Goal: Task Accomplishment & Management: Manage account settings

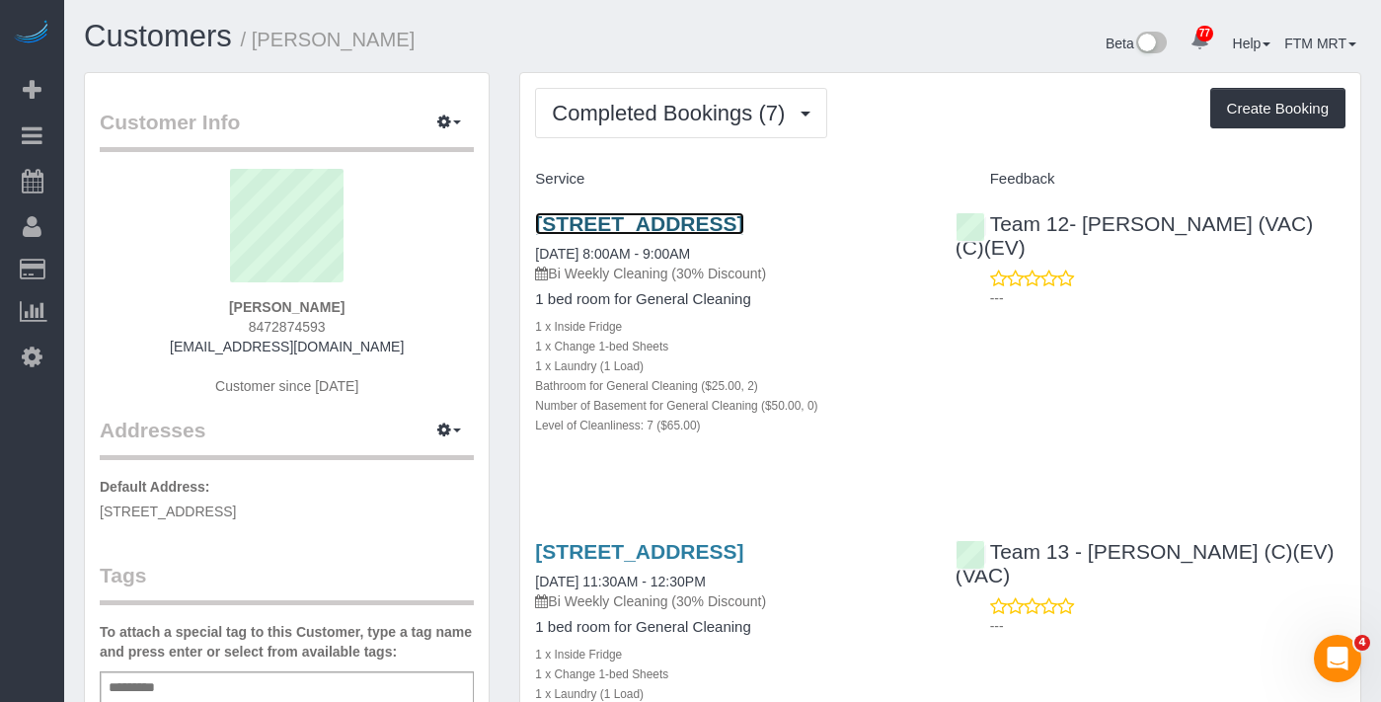
click at [658, 222] on link "[STREET_ADDRESS]" at bounding box center [639, 223] width 208 height 23
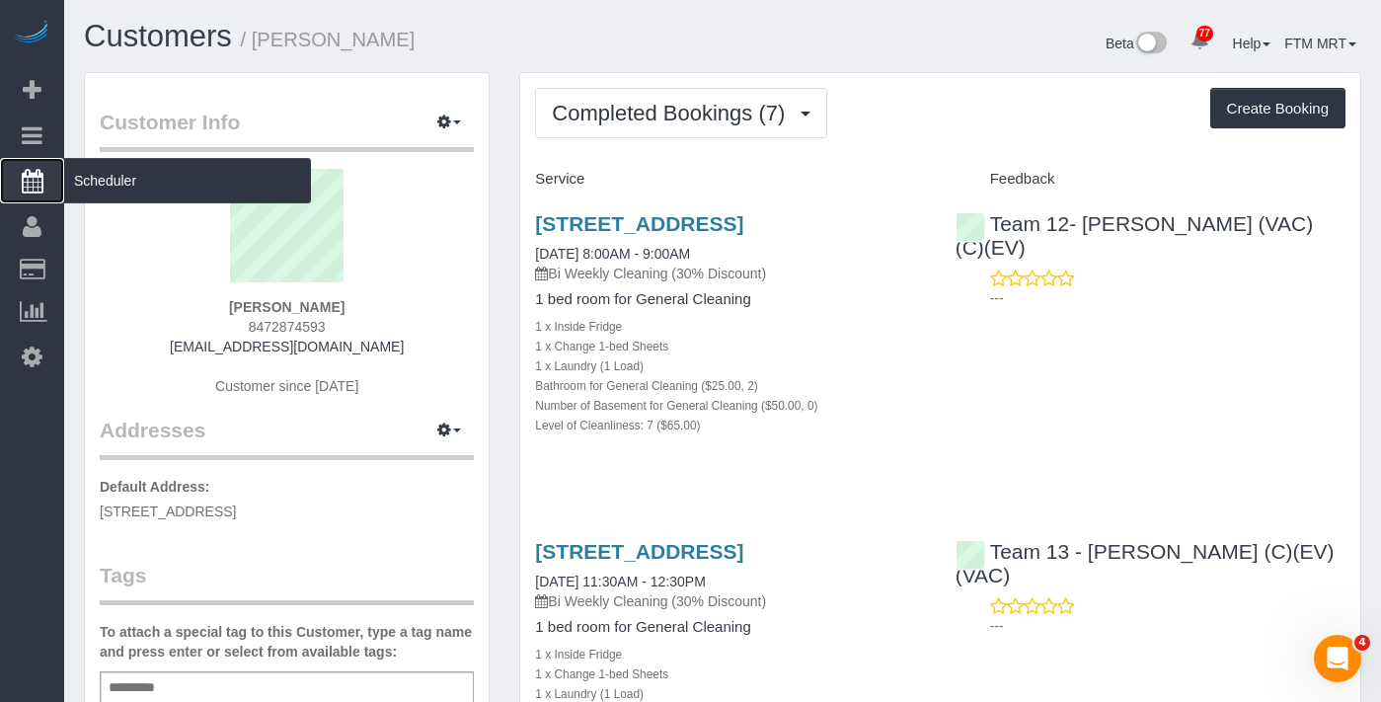
click at [192, 175] on span "Scheduler" at bounding box center [187, 180] width 247 height 45
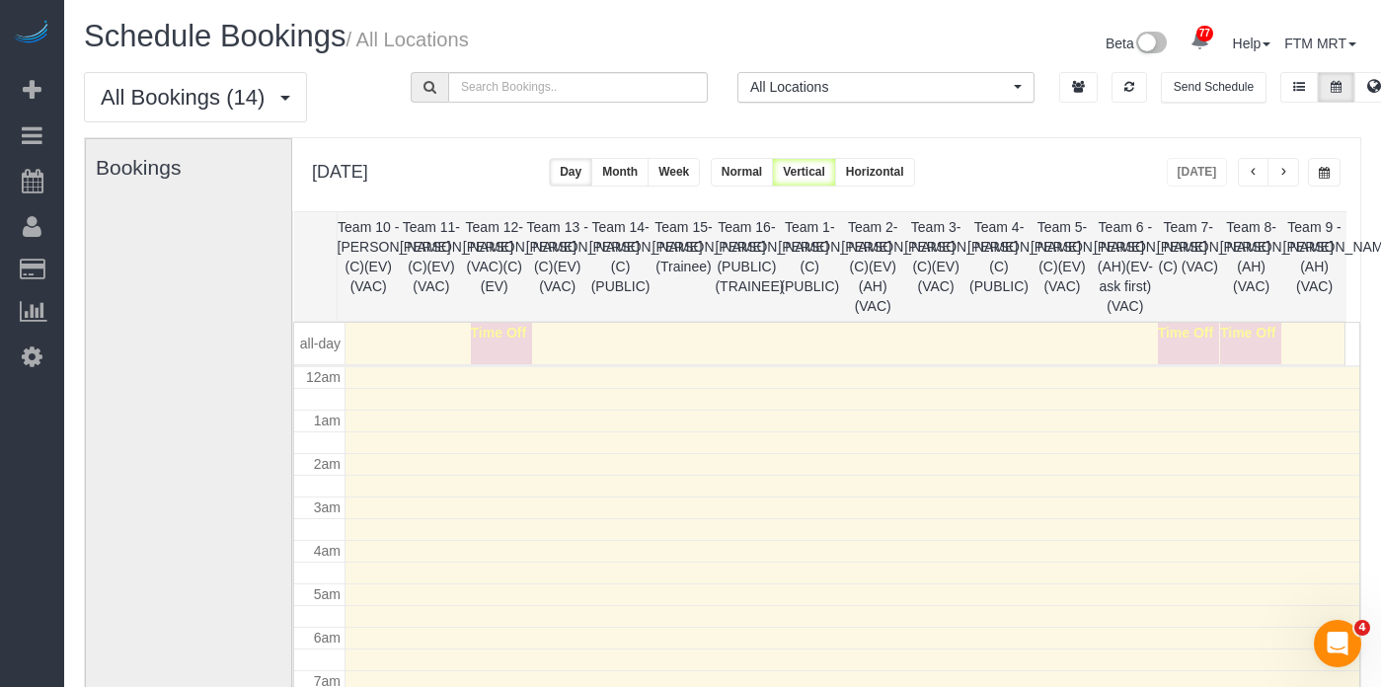
scroll to position [262, 0]
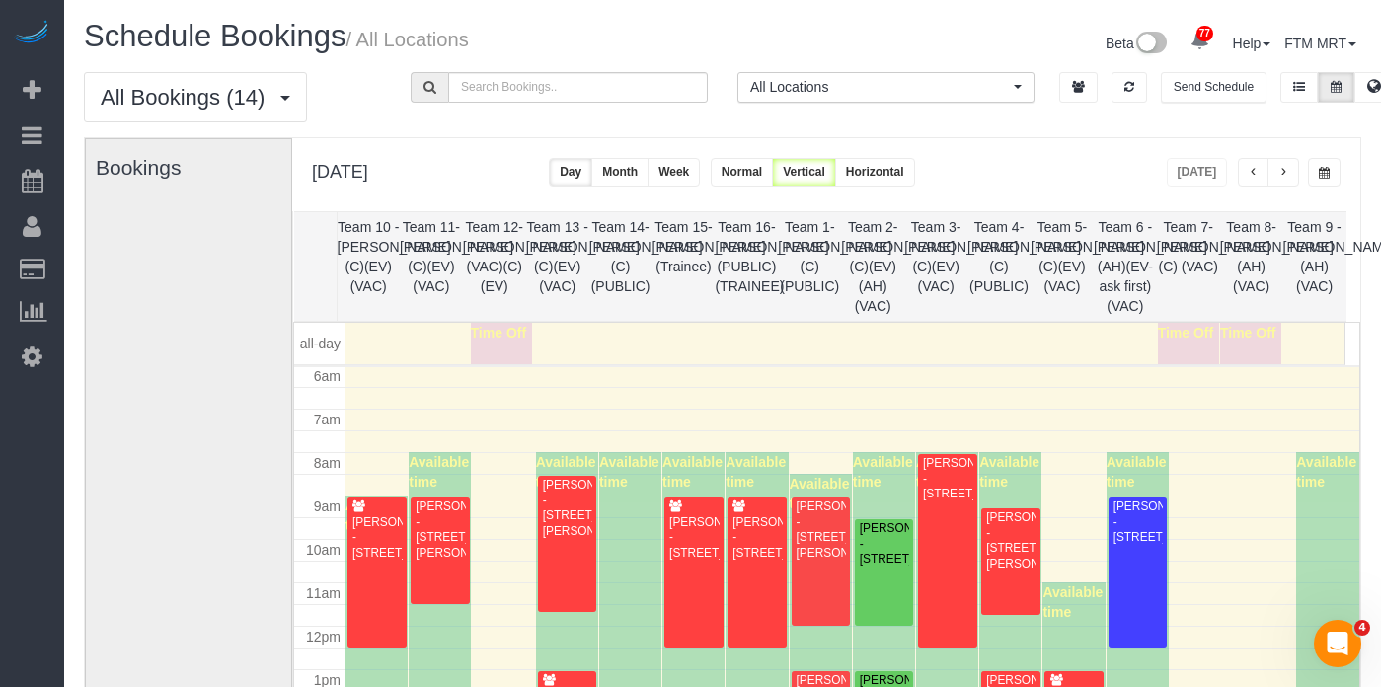
click at [1320, 170] on span "button" at bounding box center [1323, 173] width 11 height 12
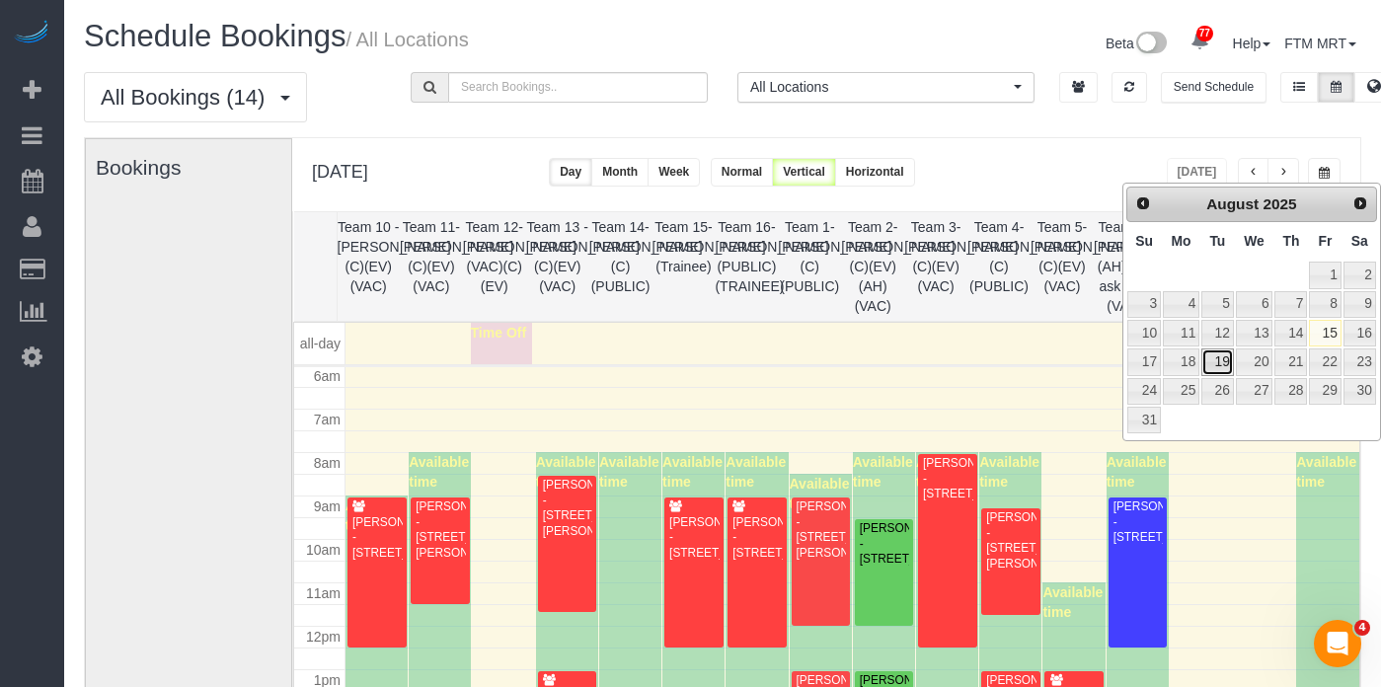
click at [1218, 361] on link "19" at bounding box center [1217, 361] width 32 height 27
type input "**********"
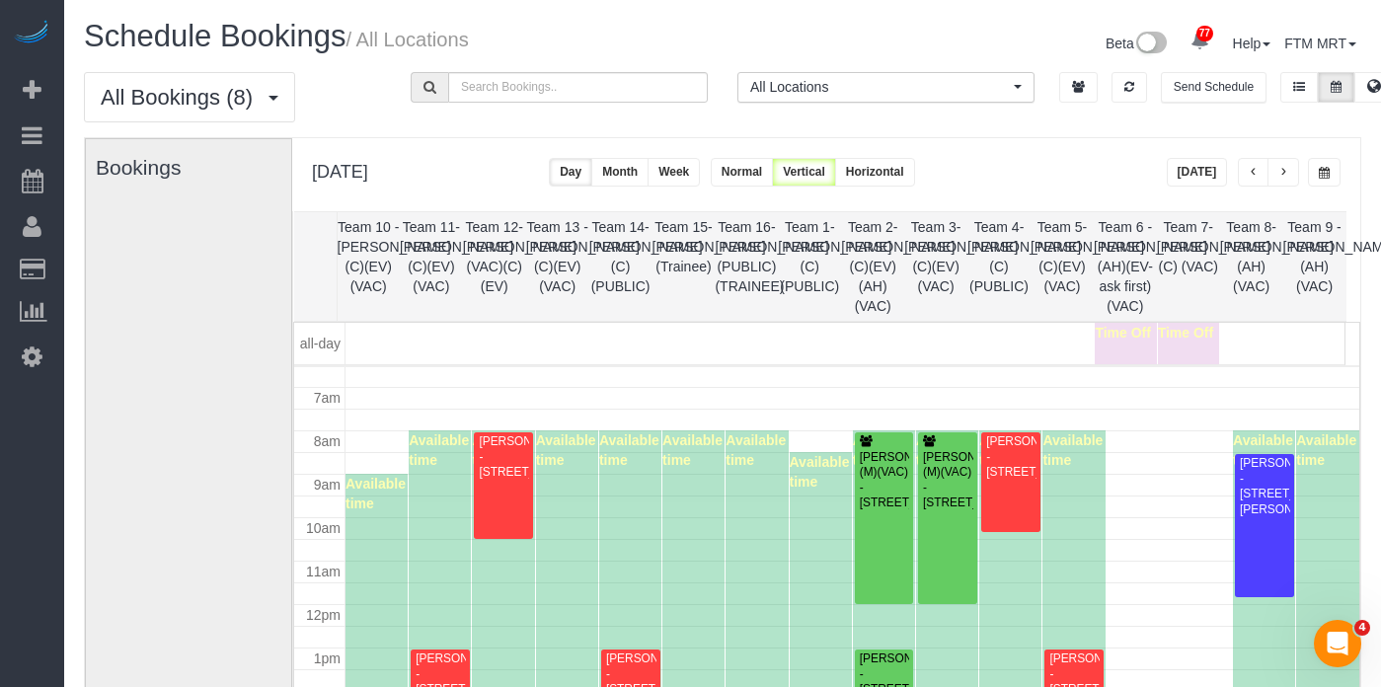
scroll to position [245, 0]
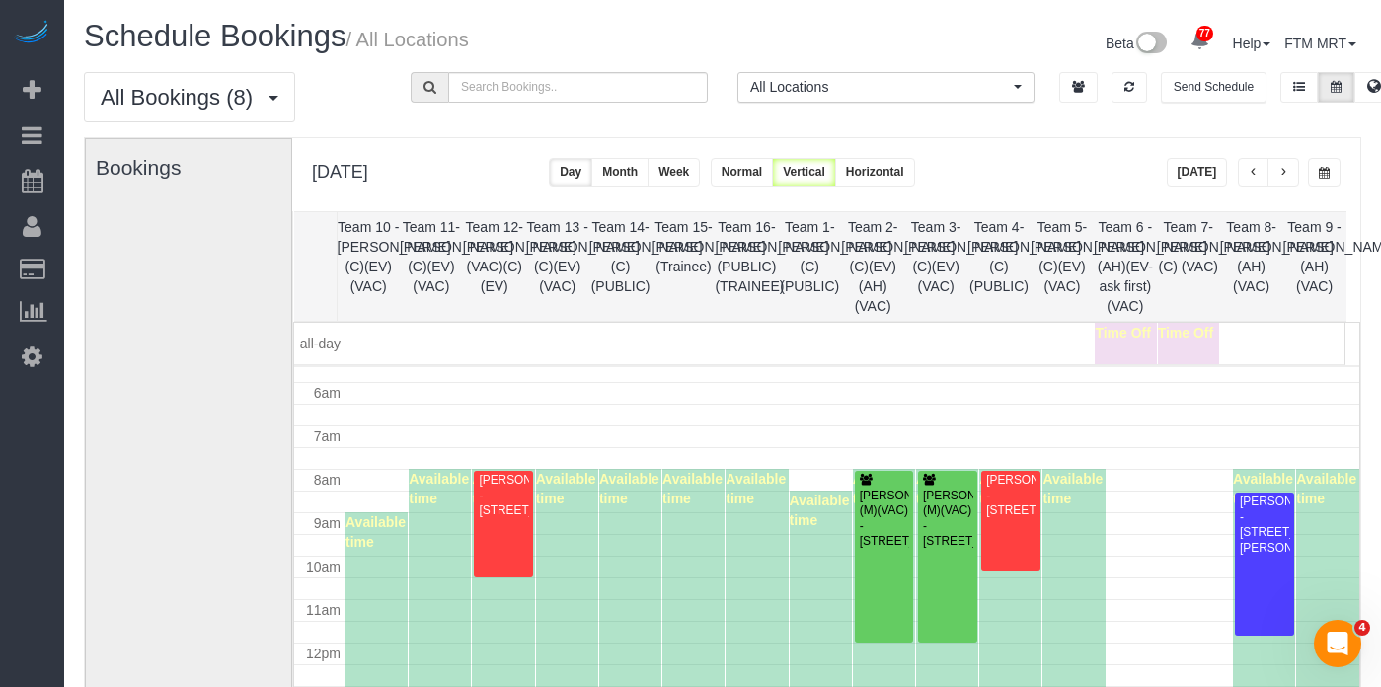
click at [1203, 174] on button "[DATE]" at bounding box center [1196, 172] width 61 height 29
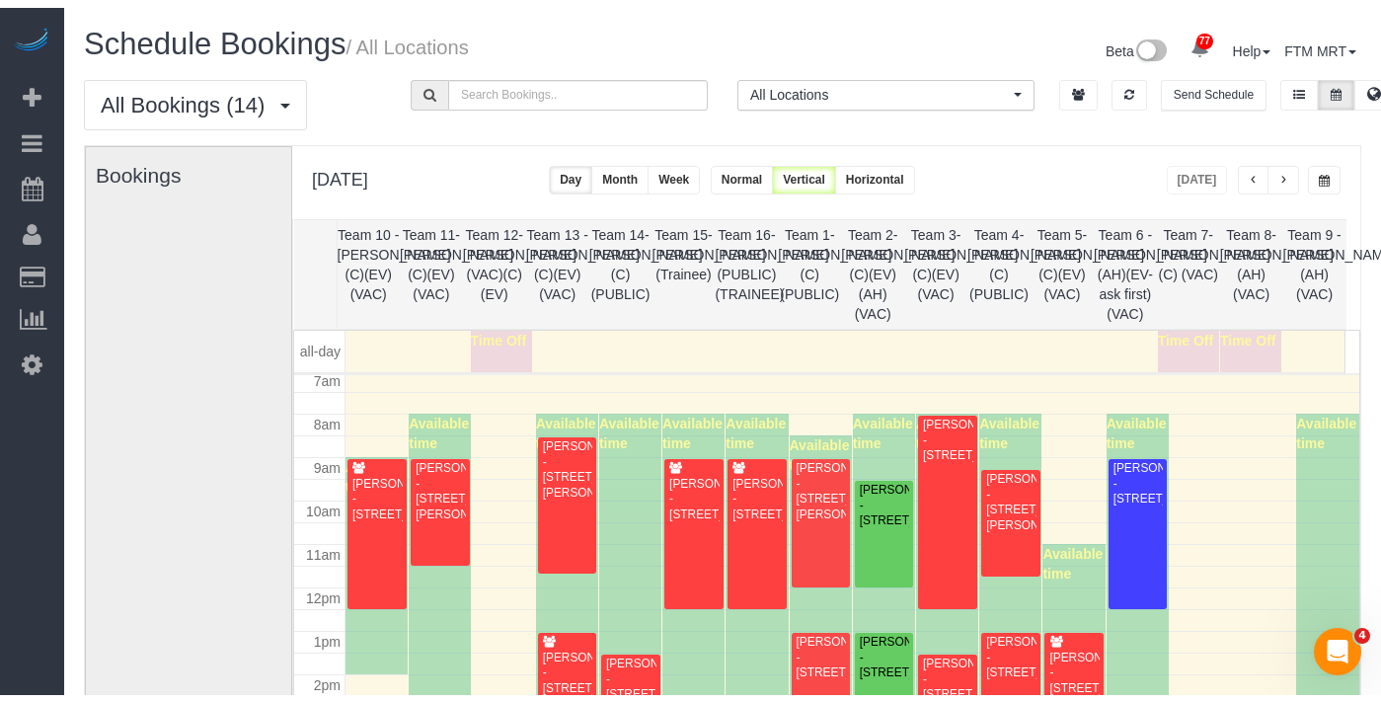
scroll to position [309, 0]
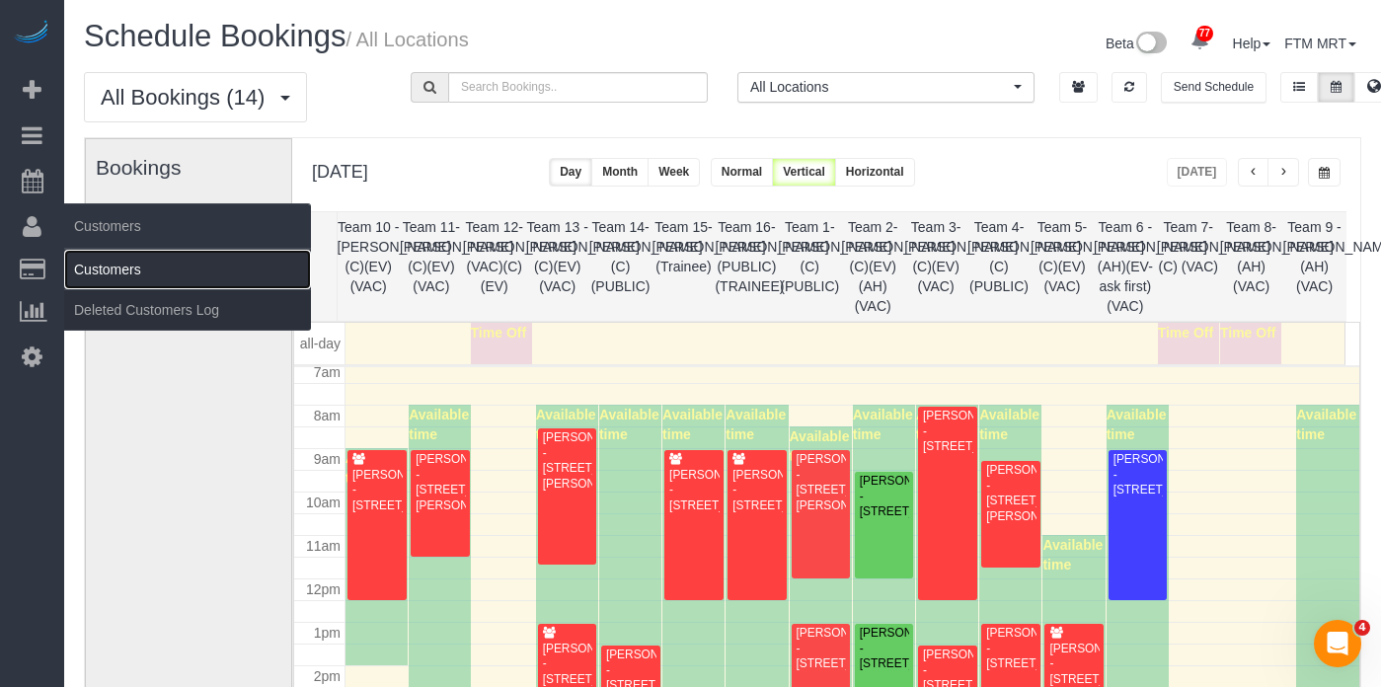
click at [117, 259] on link "Customers" at bounding box center [187, 269] width 247 height 39
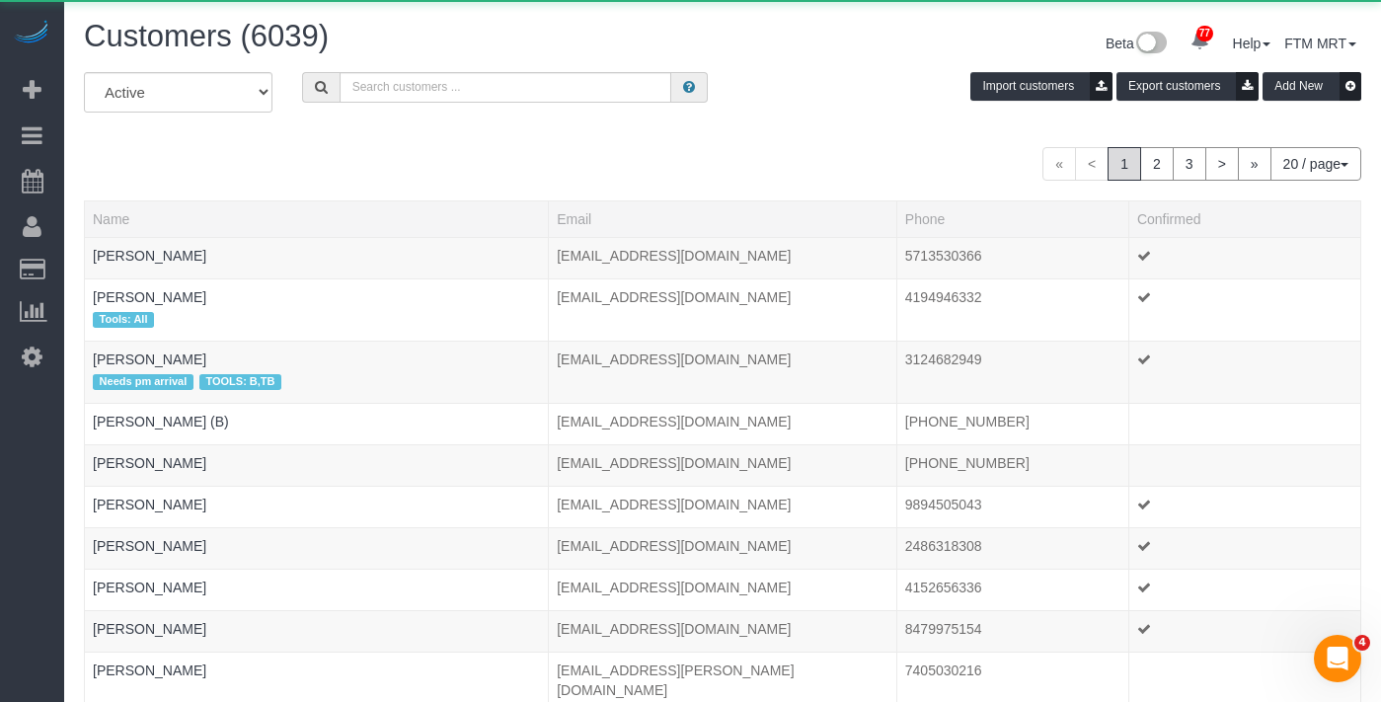
click at [489, 108] on div "All Active Archived Import customers Export customers Add New" at bounding box center [722, 99] width 1307 height 55
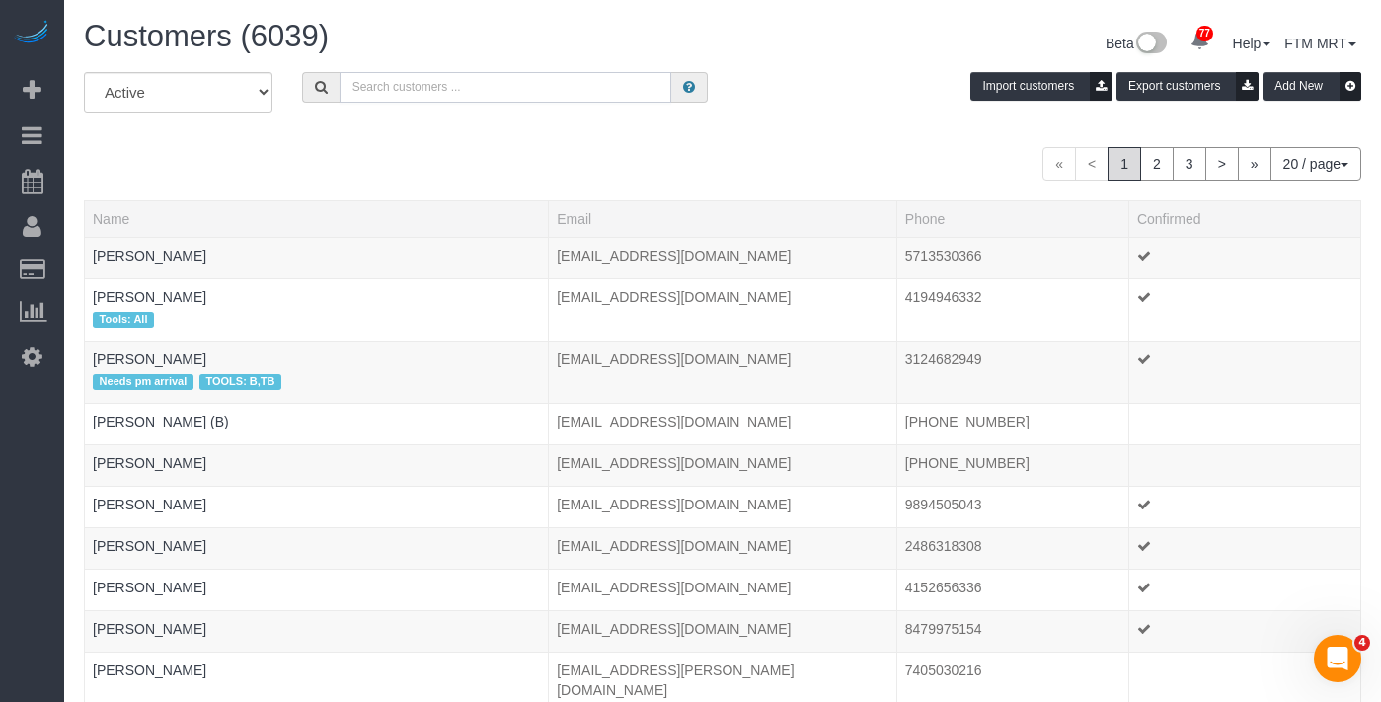
click at [482, 93] on input "text" at bounding box center [505, 87] width 332 height 31
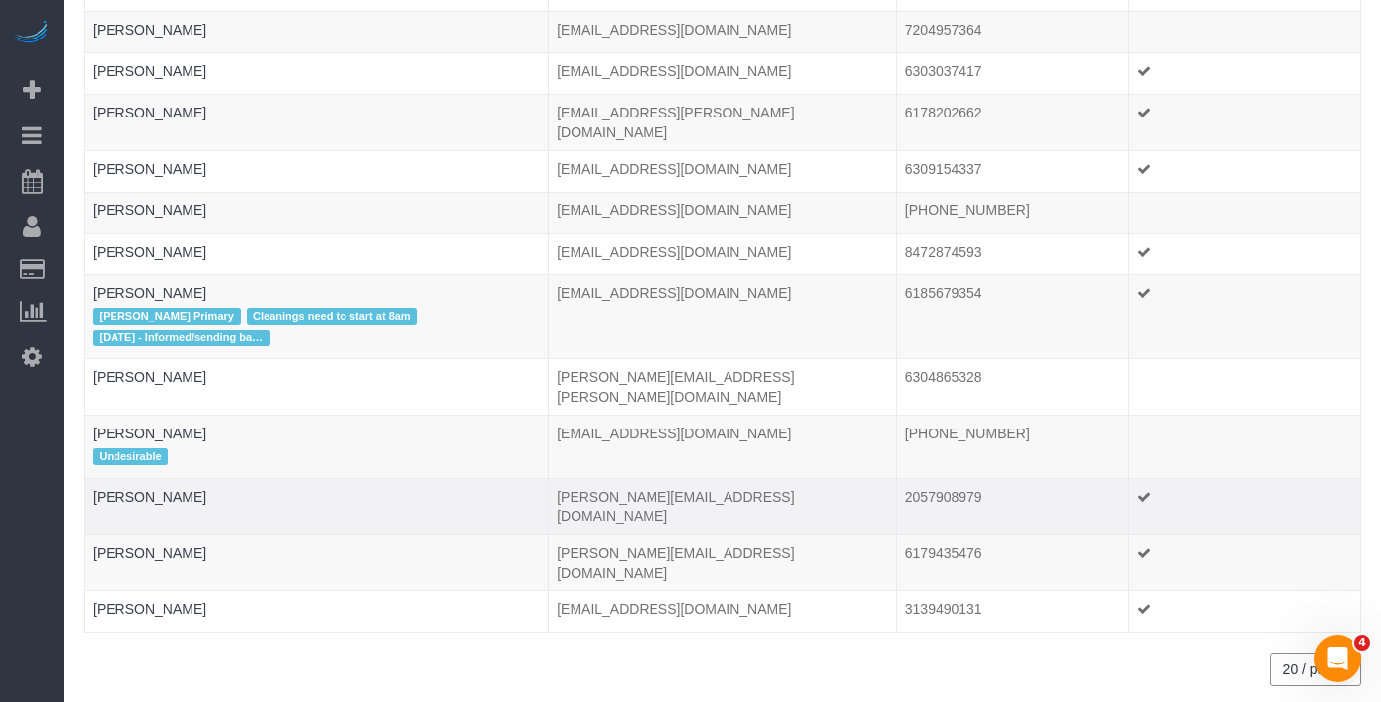
scroll to position [363, 0]
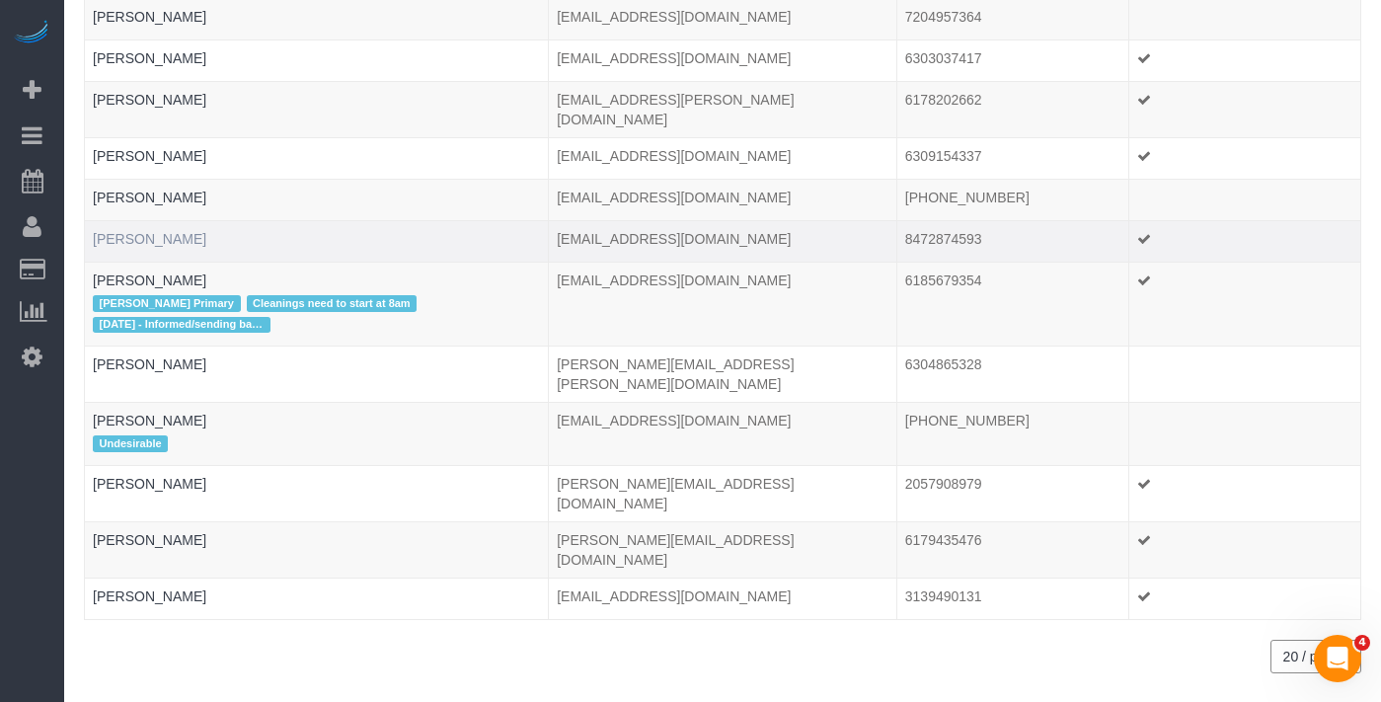
type input "[PERSON_NAME]"
click at [141, 231] on link "[PERSON_NAME]" at bounding box center [149, 239] width 113 height 16
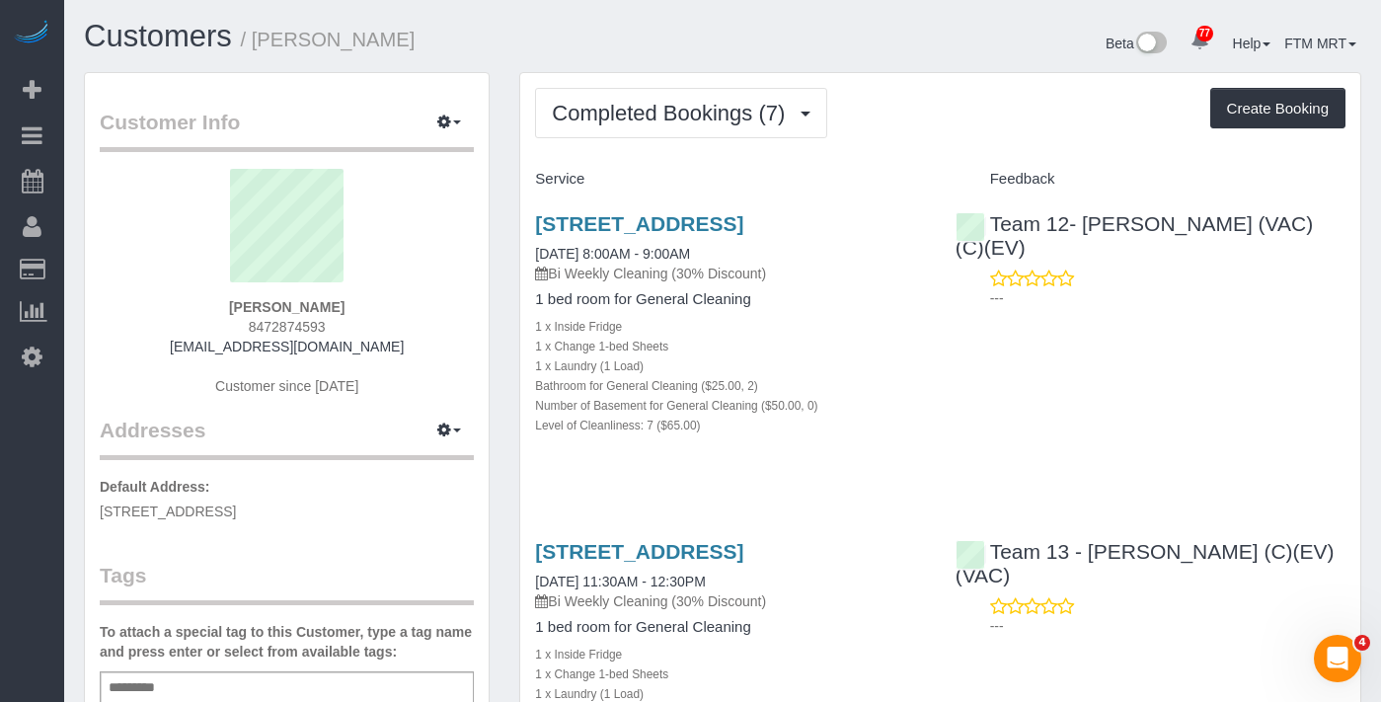
scroll to position [201, 0]
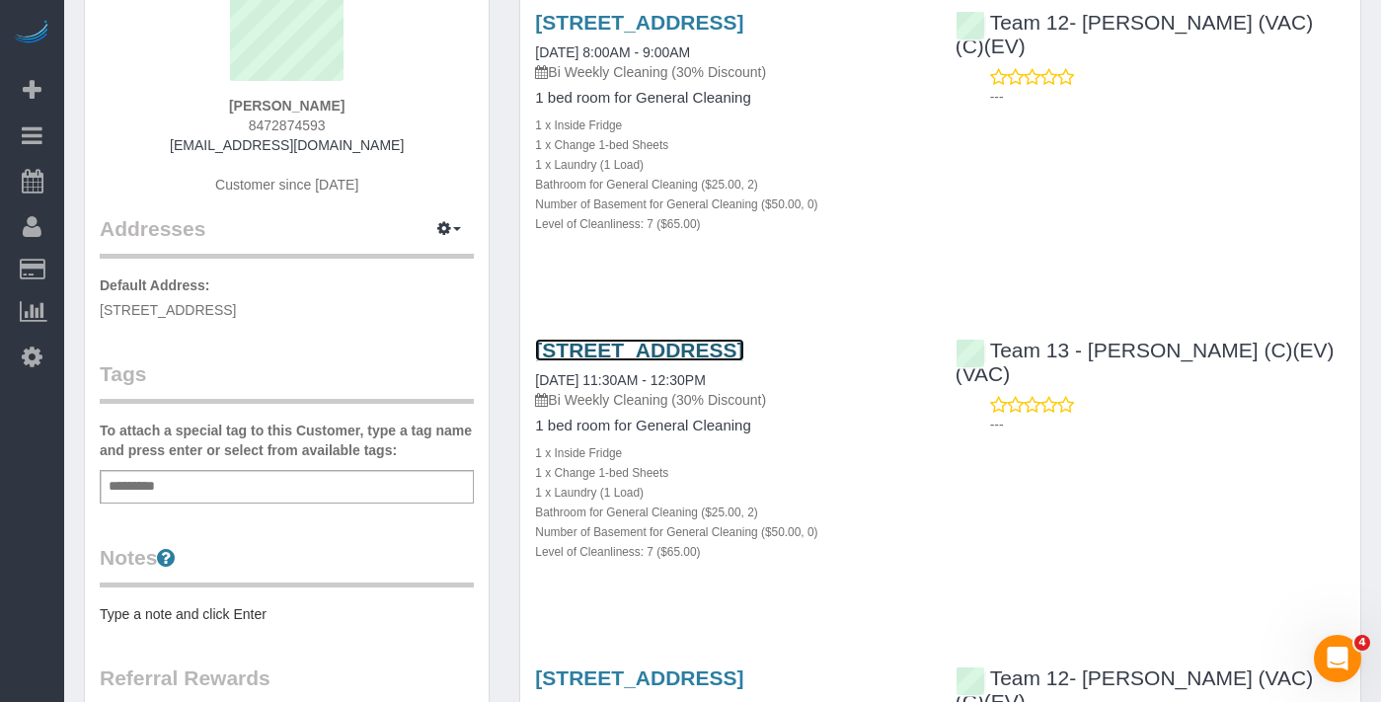
click at [563, 361] on link "203 S Sangamon St, Apt 212, Chicago, IL 60607" at bounding box center [639, 349] width 208 height 23
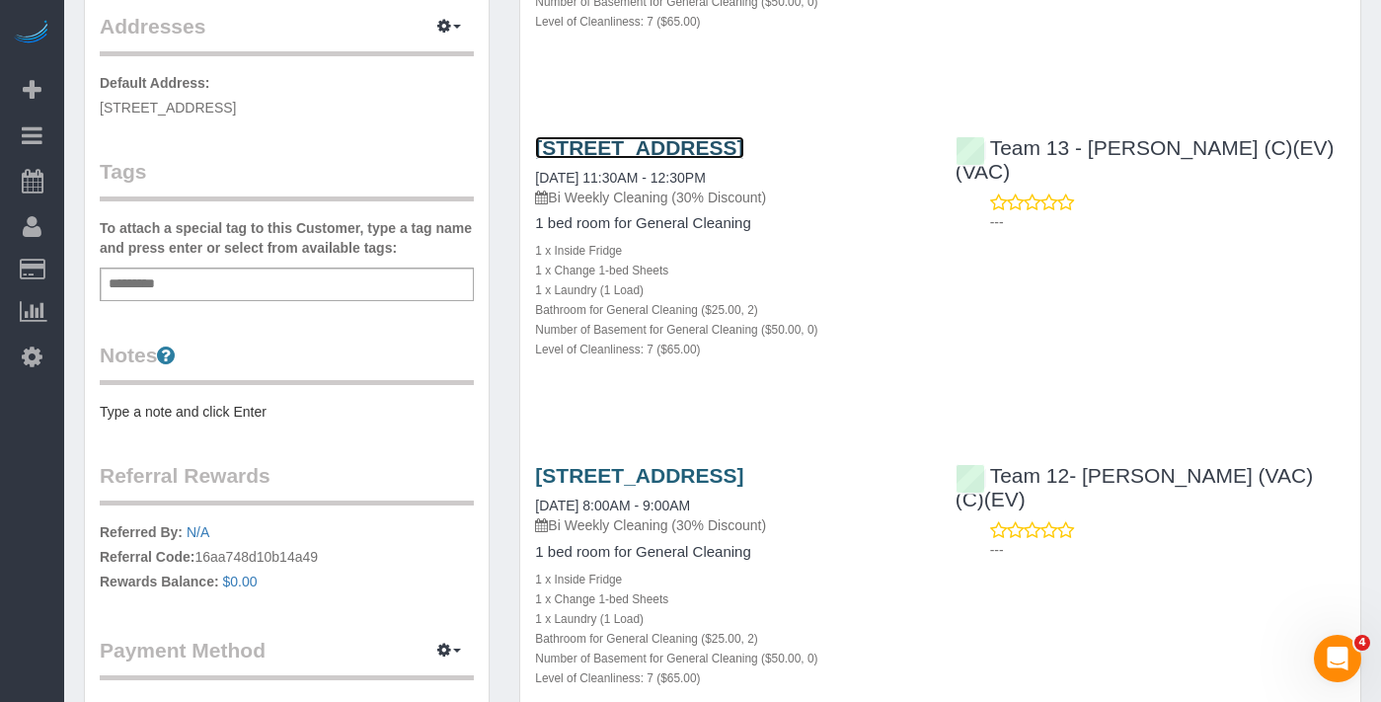
scroll to position [429, 0]
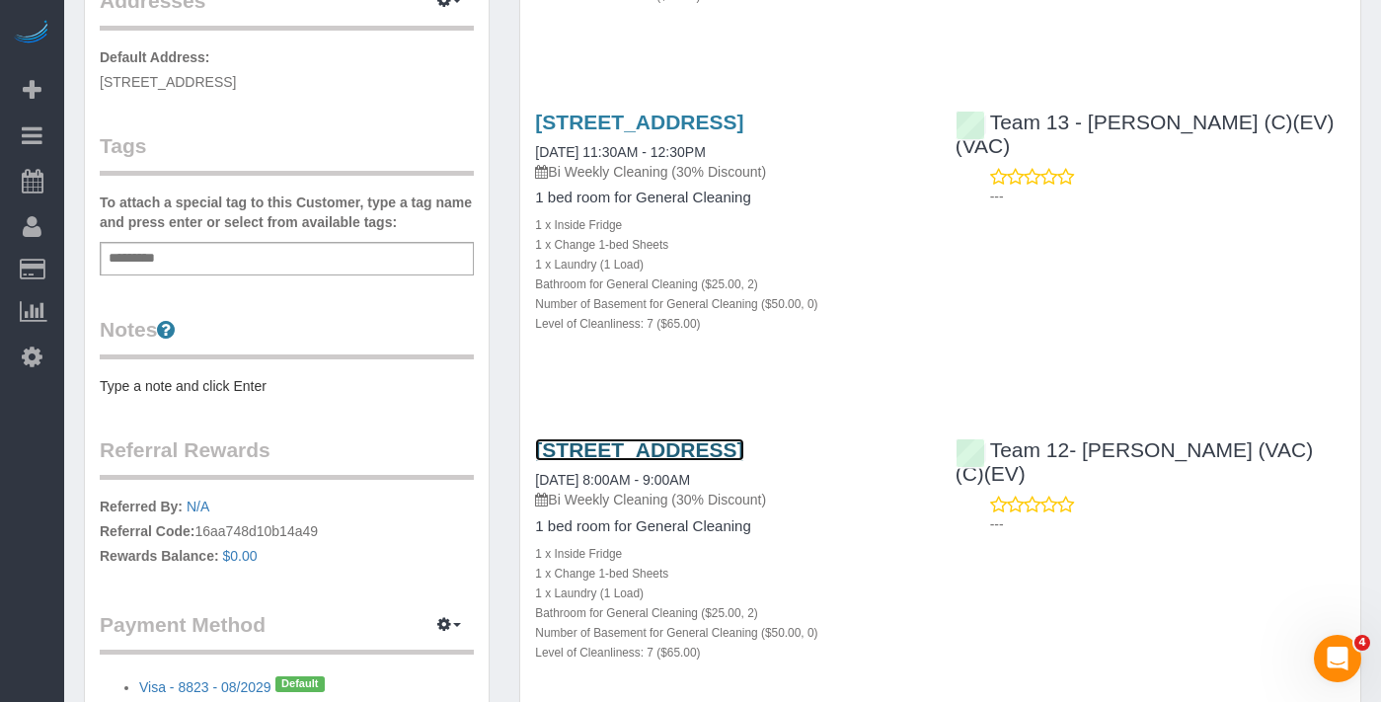
click at [564, 461] on link "203 S Sangamon St, Apt 212, Chicago, IL 60607" at bounding box center [639, 449] width 208 height 23
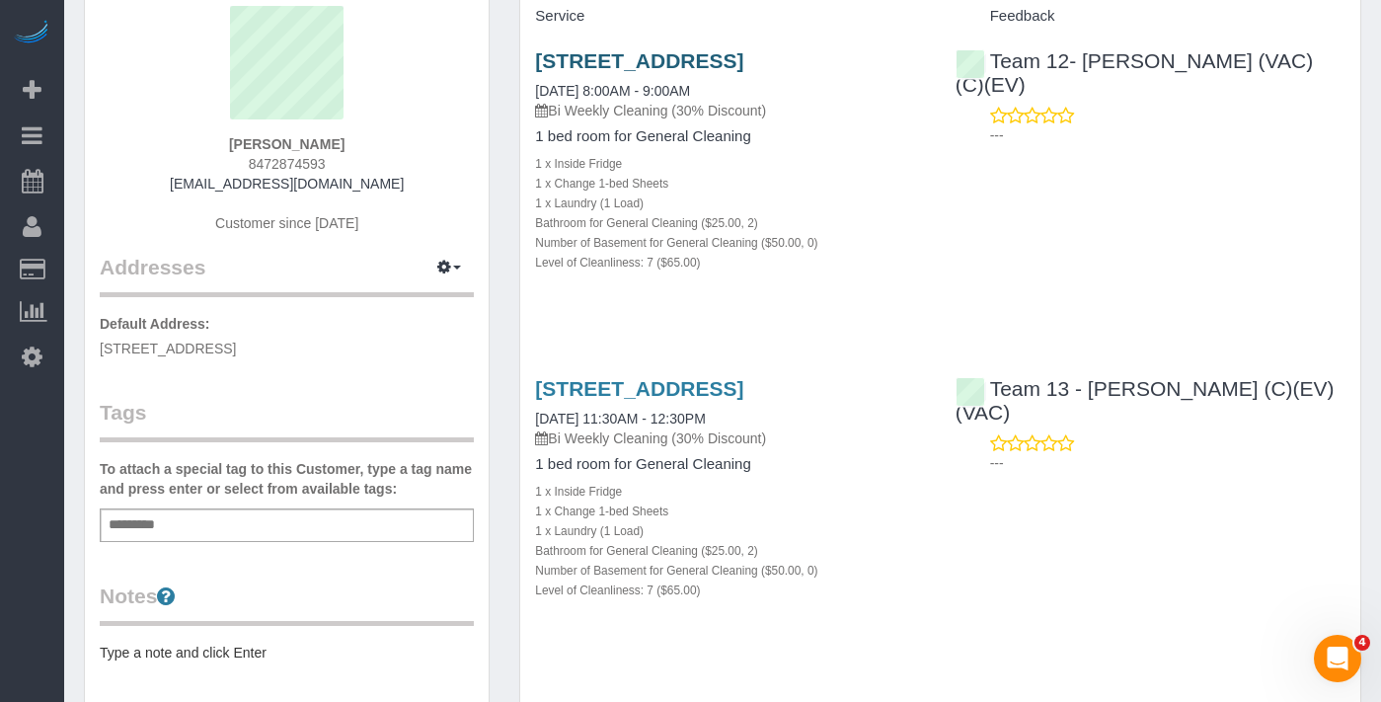
scroll to position [0, 0]
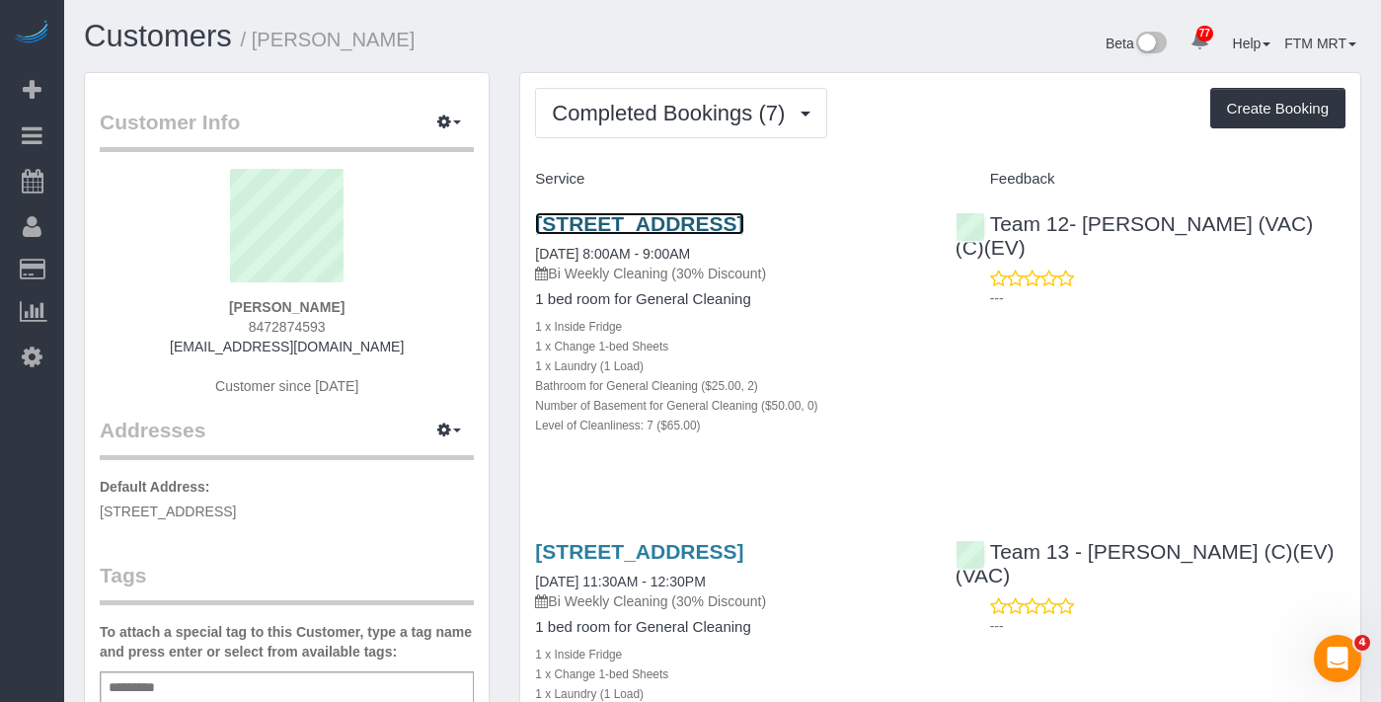
click at [561, 233] on link "203 S Sangamon St, Apt 212, Chicago, IL 60607" at bounding box center [639, 223] width 208 height 23
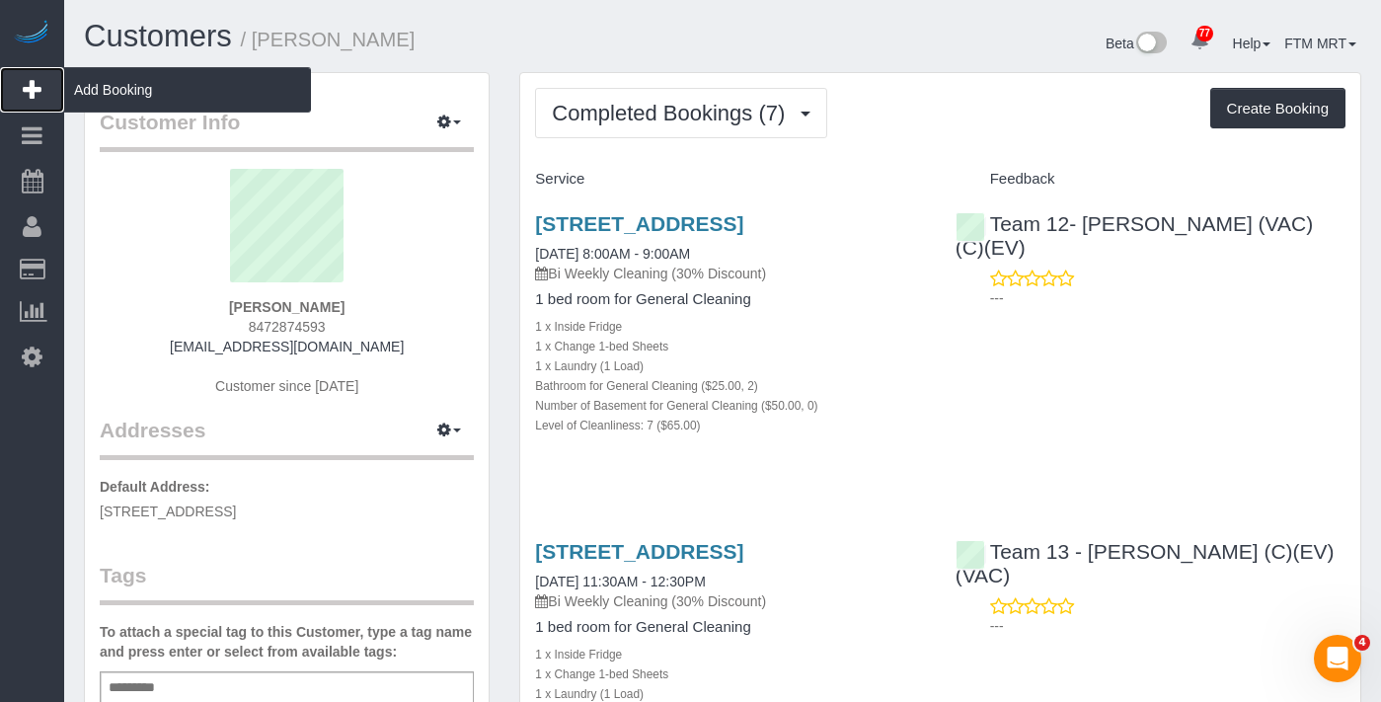
click at [115, 87] on span "Add Booking" at bounding box center [187, 89] width 247 height 45
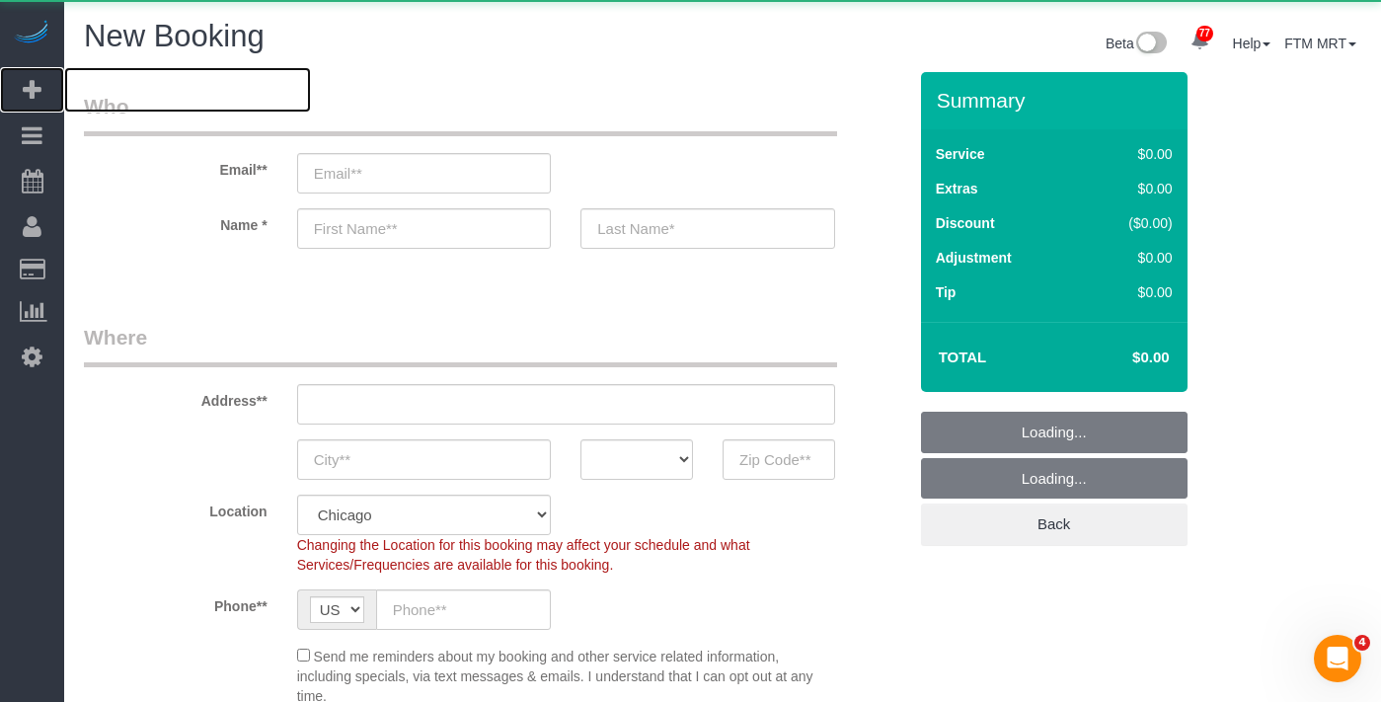
select select "object:3242"
select select "512"
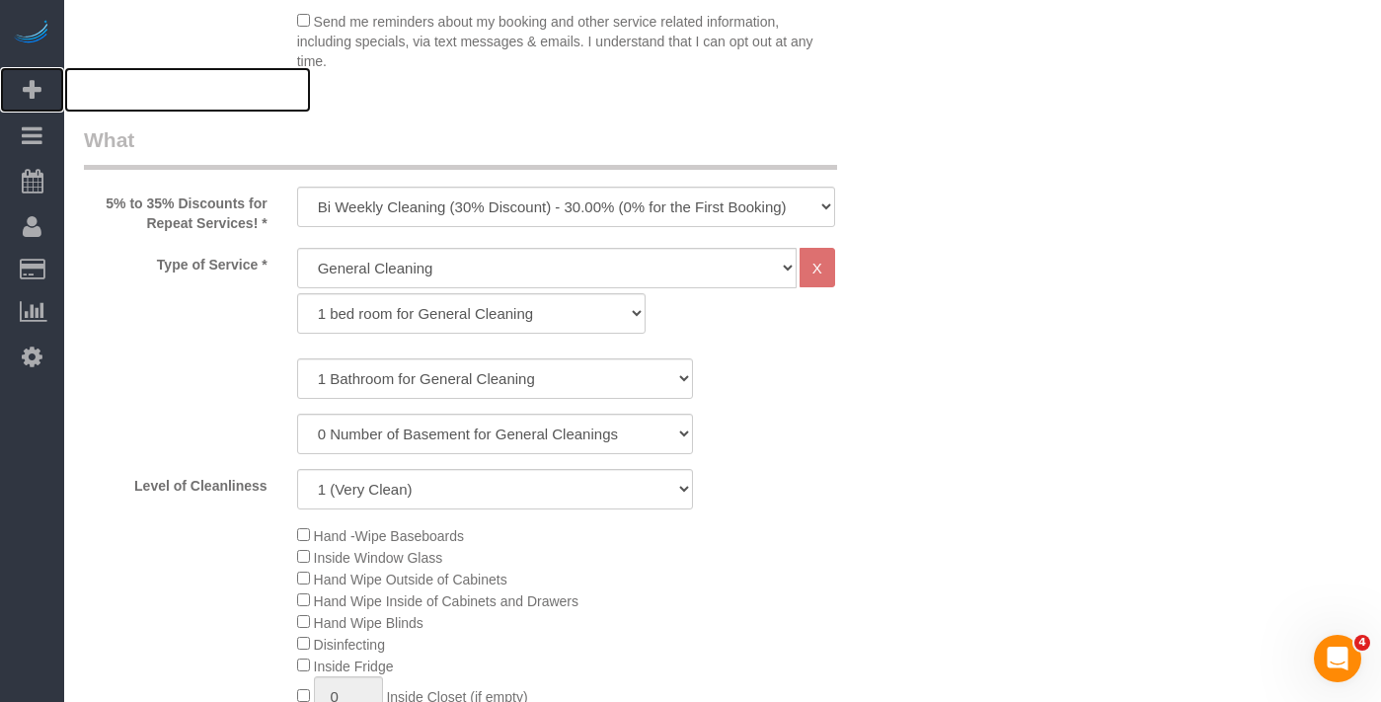
scroll to position [649, 0]
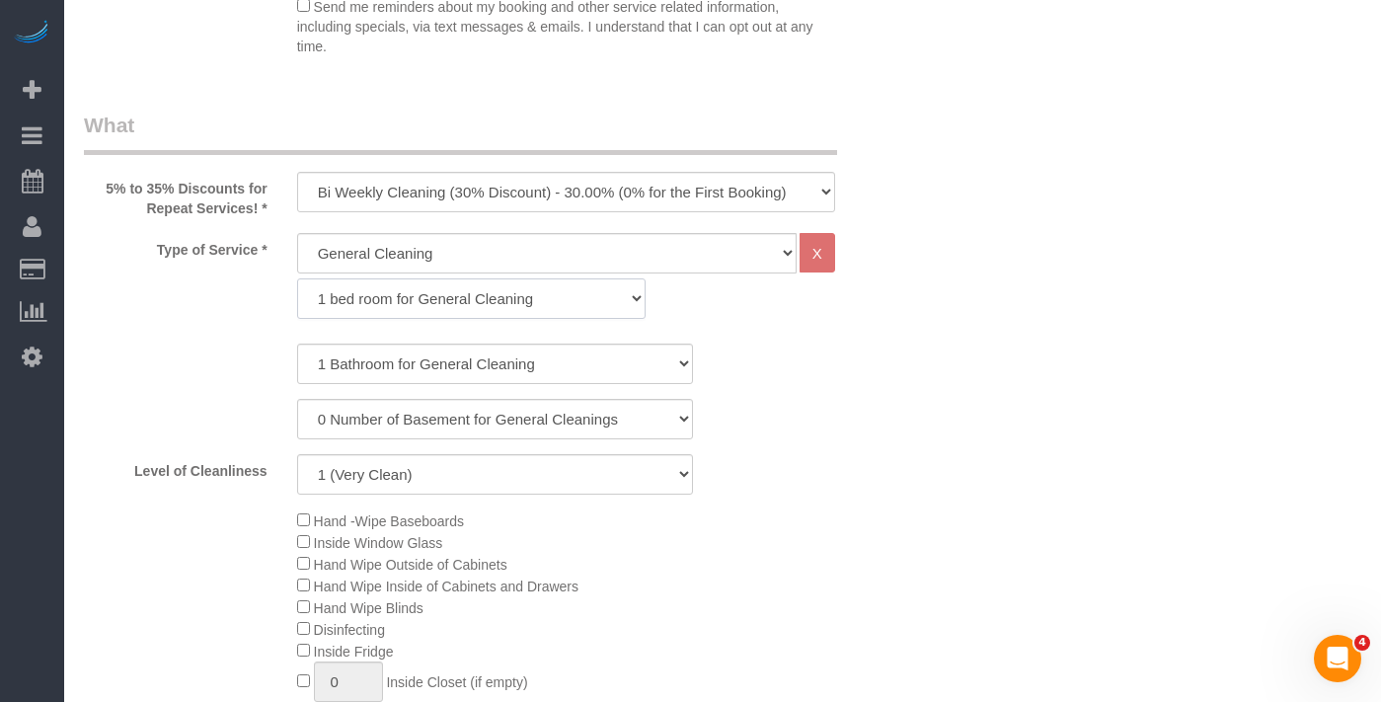
click at [478, 278] on select "1 bed room for General Cleaning 2 bed room for General Cleaning 3 bed room for …" at bounding box center [471, 298] width 348 height 40
select select "288"
click at [297, 278] on select "1 bed room for General Cleaning 2 bed room for General Cleaning 3 bed room for …" at bounding box center [471, 298] width 348 height 40
click at [534, 367] on select "1 Bathroom for General Cleaning 2 Bathroom for General Cleanings 3 Bathroom for…" at bounding box center [495, 363] width 396 height 40
select select "5"
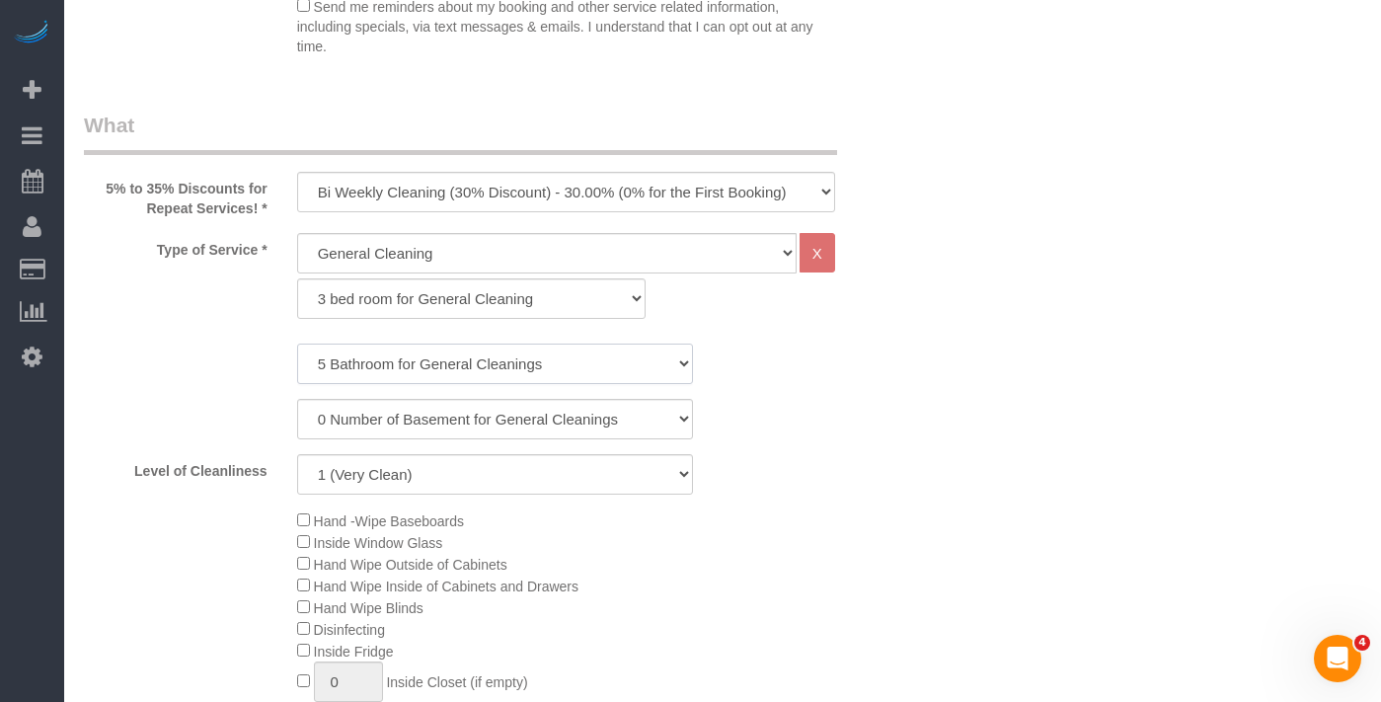
click at [297, 343] on select "1 Bathroom for General Cleaning 2 Bathroom for General Cleanings 3 Bathroom for…" at bounding box center [495, 363] width 396 height 40
click at [505, 192] on select "One Time Cleaning Weekly Cleaning (35% Discount) - 35.00% (0% for the First Boo…" at bounding box center [566, 192] width 538 height 40
click at [297, 172] on select "One Time Cleaning Weekly Cleaning (35% Discount) - 35.00% (0% for the First Boo…" at bounding box center [566, 192] width 538 height 40
click at [415, 180] on select "One Time Cleaning Weekly Cleaning (35% Discount) - 35.00% (0% for the First Boo…" at bounding box center [566, 192] width 538 height 40
click at [387, 185] on select "One Time Cleaning Weekly Cleaning (35% Discount) - 35.00% (0% for the First Boo…" at bounding box center [566, 192] width 538 height 40
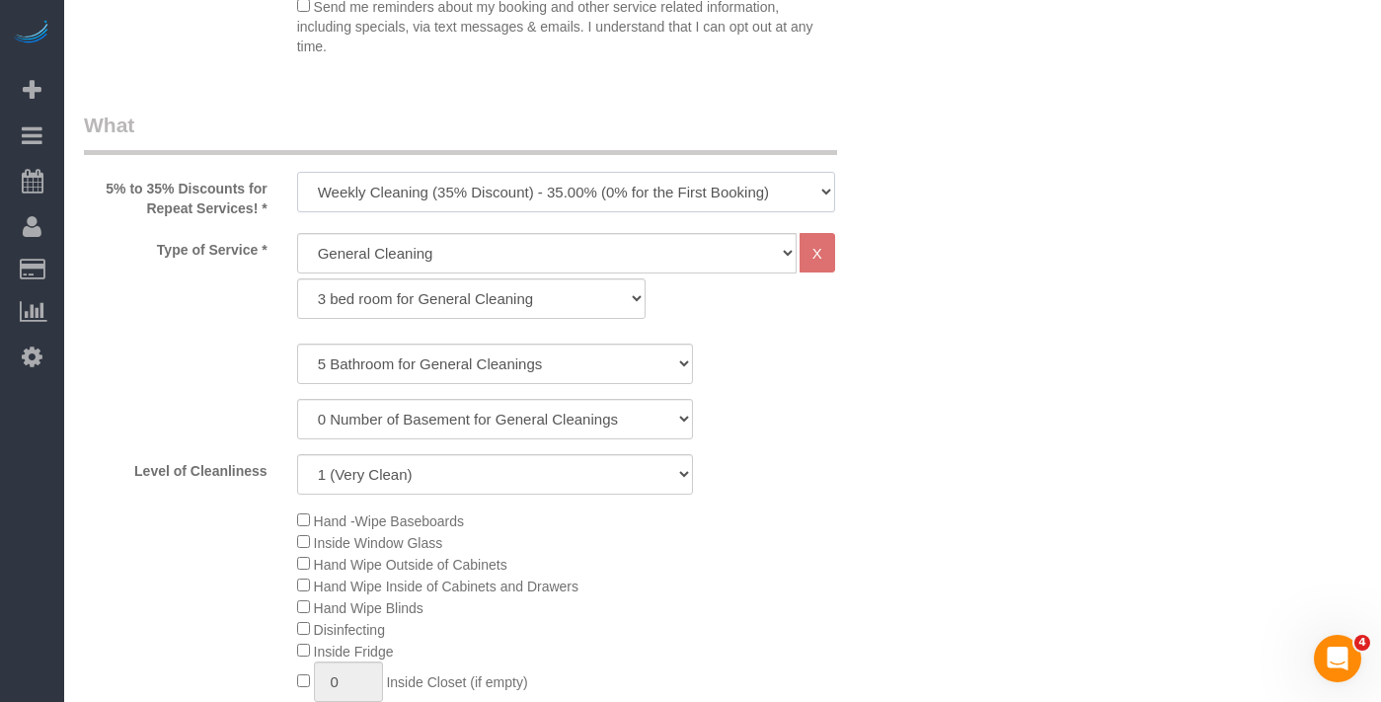
select select "object:3243"
click at [297, 172] on select "One Time Cleaning Weekly Cleaning (35% Discount) - 35.00% (0% for the First Boo…" at bounding box center [566, 192] width 538 height 40
click at [524, 256] on select "General Cleaning Deep Cleaning Move-in / Move-out Cleaning COUNTS Cleaning" at bounding box center [546, 253] width 499 height 40
select select "513"
click at [297, 233] on select "General Cleaning Deep Cleaning Move-in / Move-out Cleaning COUNTS Cleaning" at bounding box center [546, 253] width 499 height 40
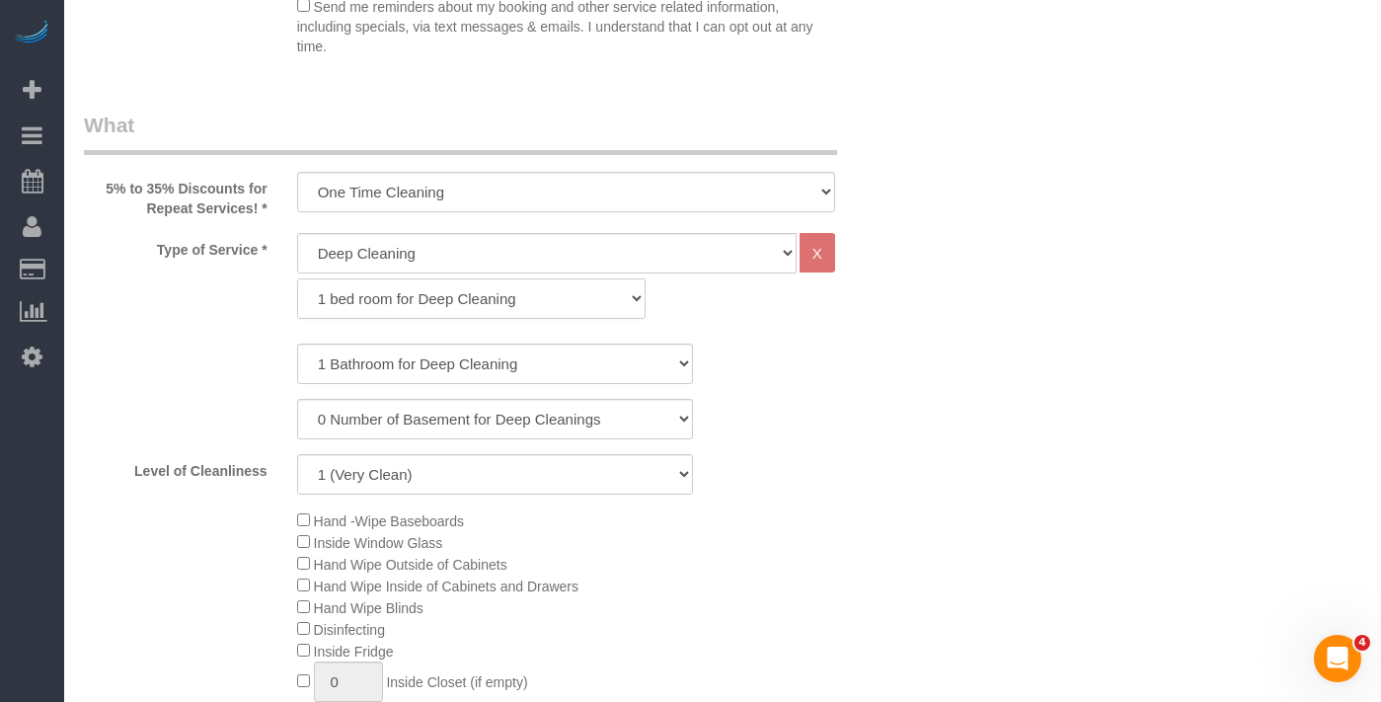
click at [469, 314] on select "1 bed room for Deep Cleaning 2 bed room for Deep Cleaning 3 bed room for Deep C…" at bounding box center [471, 298] width 348 height 40
select select "293"
click at [297, 278] on select "1 bed room for Deep Cleaning 2 bed room for Deep Cleaning 3 bed room for Deep C…" at bounding box center [471, 298] width 348 height 40
select select "5"
click at [297, 343] on select "1 Bathroom for Deep Cleaning 2 Bathroom for Deep Cleanings 3 Bathroom for Deep …" at bounding box center [495, 363] width 396 height 40
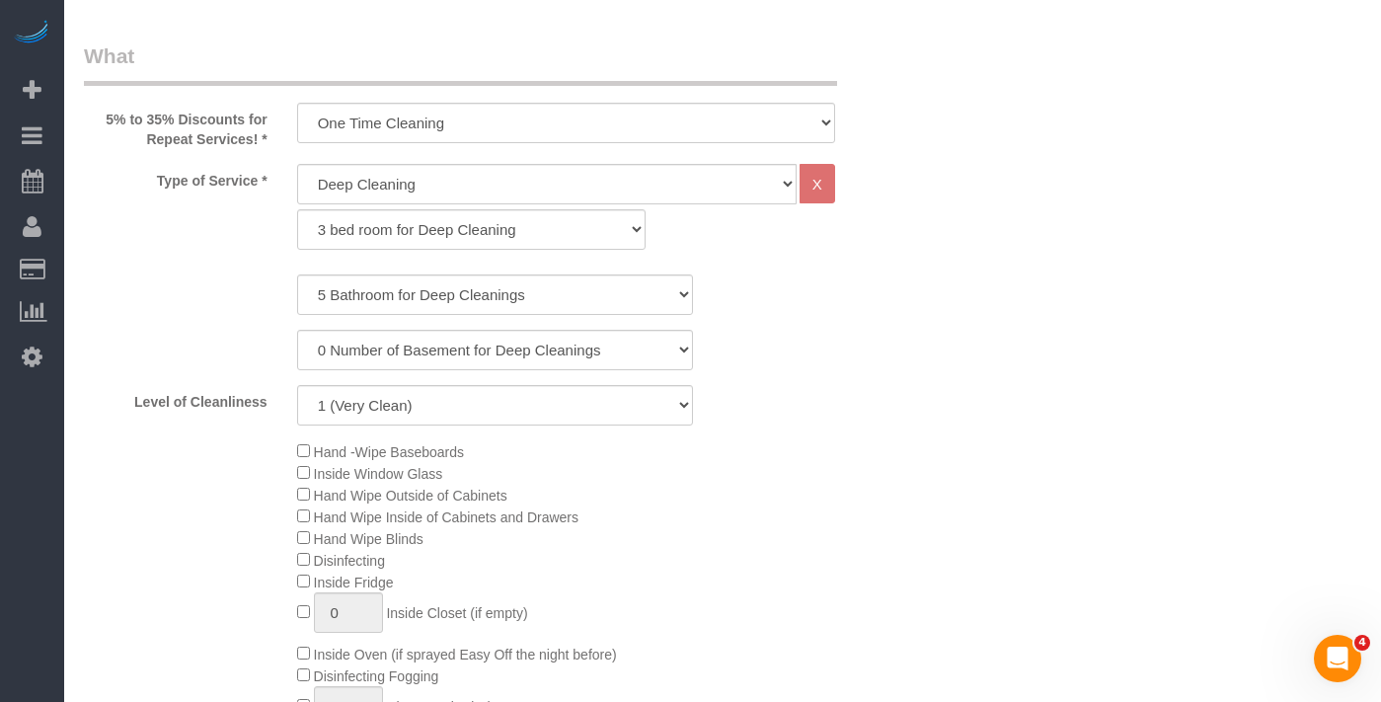
scroll to position [838, 0]
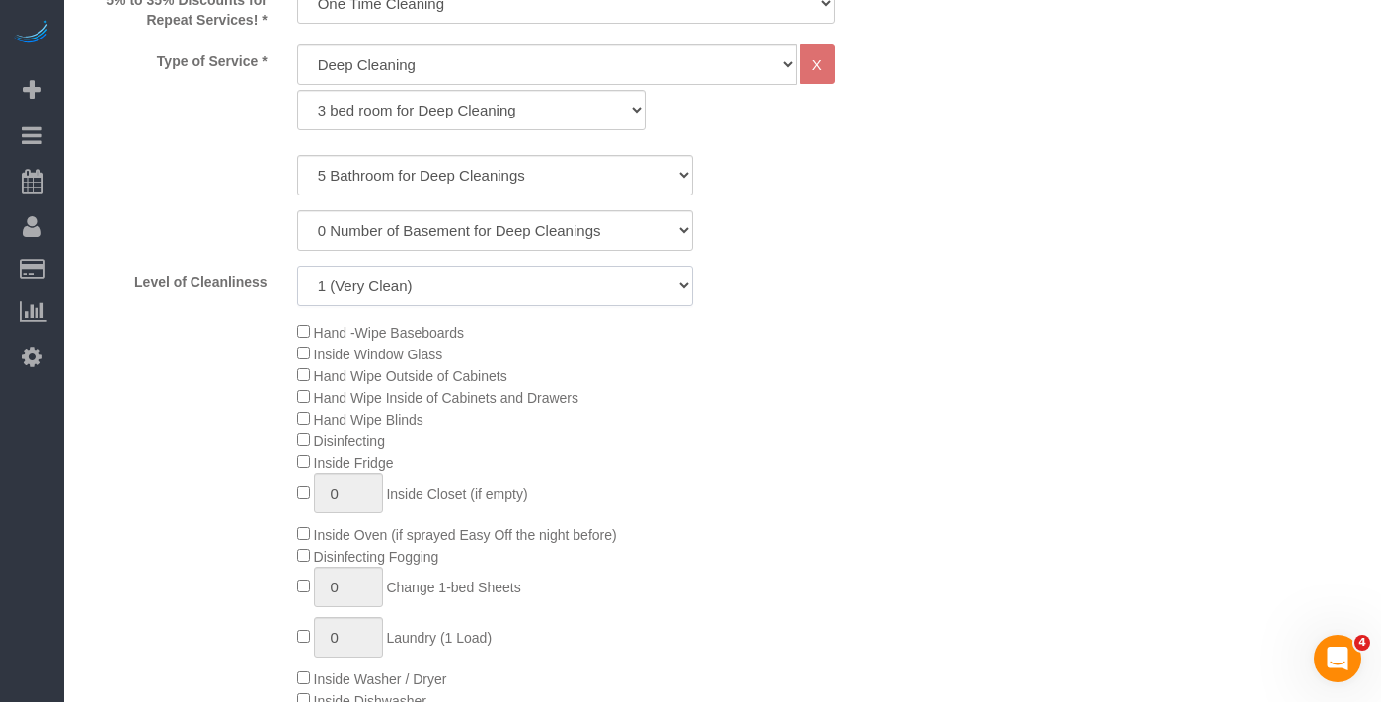
click at [447, 288] on select "1 (Very Clean) 2 3 4 5 (Average Condition) 6 7 8 9 10 (Extremely Dirty)" at bounding box center [495, 285] width 396 height 40
select select "8"
click at [297, 265] on select "1 (Very Clean) 2 3 4 5 (Average Condition) 6 7 8 9 10 (Extremely Dirty)" at bounding box center [495, 285] width 396 height 40
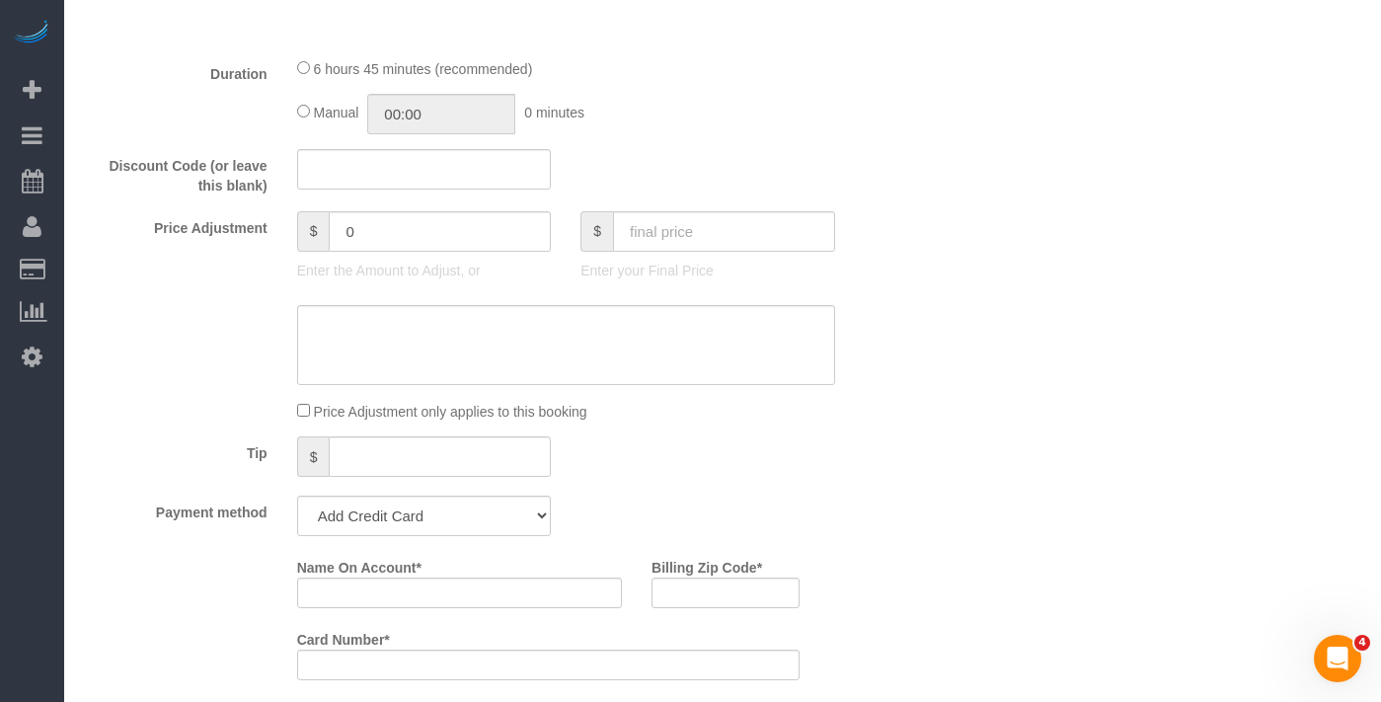
scroll to position [1388, 0]
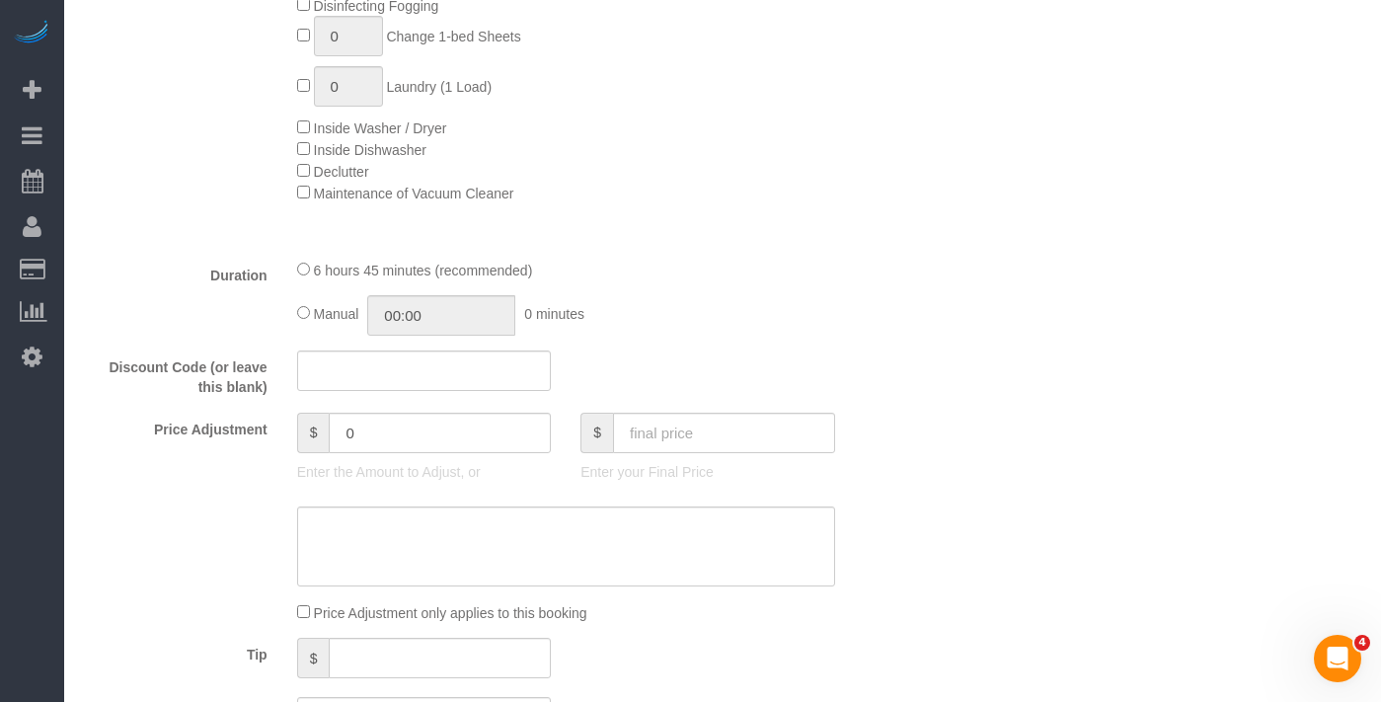
drag, startPoint x: 280, startPoint y: 213, endPoint x: 478, endPoint y: 270, distance: 205.5
click at [478, 270] on fieldset "What 5% to 35% Discounts for Repeat Services! * One Time Cleaning Weekly Cleani…" at bounding box center [495, 209] width 822 height 1677
click at [669, 271] on div "6 hours 45 minutes (recommended)" at bounding box center [566, 270] width 538 height 22
drag, startPoint x: 564, startPoint y: 270, endPoint x: 319, endPoint y: 274, distance: 245.7
click at [319, 274] on div "6 hours 45 minutes (recommended)" at bounding box center [566, 270] width 538 height 22
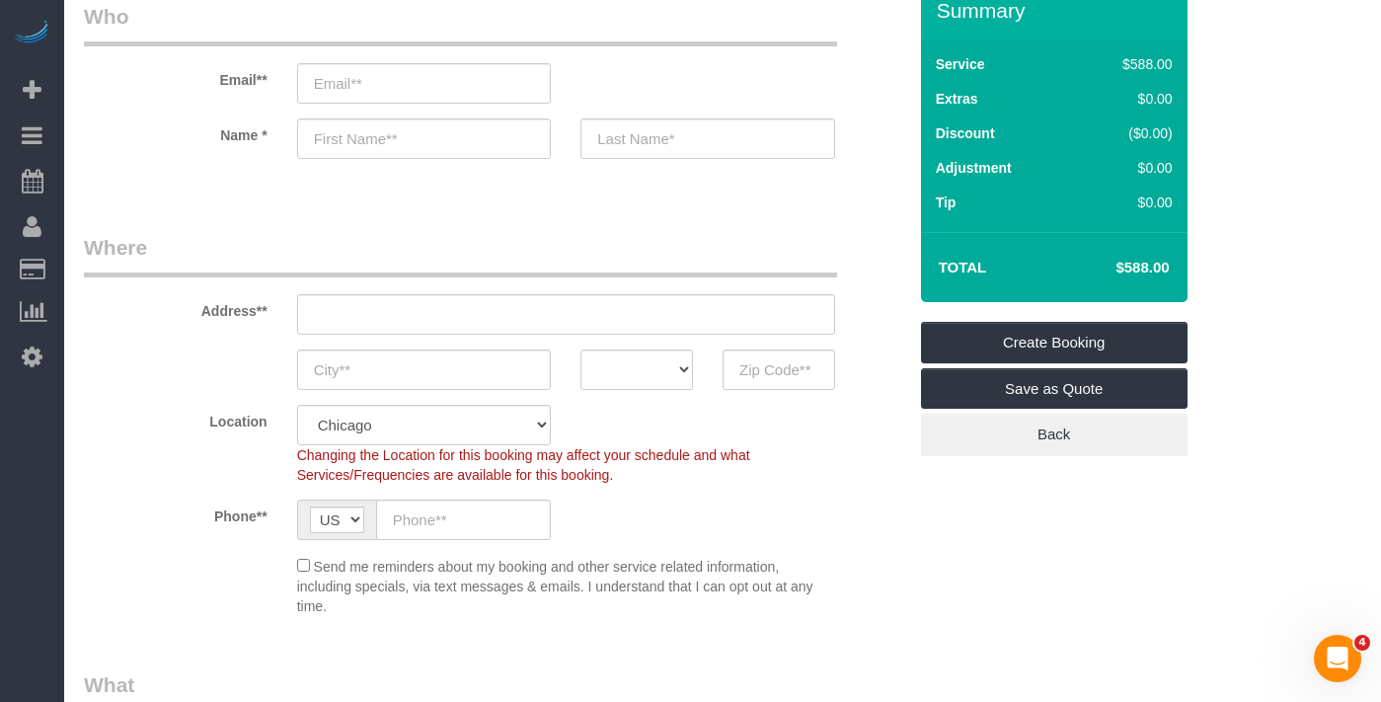
scroll to position [0, 0]
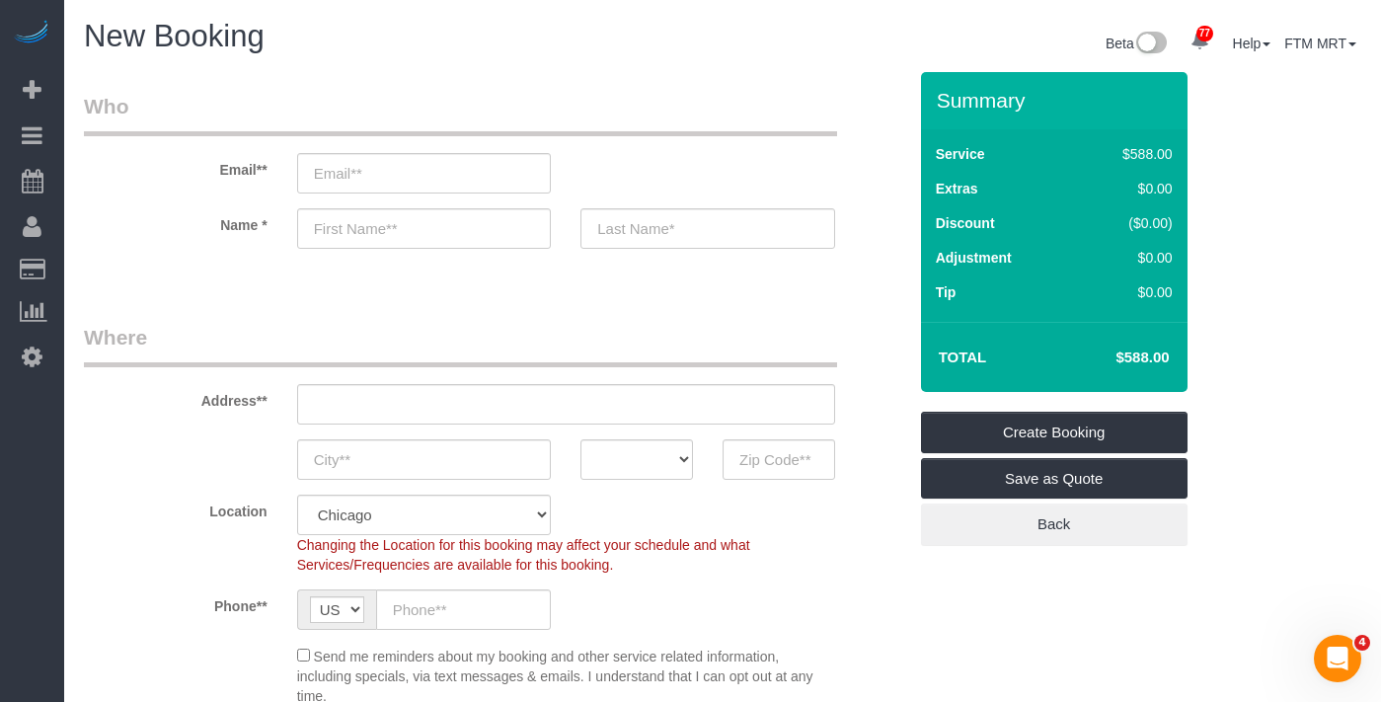
drag, startPoint x: 1106, startPoint y: 349, endPoint x: 1185, endPoint y: 360, distance: 79.7
click at [1185, 360] on div "Total $588.00" at bounding box center [1054, 357] width 266 height 70
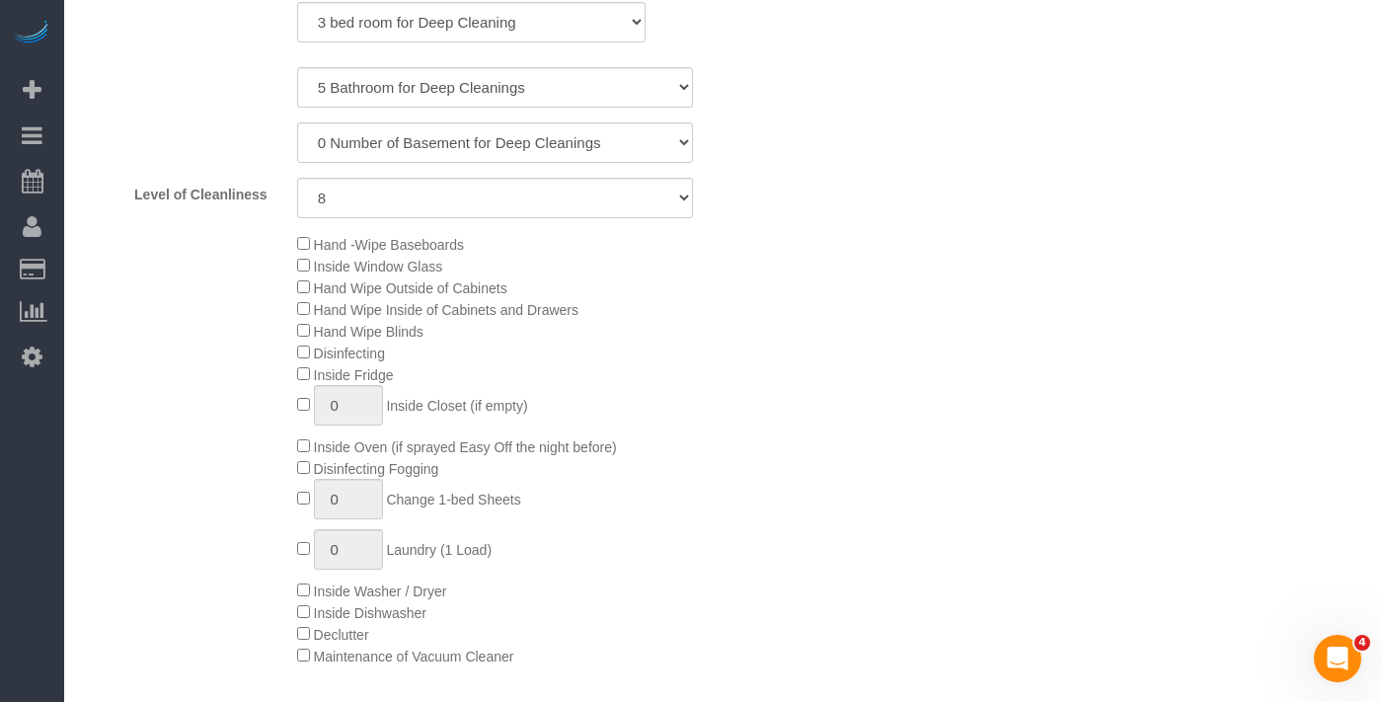
scroll to position [1127, 0]
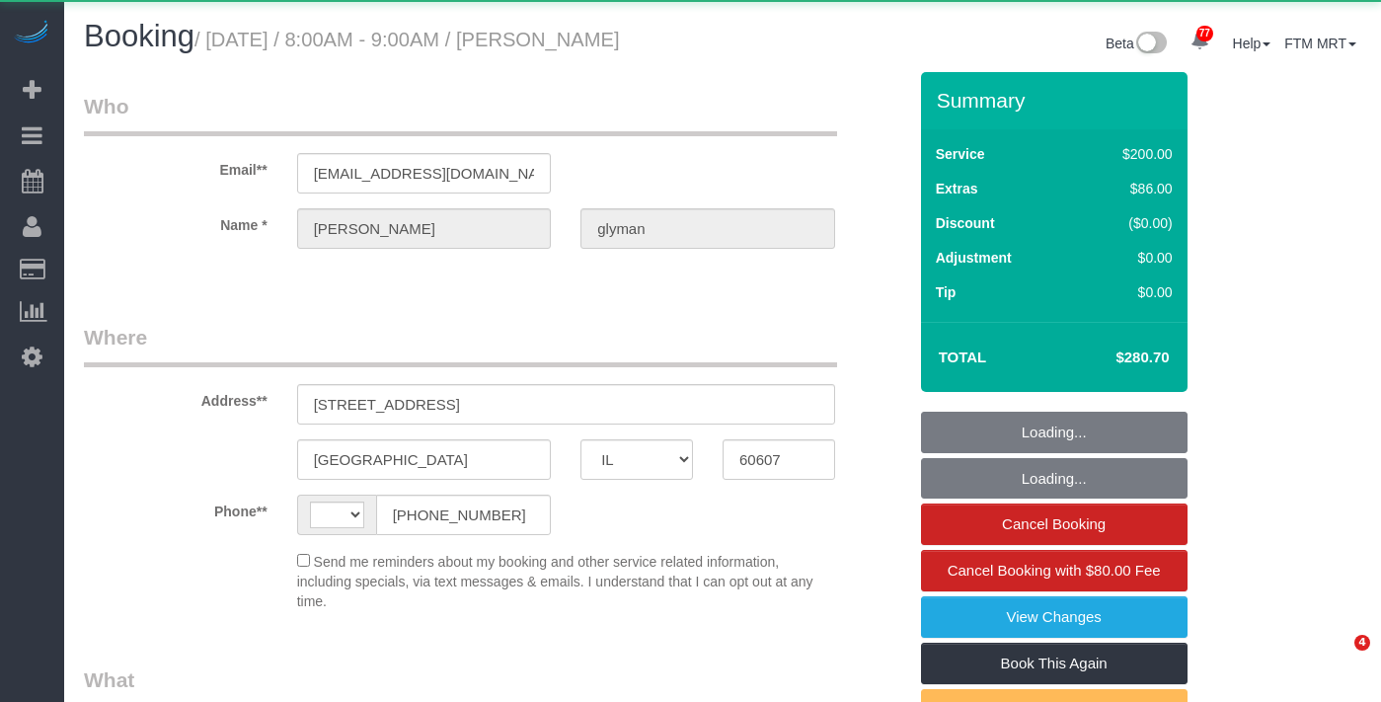
select select "IL"
select select "string:[GEOGRAPHIC_DATA]"
select select "object:813"
select select "string:fspay-18bdcf83-311a-4ef3-9947-ef372785bd94"
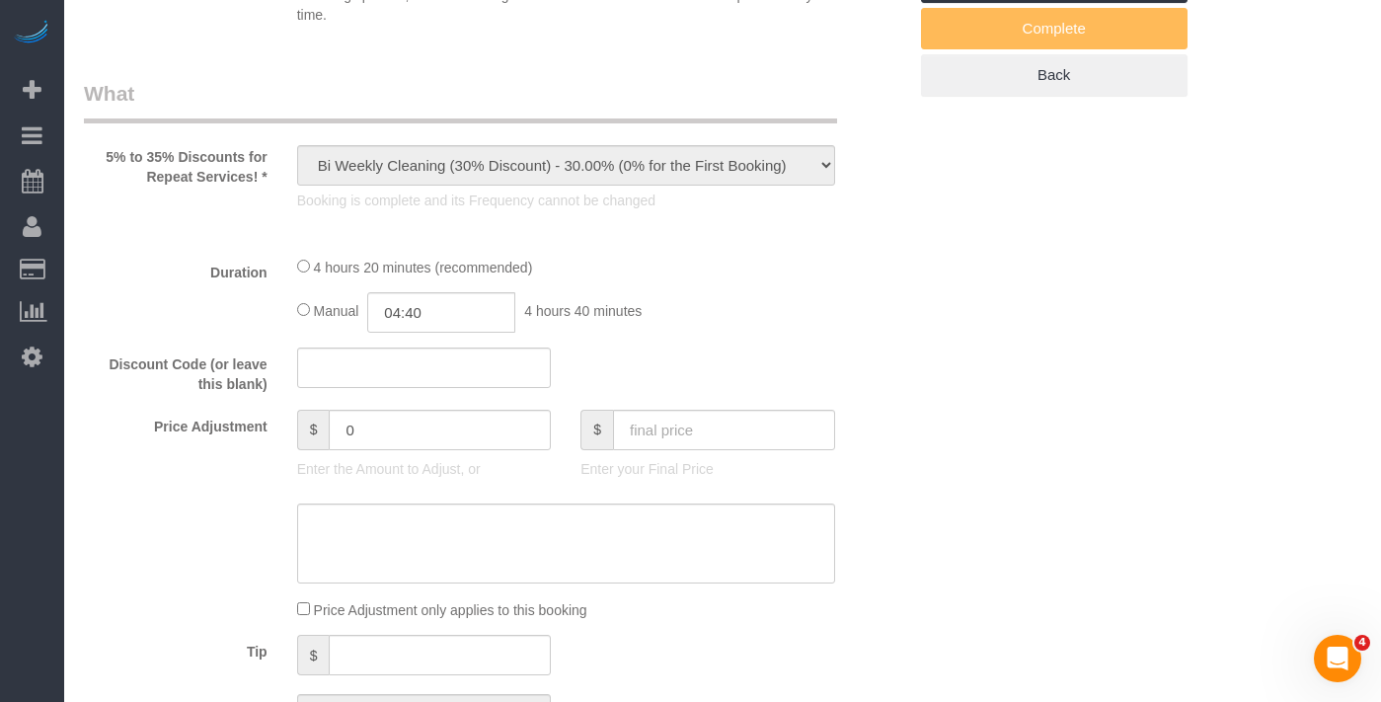
select select "object:965"
select select "512"
select select "2"
select select "7"
select select "number:1"
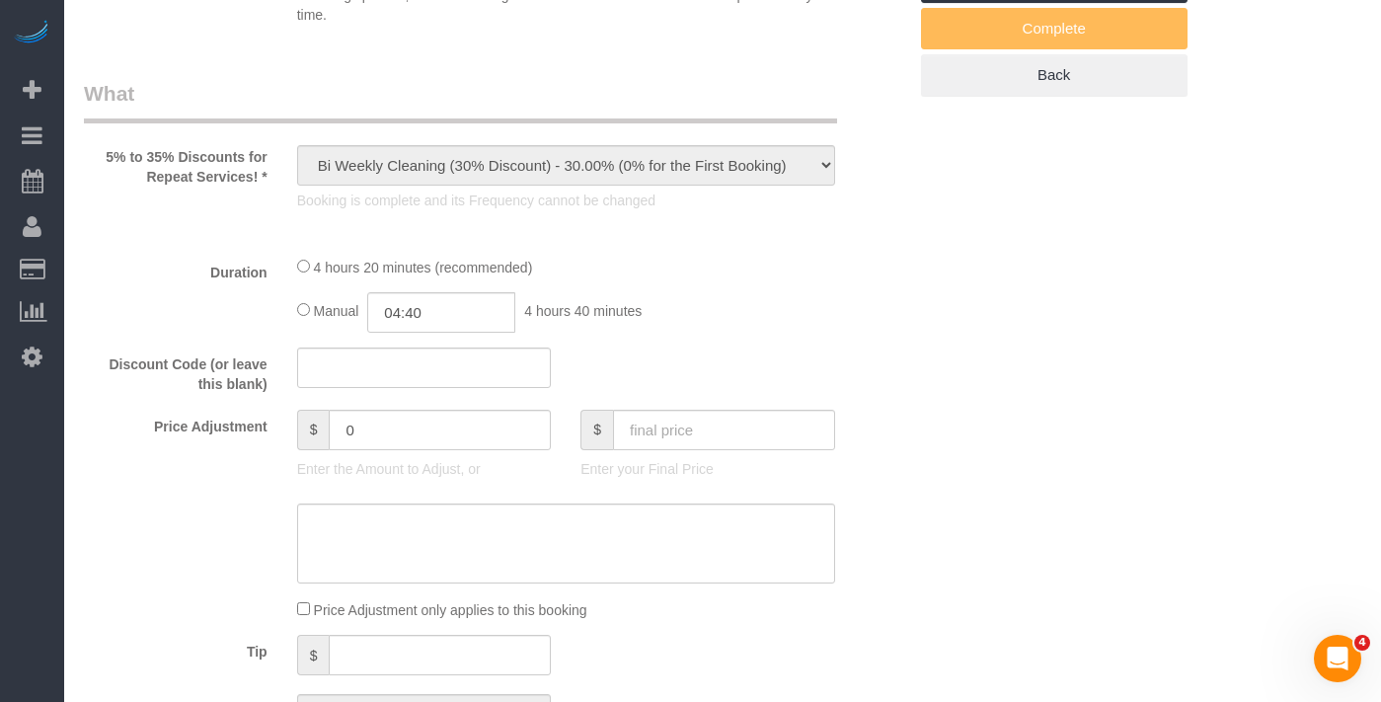
select select "number:69"
select select "number:139"
select select "number:106"
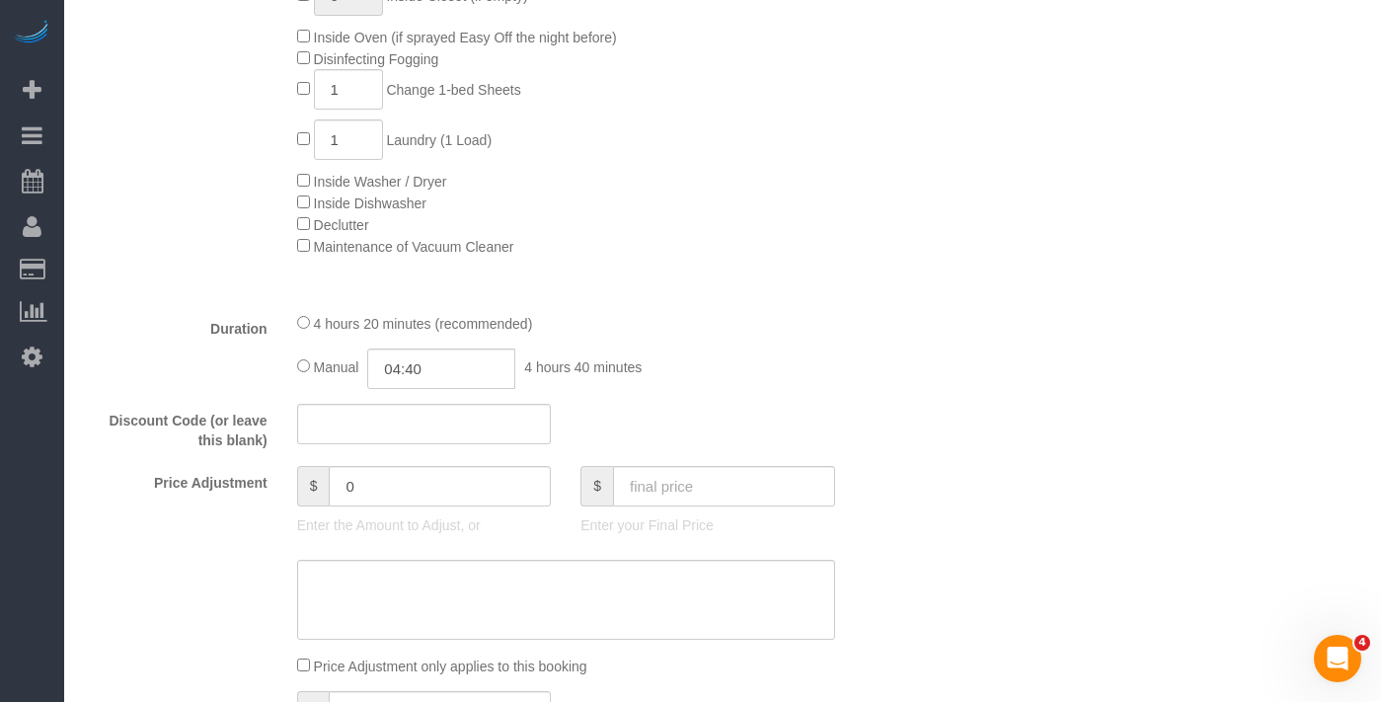
select select "2"
select select "7"
select select "spot1"
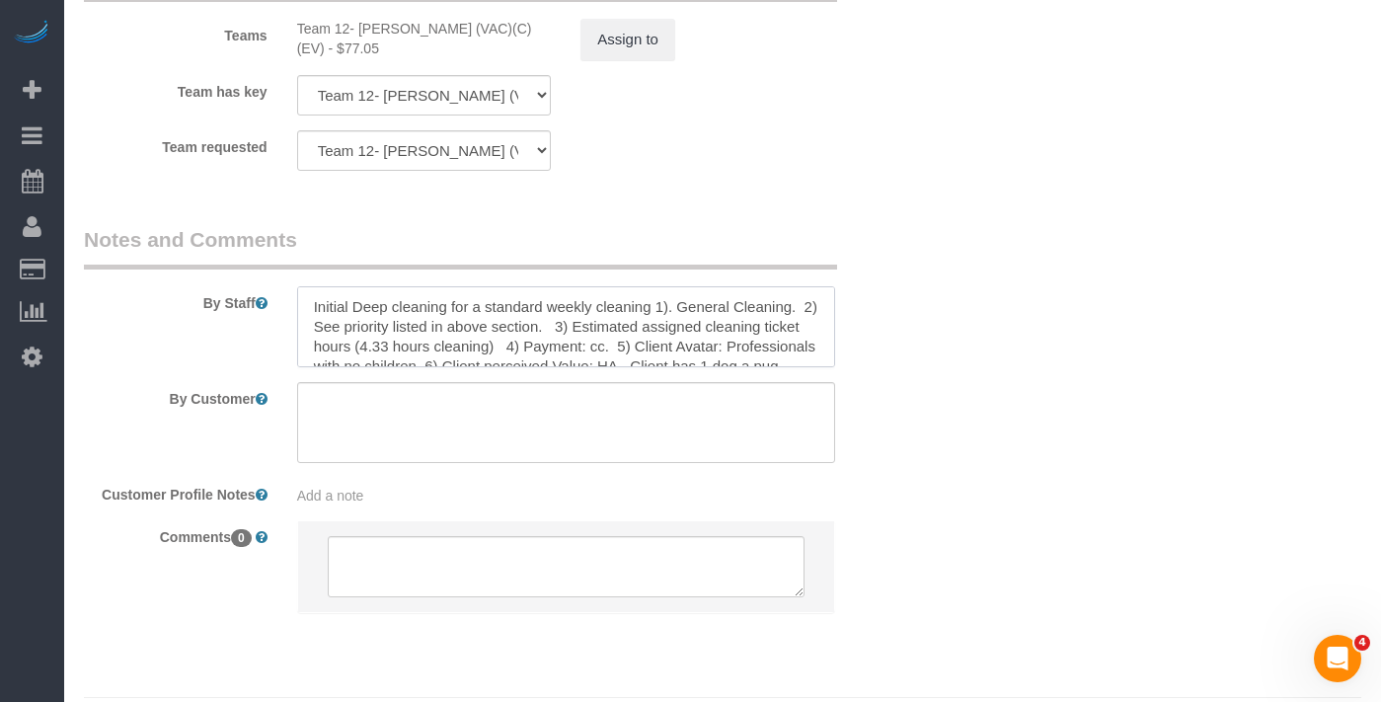
scroll to position [38, 0]
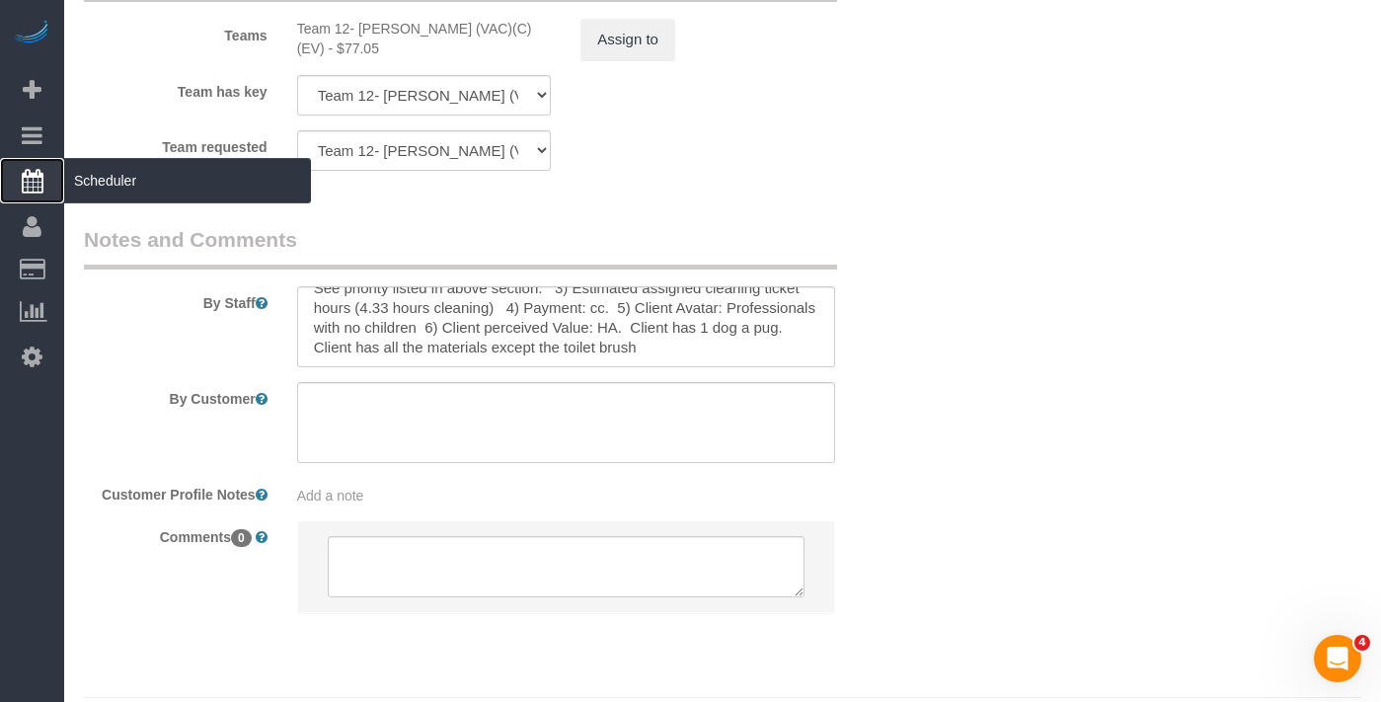
drag, startPoint x: 162, startPoint y: 184, endPoint x: 175, endPoint y: 185, distance: 12.9
click at [162, 184] on span "Scheduler" at bounding box center [187, 180] width 247 height 45
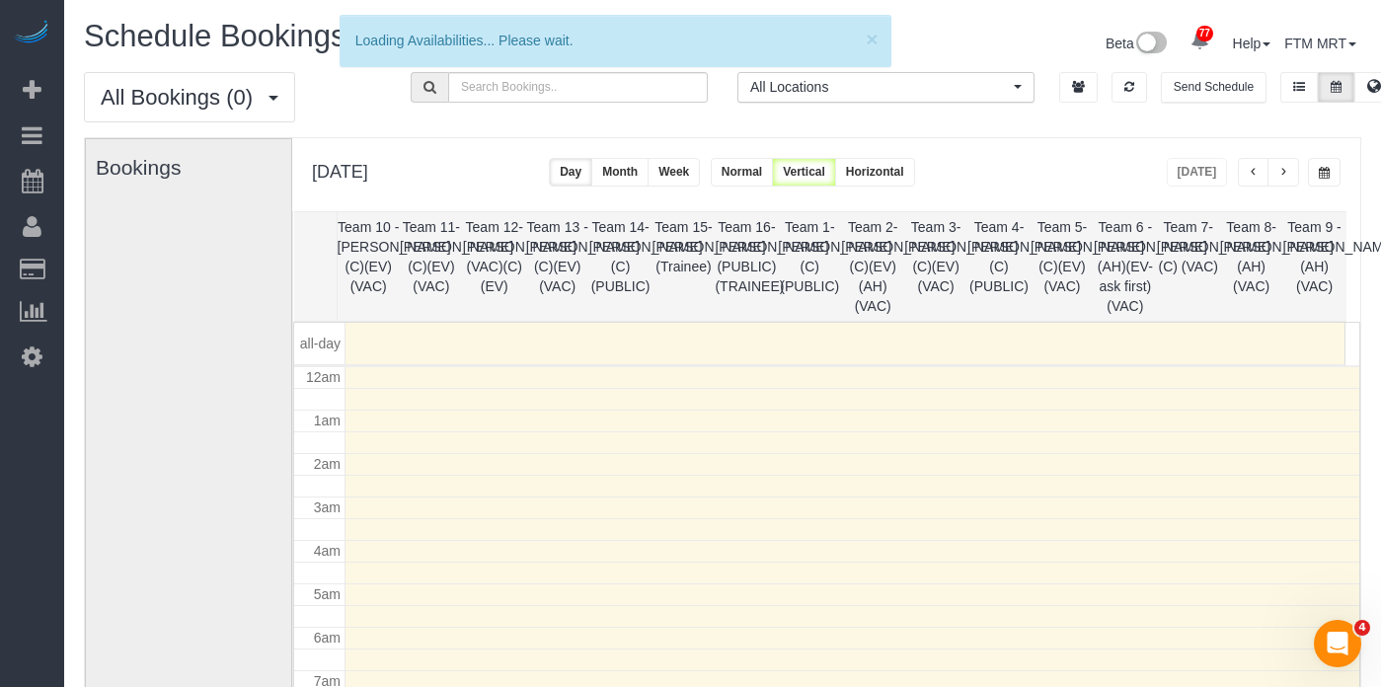
scroll to position [262, 0]
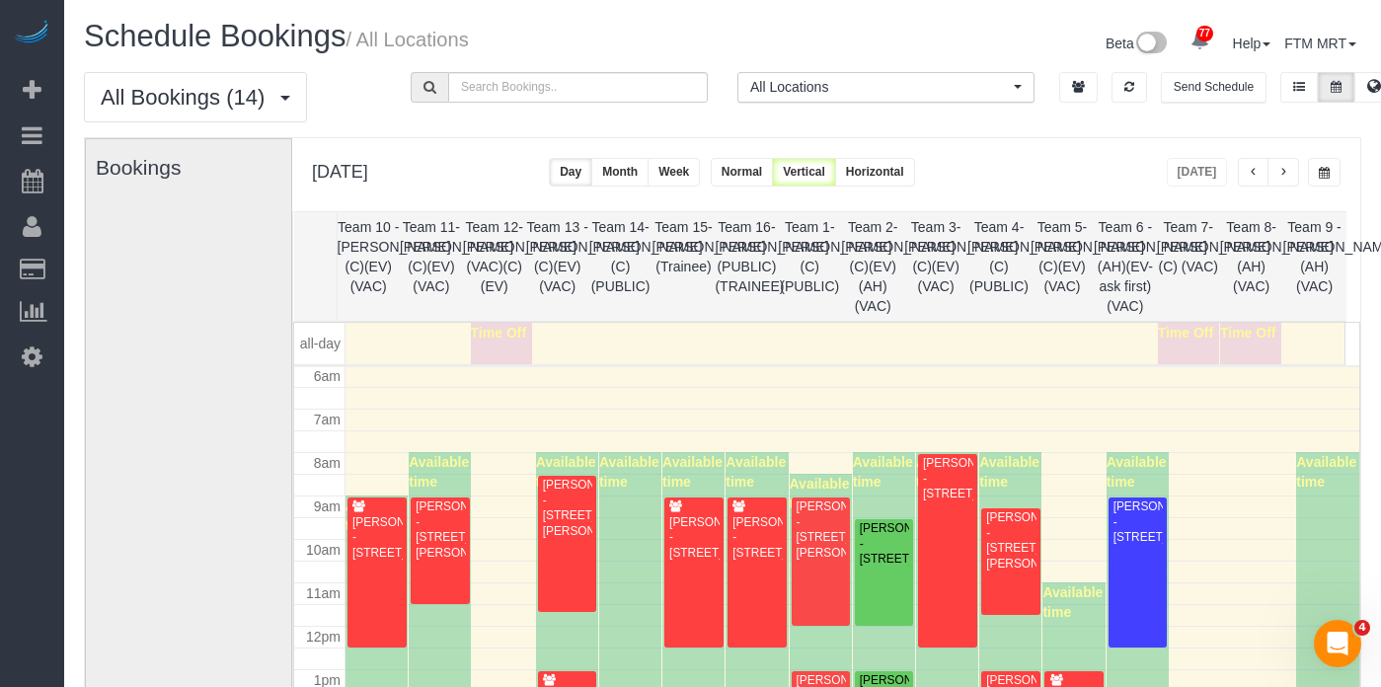
click at [1327, 177] on span "button" at bounding box center [1323, 173] width 11 height 12
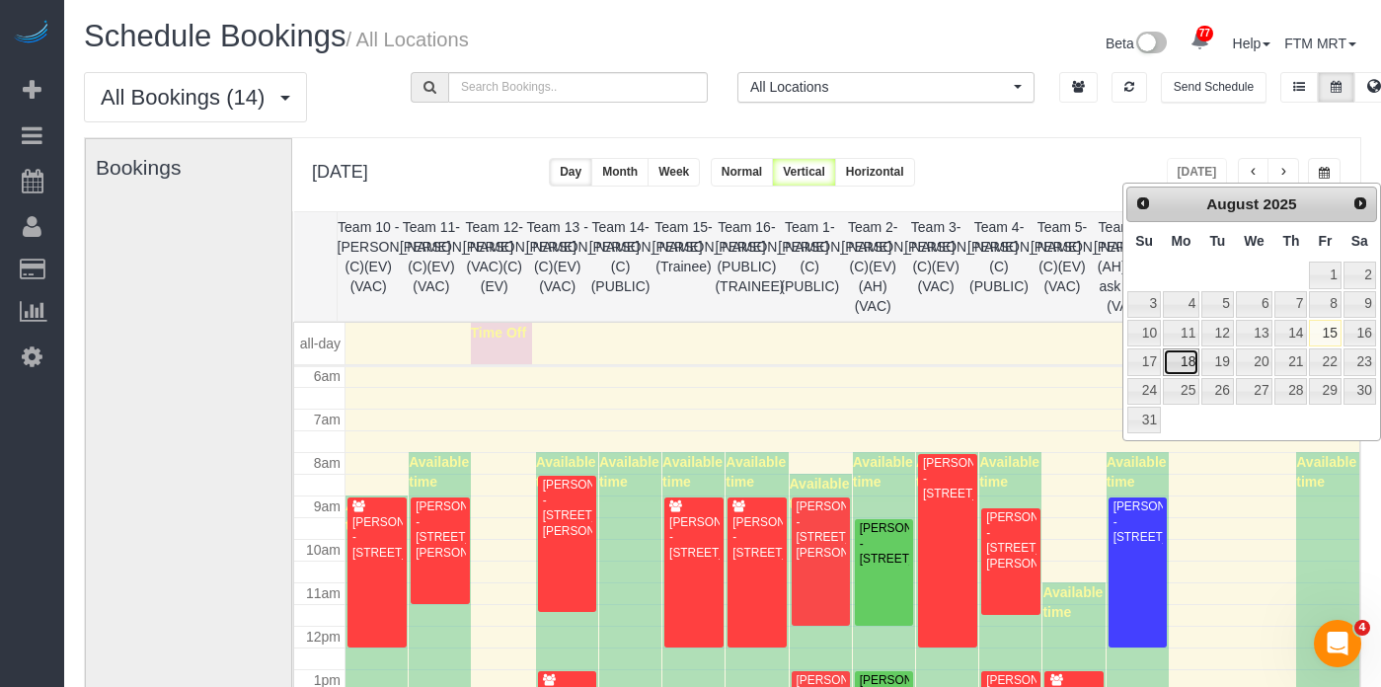
click at [1168, 364] on link "18" at bounding box center [1180, 361] width 37 height 27
type input "**********"
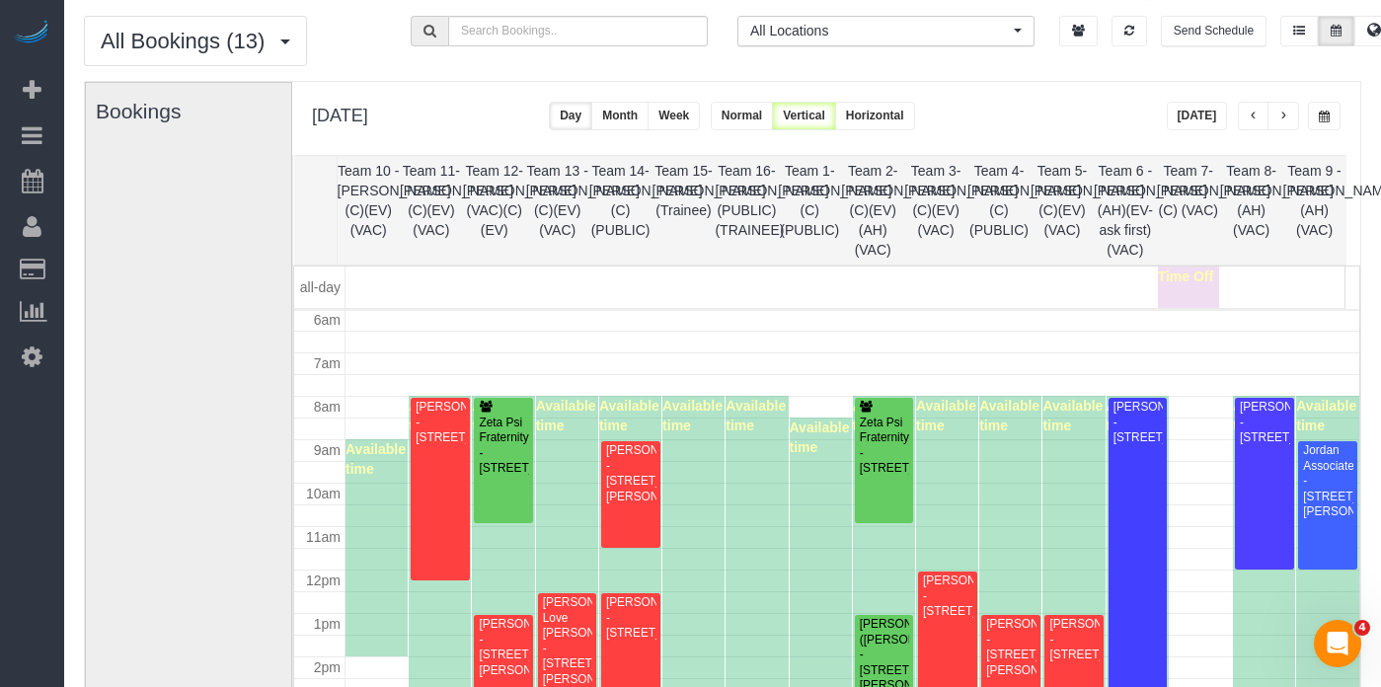
scroll to position [100, 0]
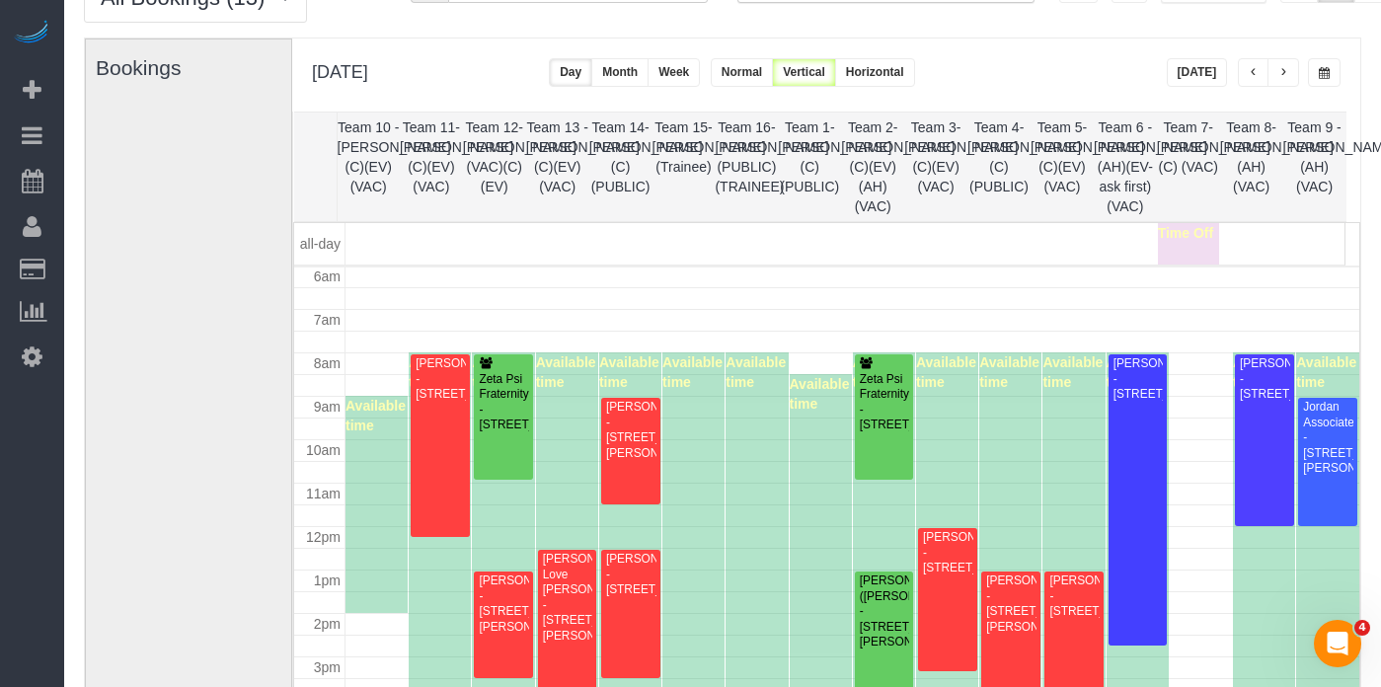
click at [1292, 70] on button "button" at bounding box center [1283, 72] width 32 height 29
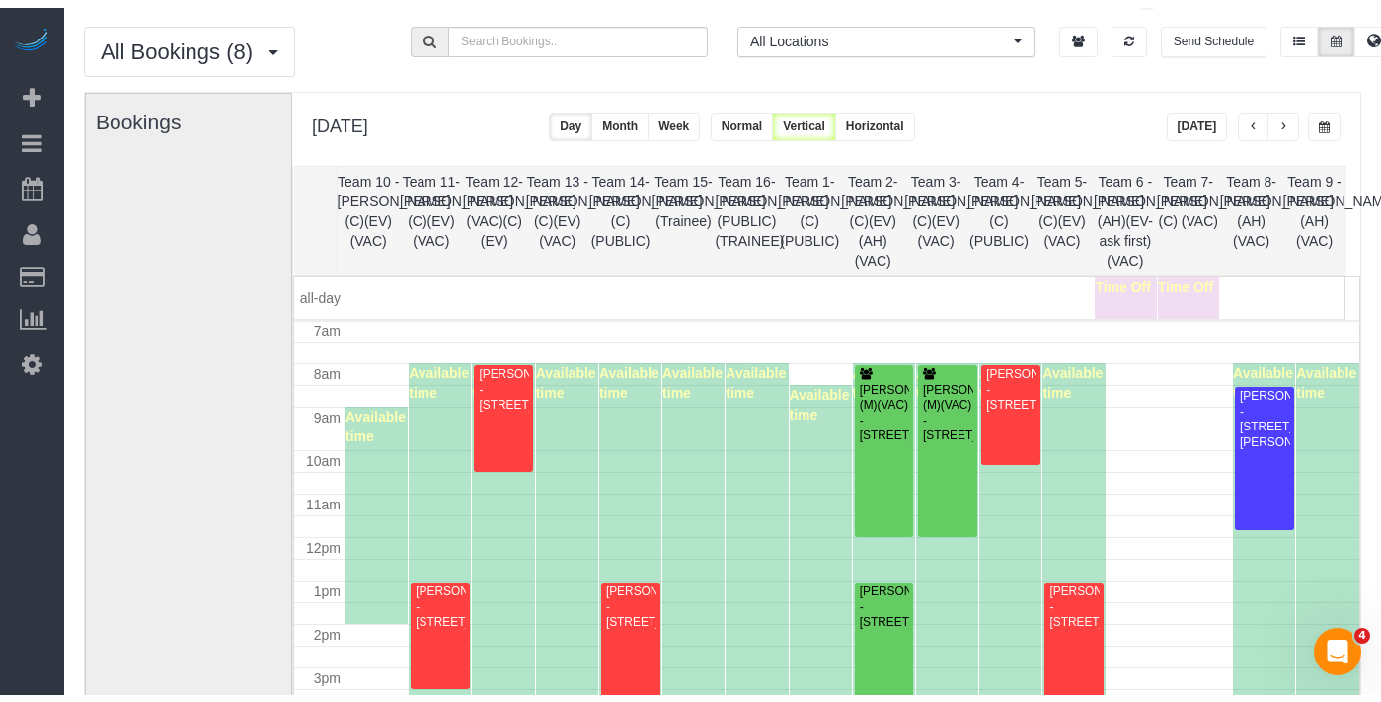
scroll to position [0, 0]
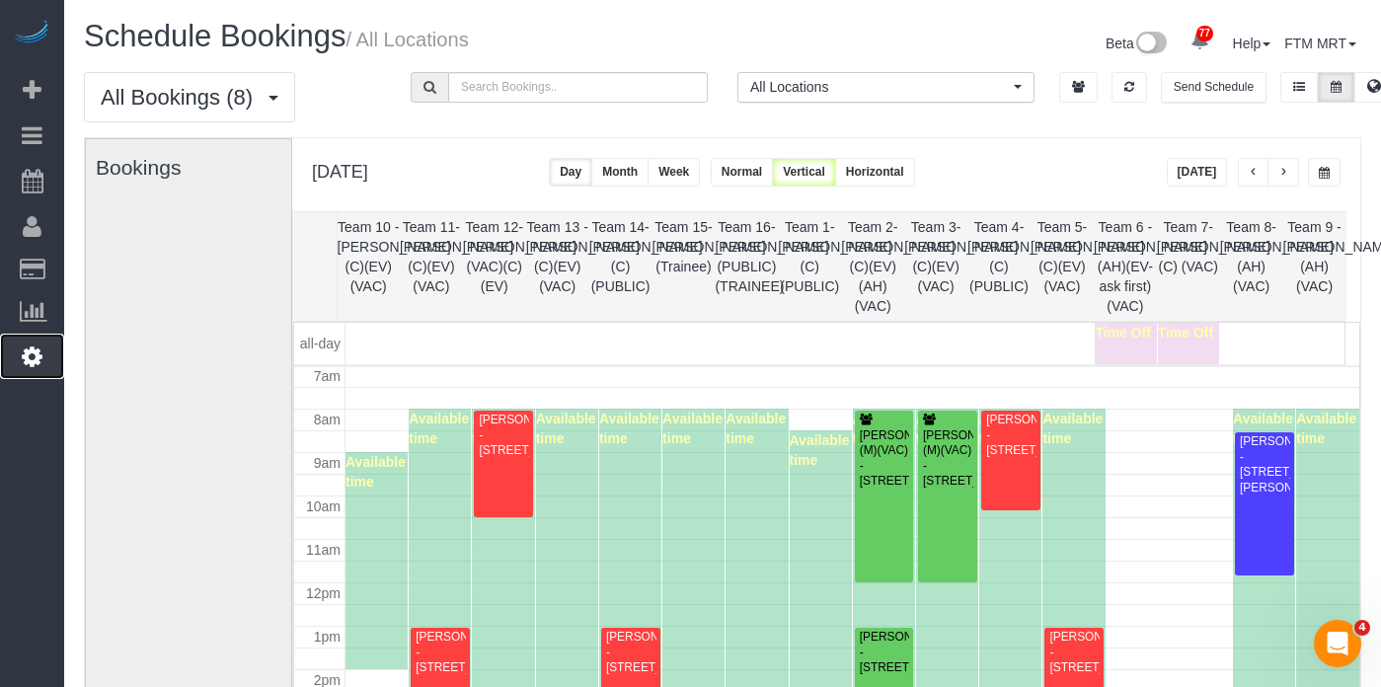
click at [57, 357] on link "Settings" at bounding box center [32, 356] width 64 height 45
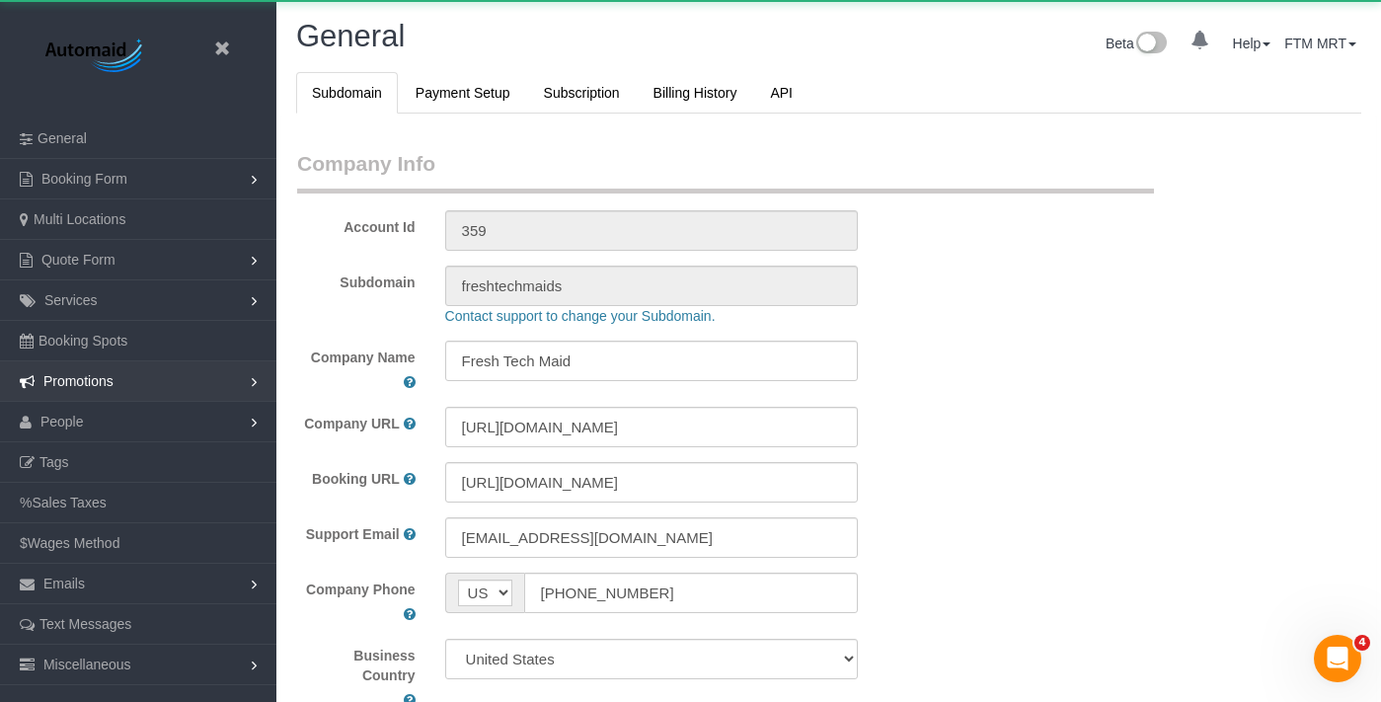
scroll to position [4560, 1381]
select select "1"
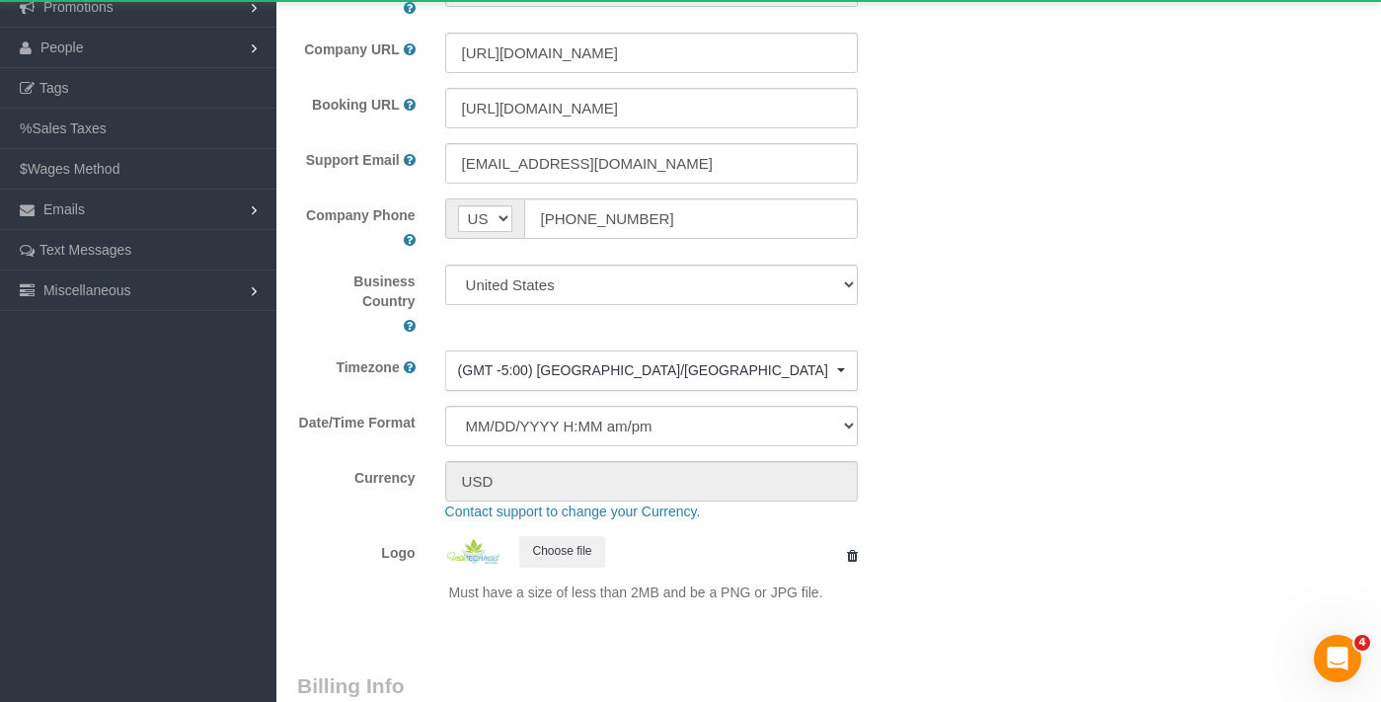
scroll to position [390, 0]
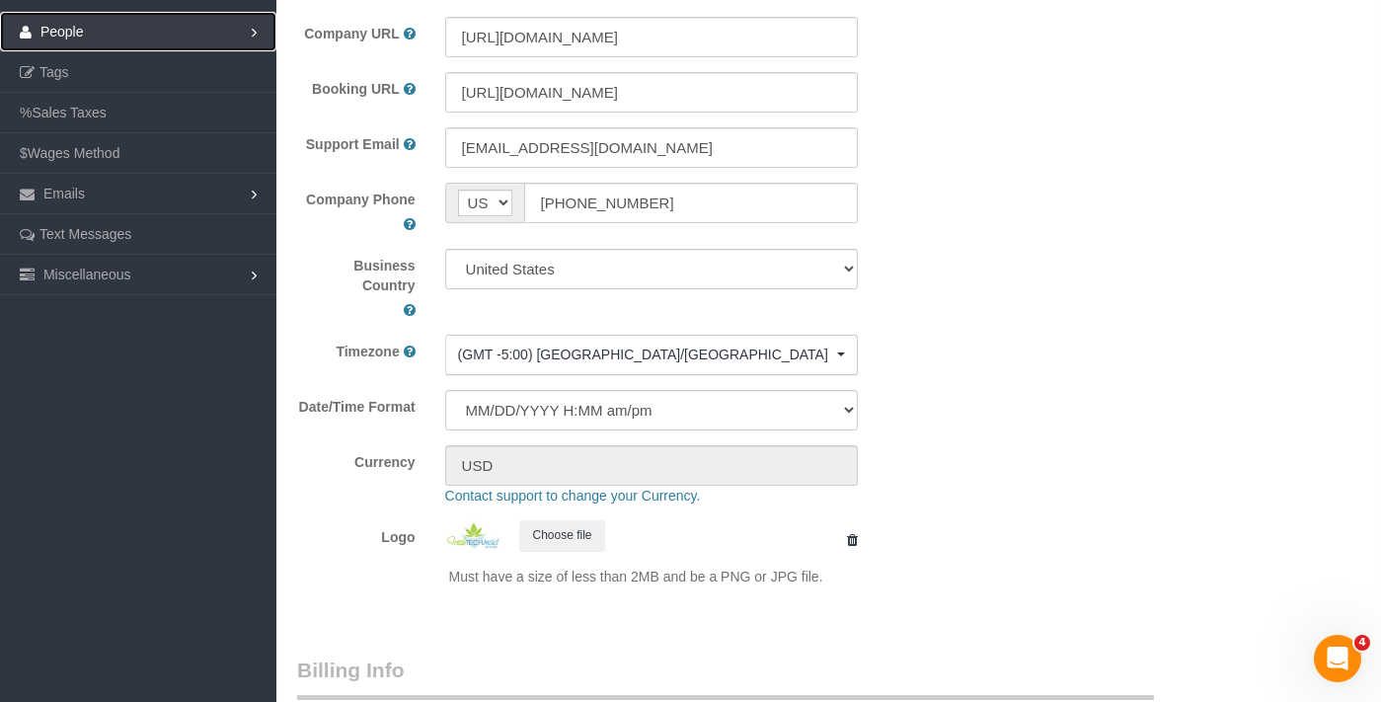
click at [101, 42] on link "People" at bounding box center [138, 31] width 276 height 39
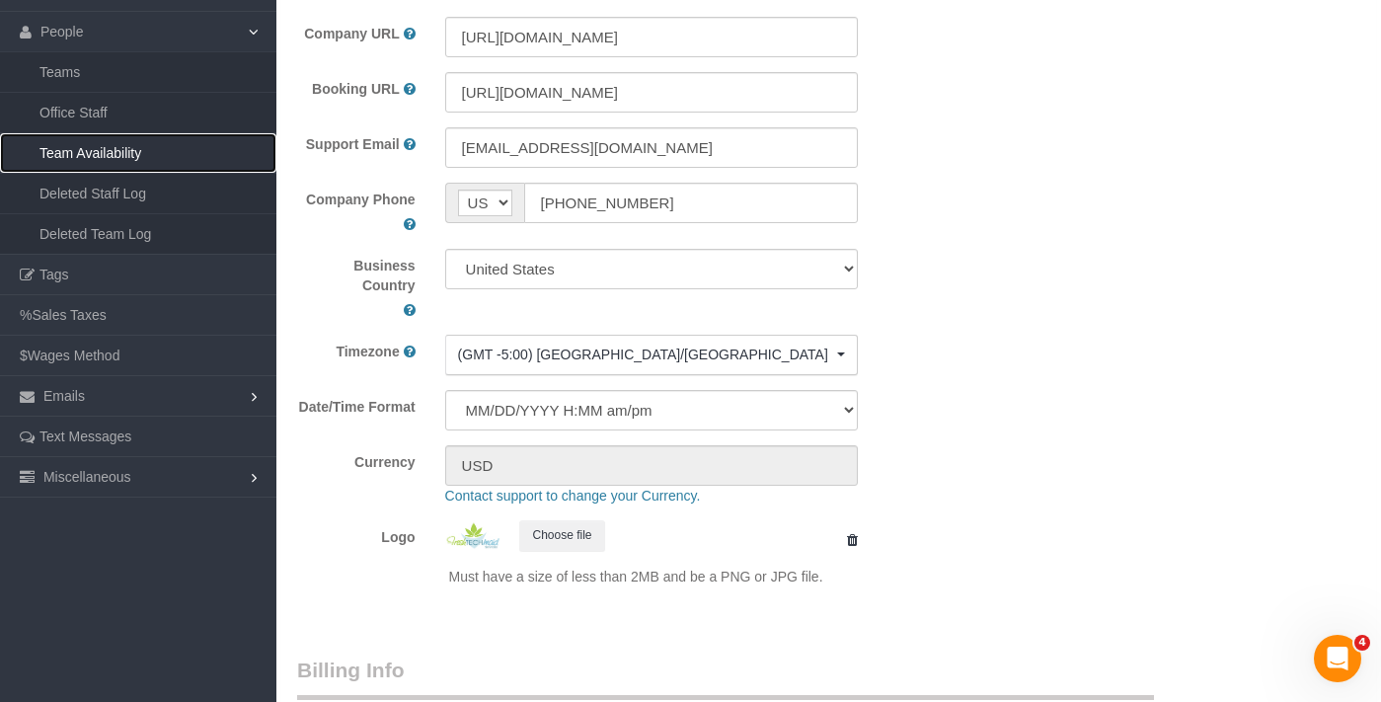
click at [94, 168] on link "Team Availability" at bounding box center [138, 152] width 276 height 39
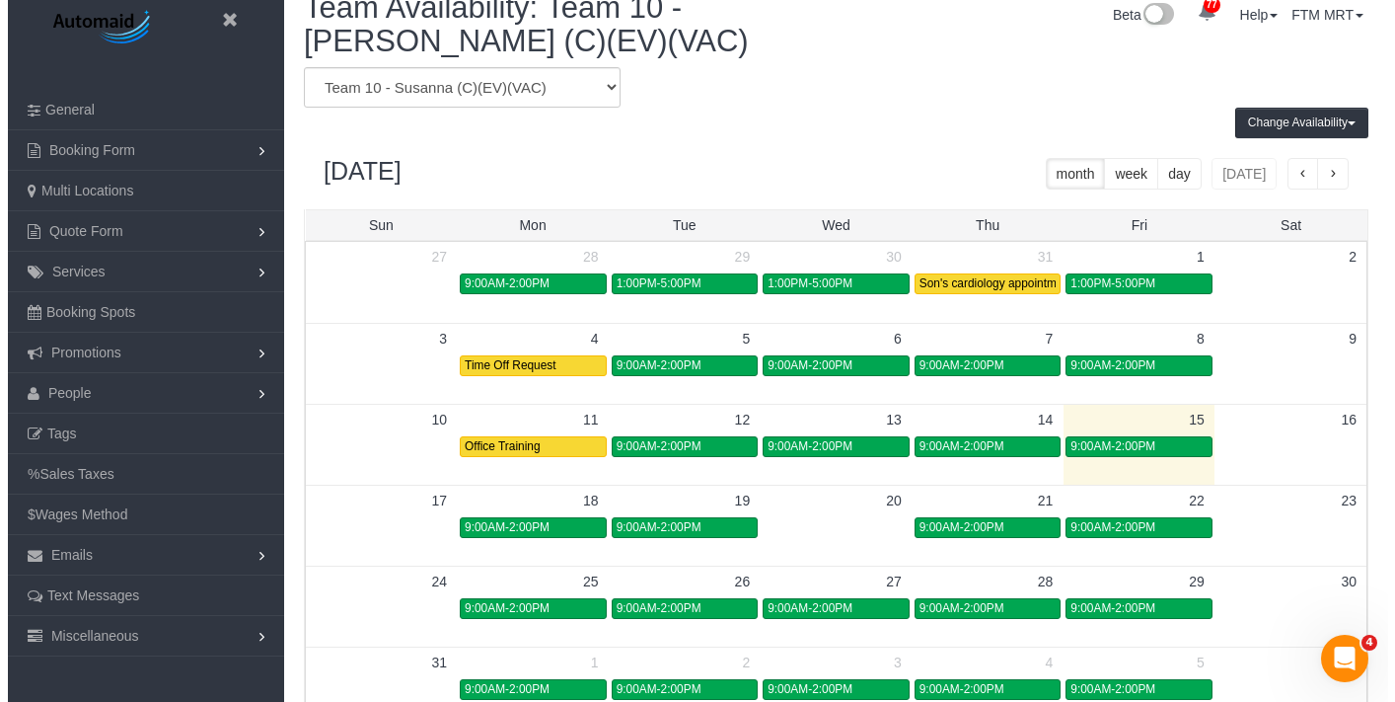
scroll to position [43, 0]
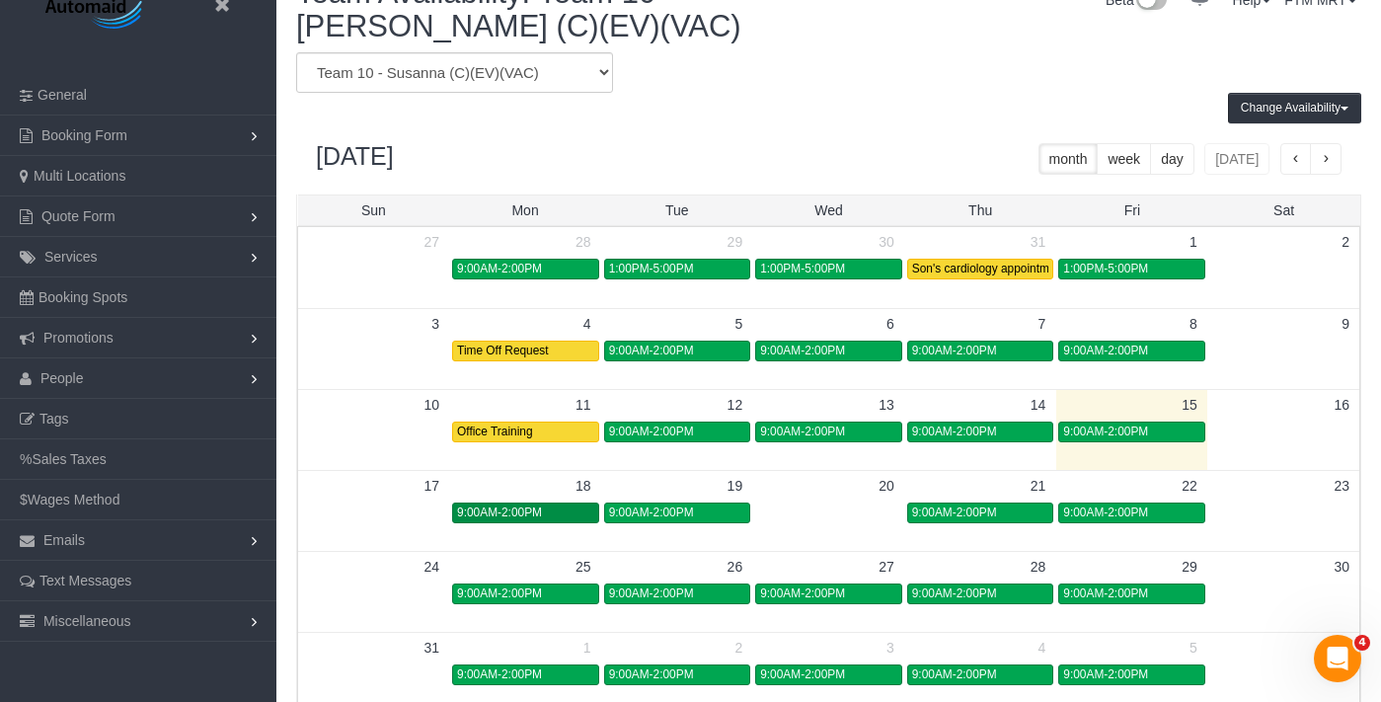
click at [566, 521] on link "9:00AM-2:00PM" at bounding box center [525, 512] width 147 height 21
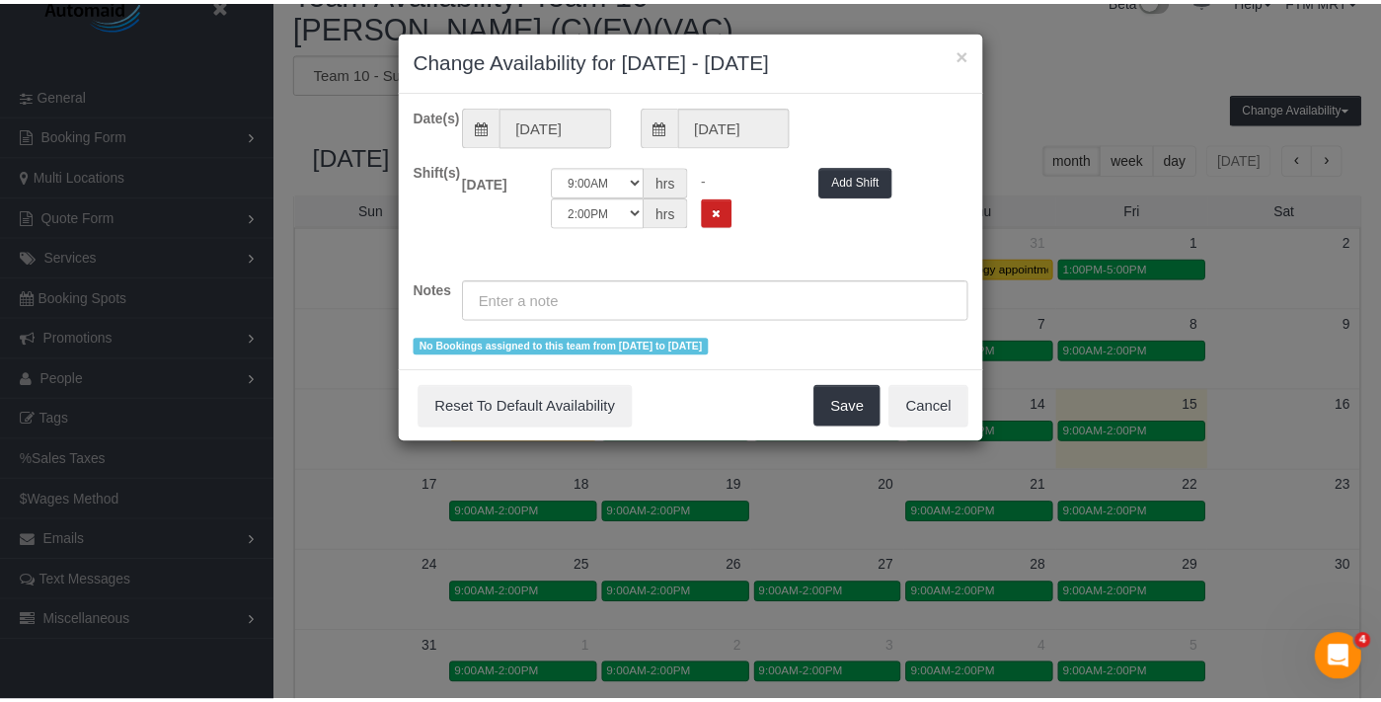
scroll to position [827, 1395]
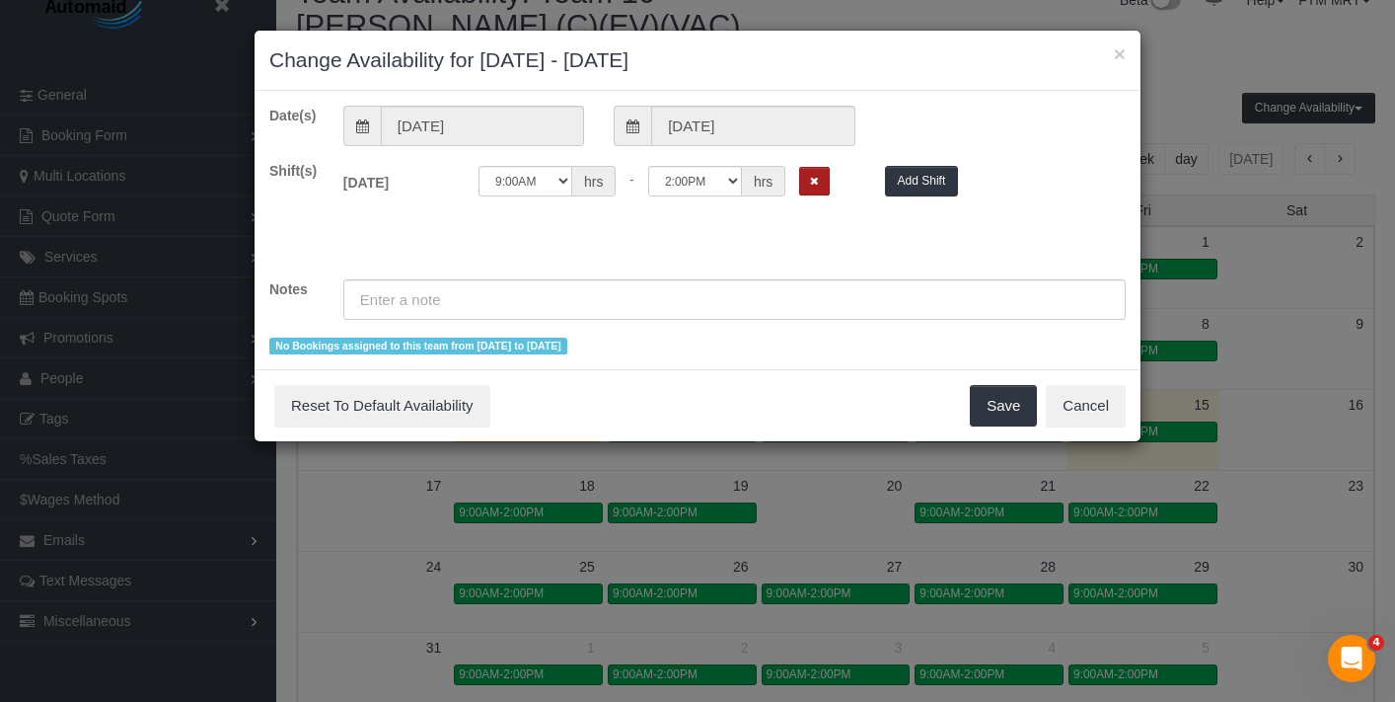
click at [815, 190] on button "Remove Shift" at bounding box center [814, 181] width 31 height 29
click at [999, 394] on button "Save" at bounding box center [1003, 405] width 67 height 41
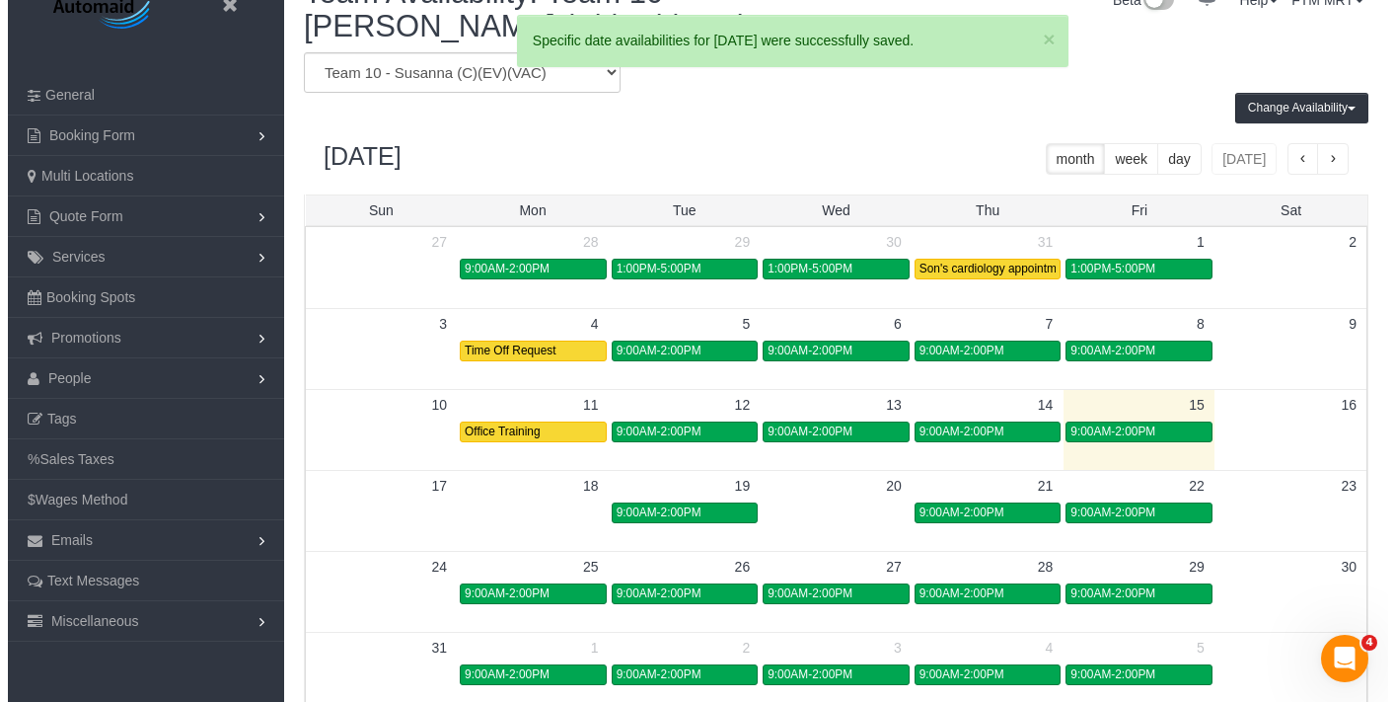
scroll to position [97853, 97300]
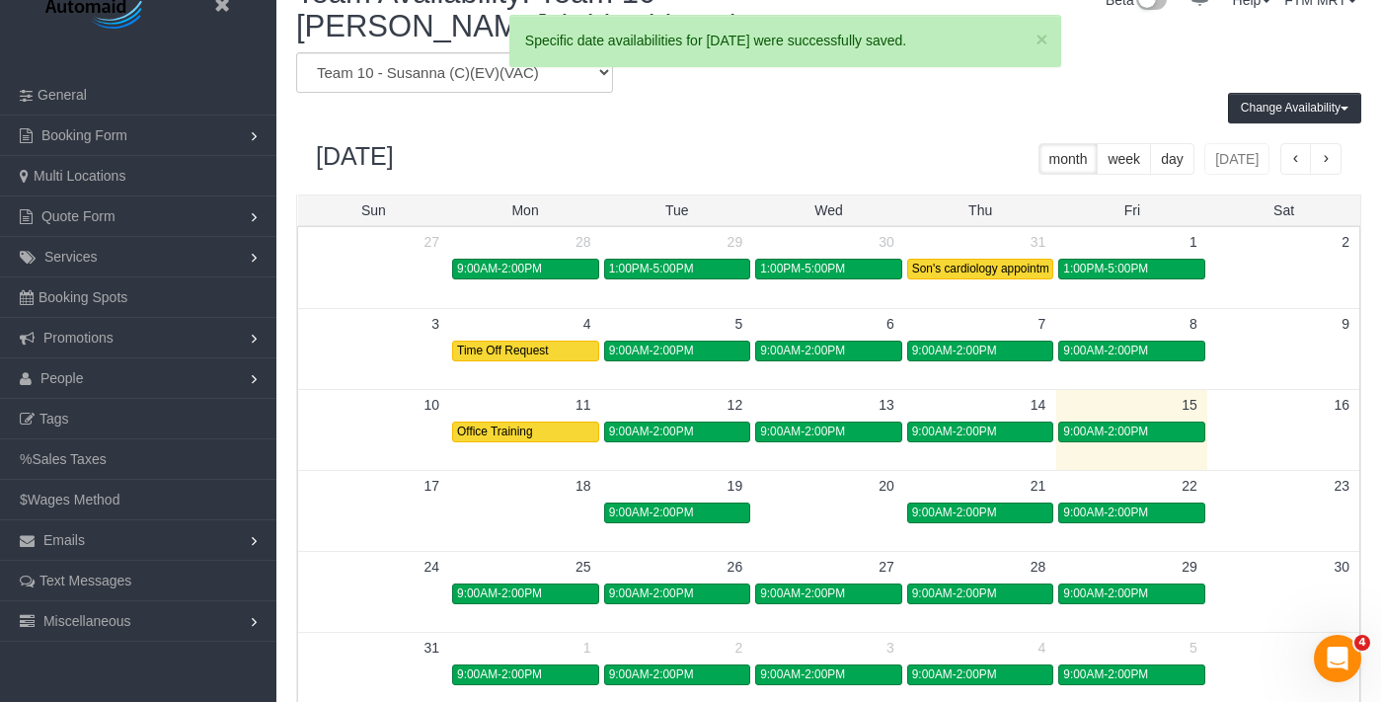
click at [527, 510] on td at bounding box center [526, 511] width 152 height 23
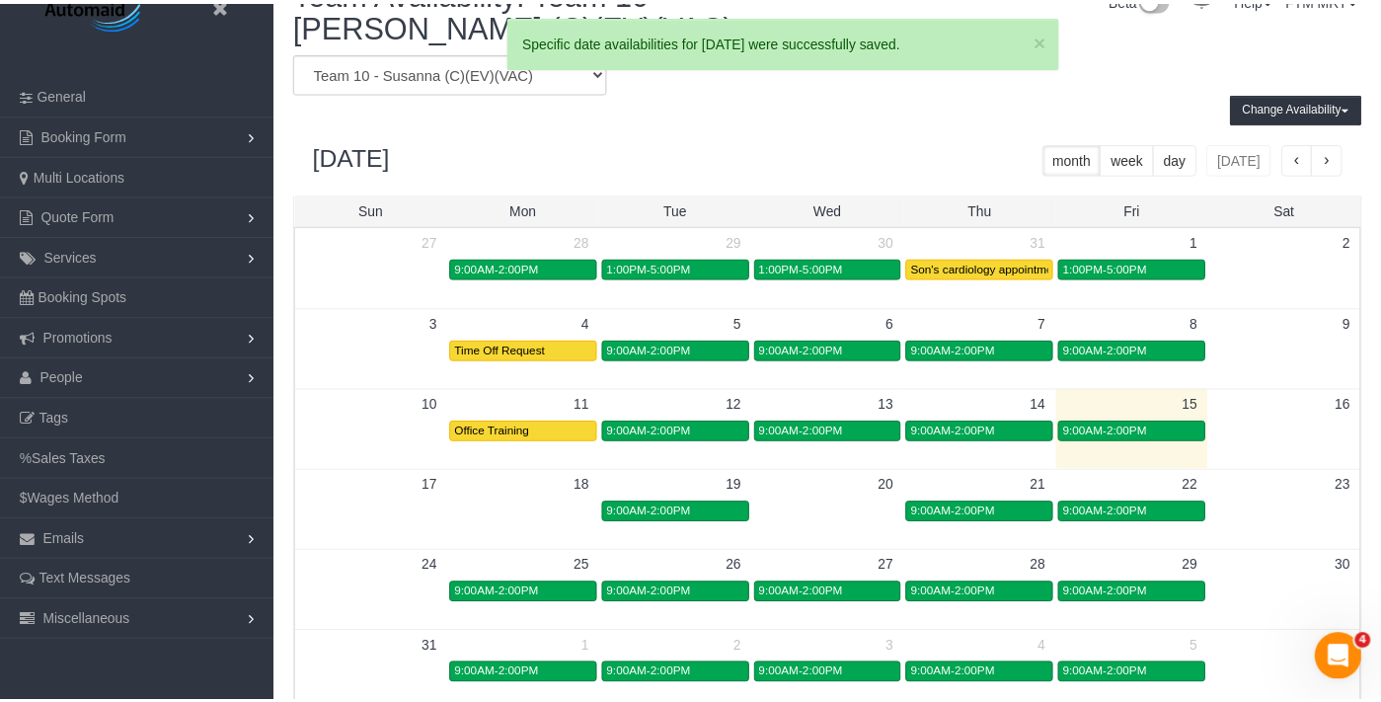
scroll to position [827, 1395]
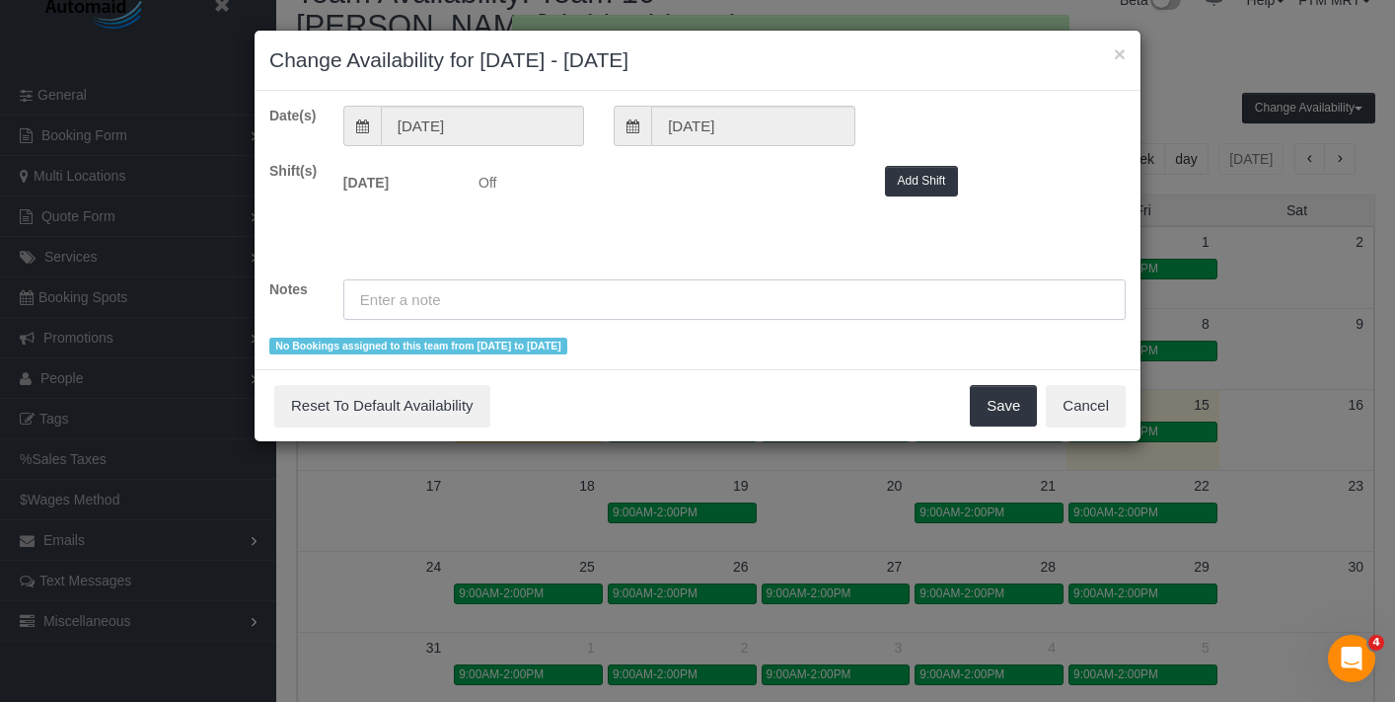
click at [512, 287] on input "text" at bounding box center [734, 299] width 783 height 40
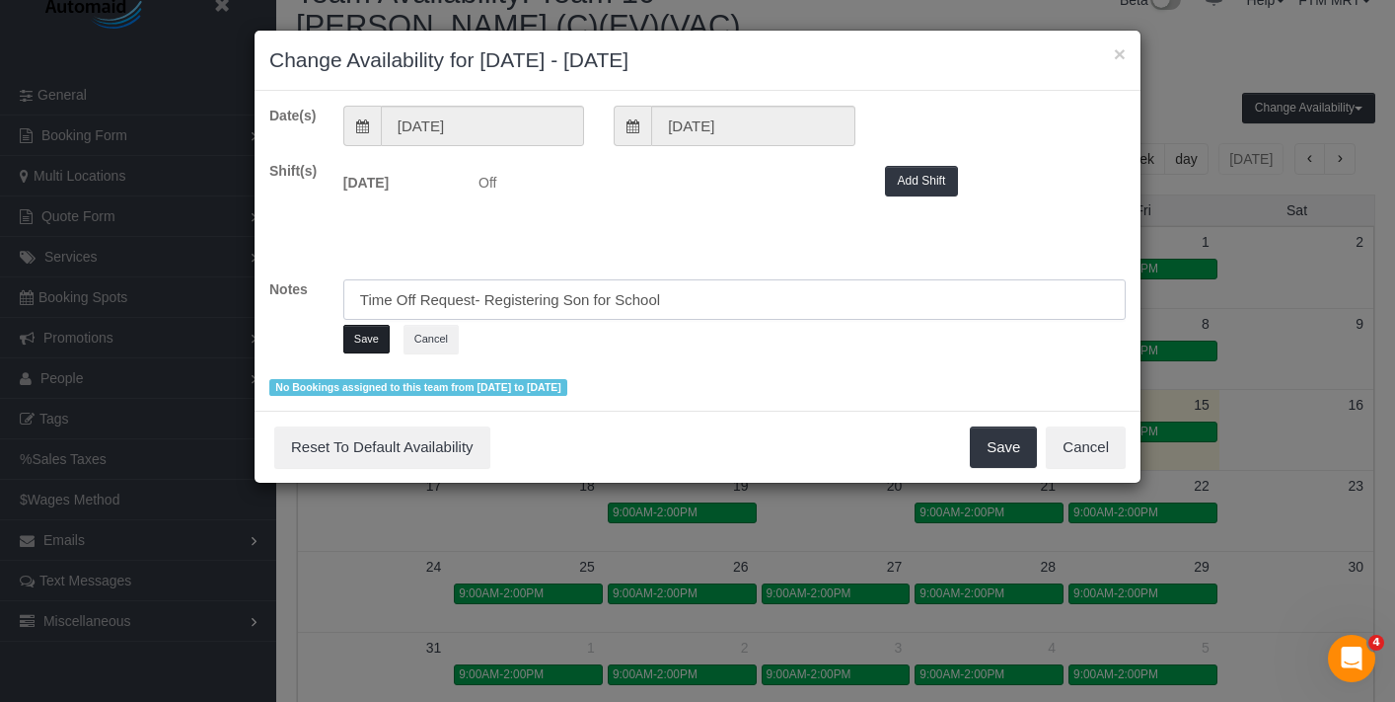
type input "Time Off Request- Registering Son for School"
click at [373, 335] on button "Save" at bounding box center [366, 339] width 46 height 29
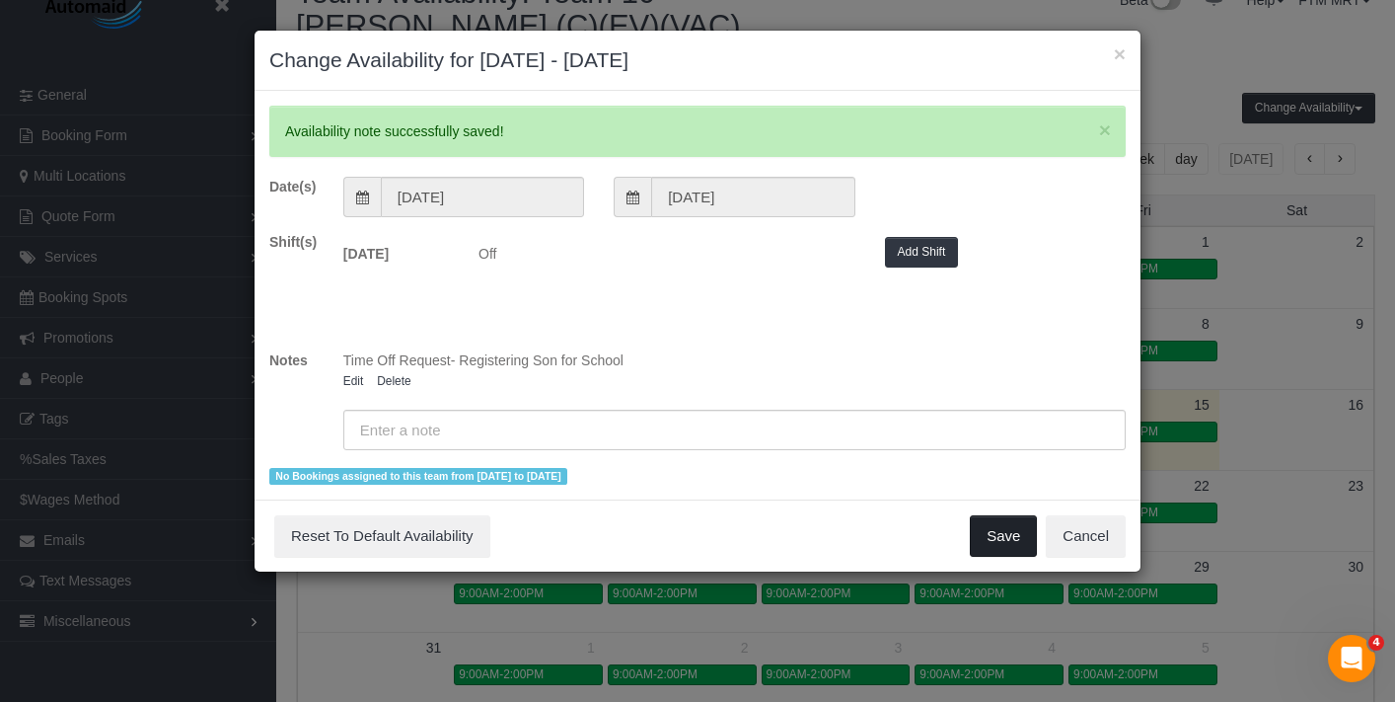
drag, startPoint x: 1003, startPoint y: 525, endPoint x: 970, endPoint y: 450, distance: 81.8
click at [1003, 529] on button "Save" at bounding box center [1003, 535] width 67 height 41
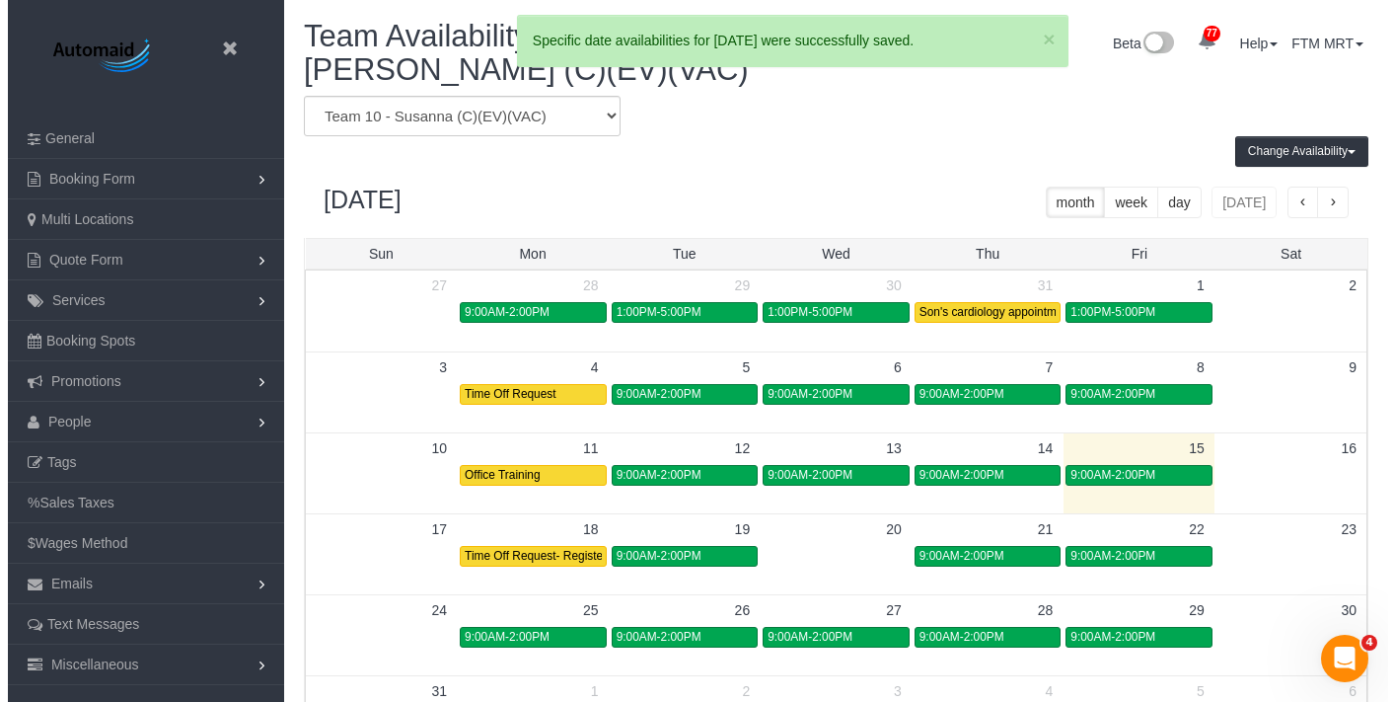
scroll to position [0, 0]
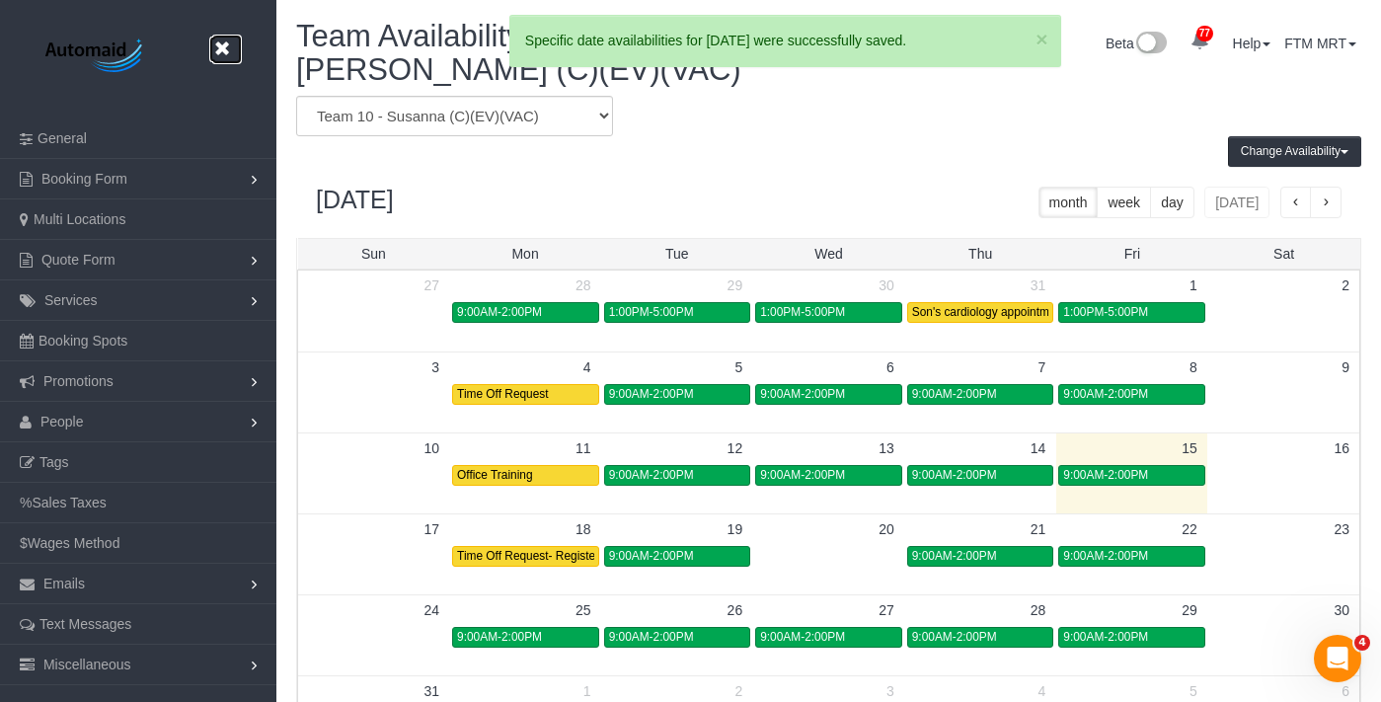
click at [225, 51] on icon at bounding box center [221, 49] width 25 height 25
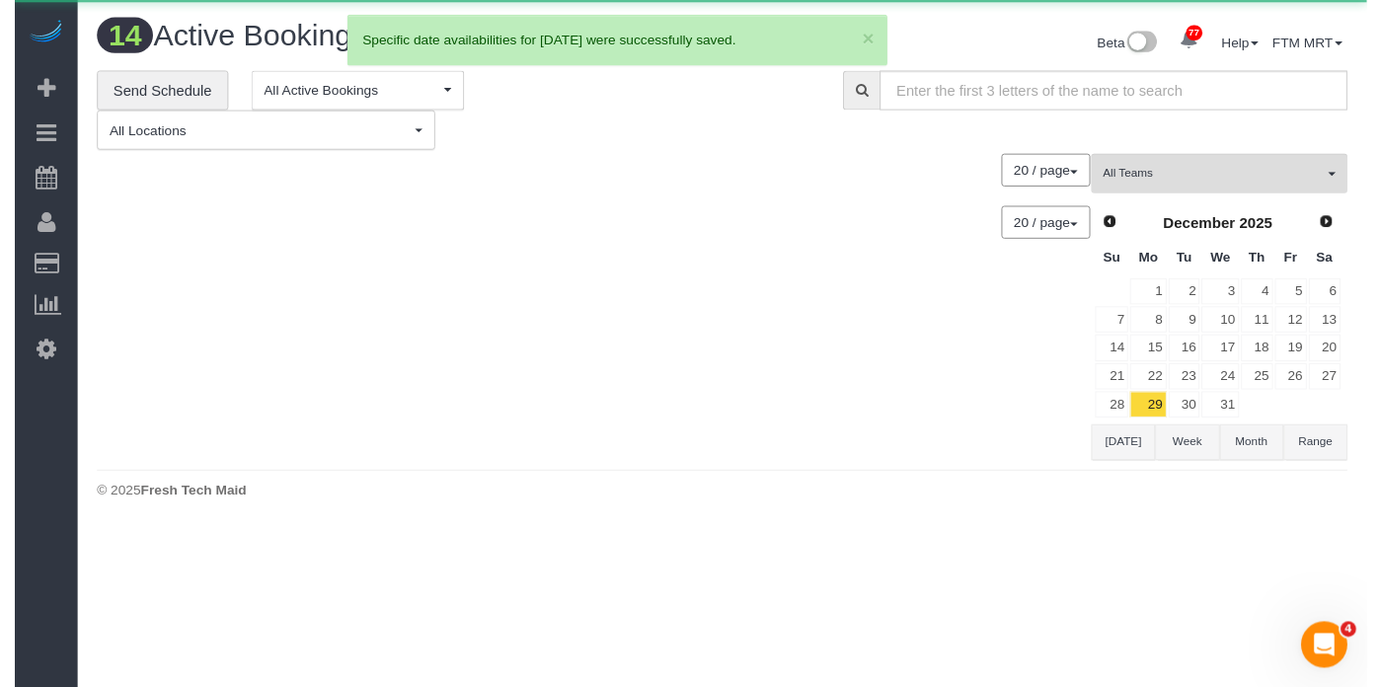
scroll to position [2178, 1381]
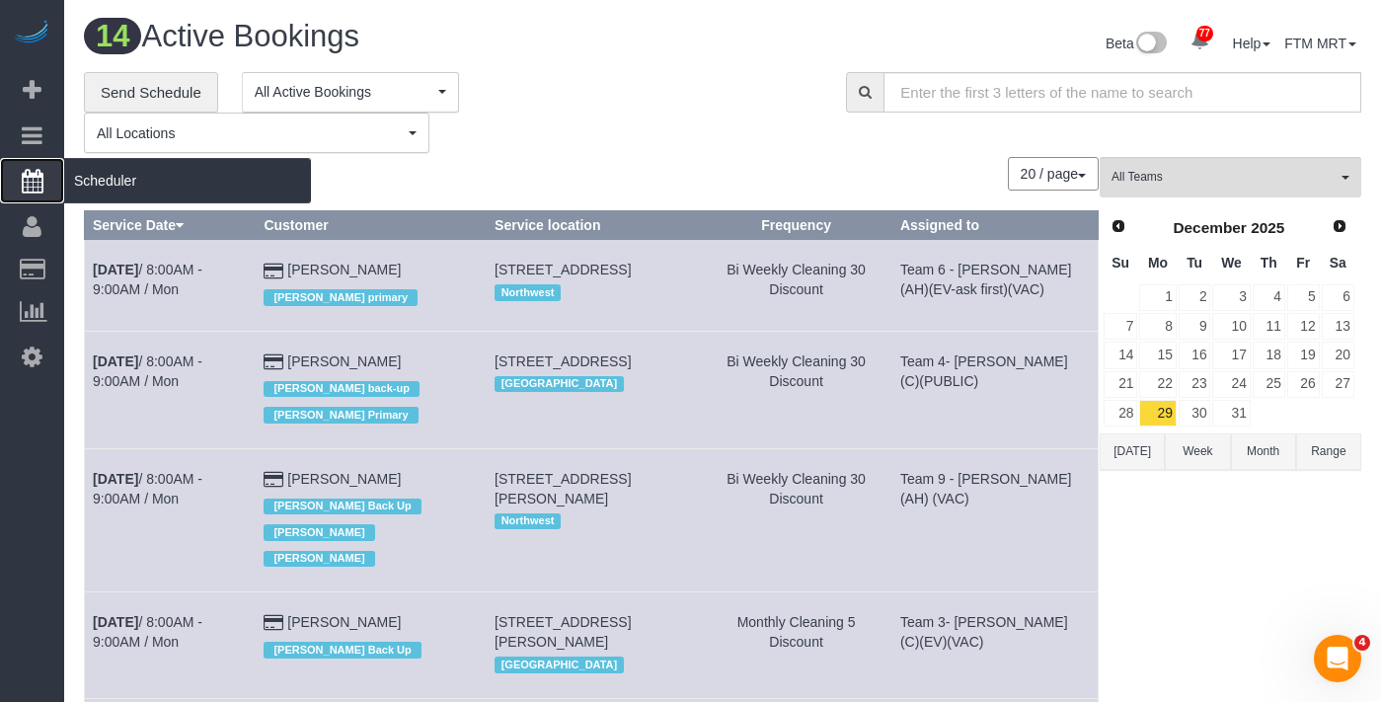
click at [86, 187] on span "Scheduler" at bounding box center [187, 180] width 247 height 45
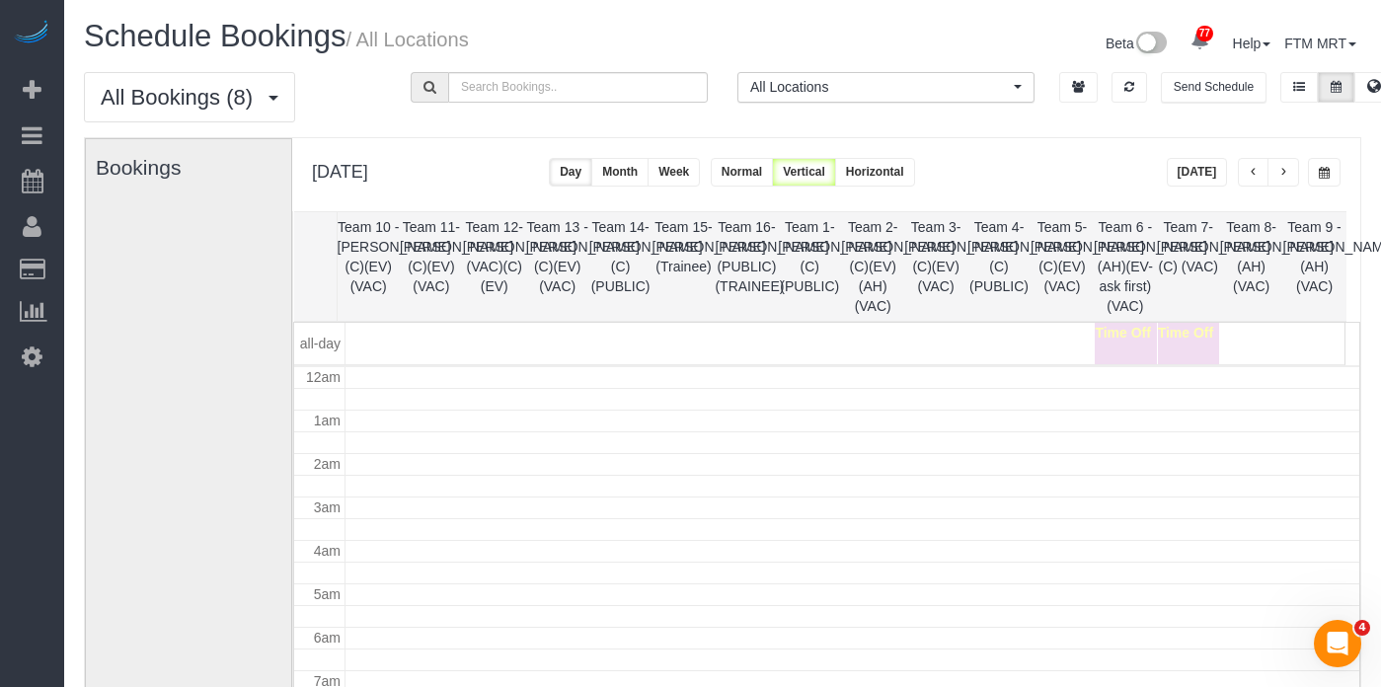
scroll to position [262, 0]
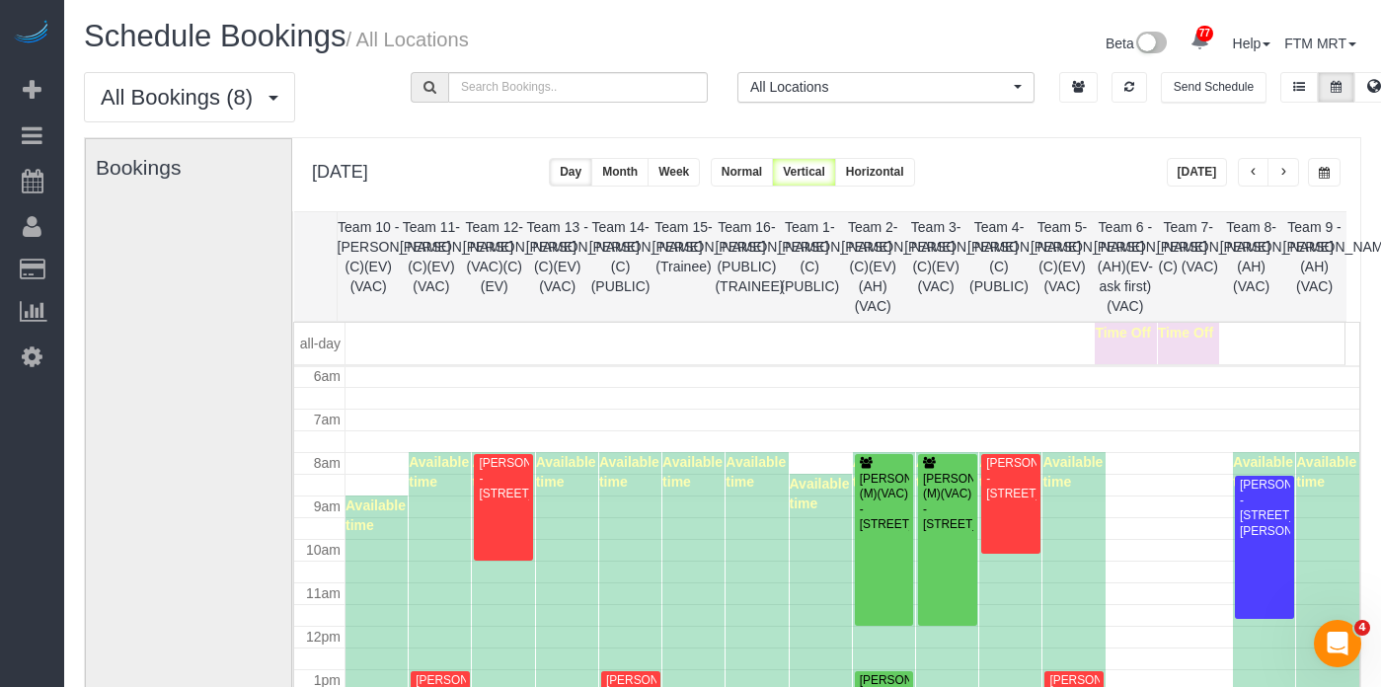
click at [1255, 176] on span "button" at bounding box center [1253, 173] width 10 height 12
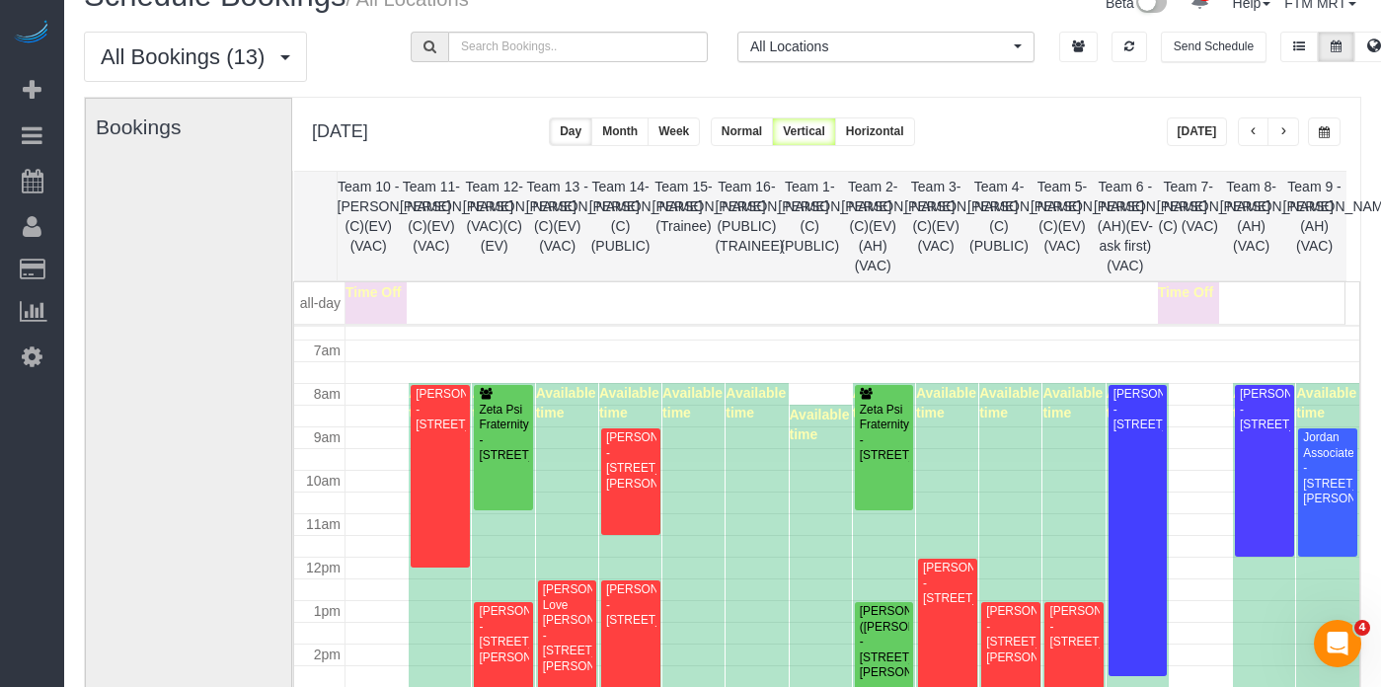
scroll to position [305, 0]
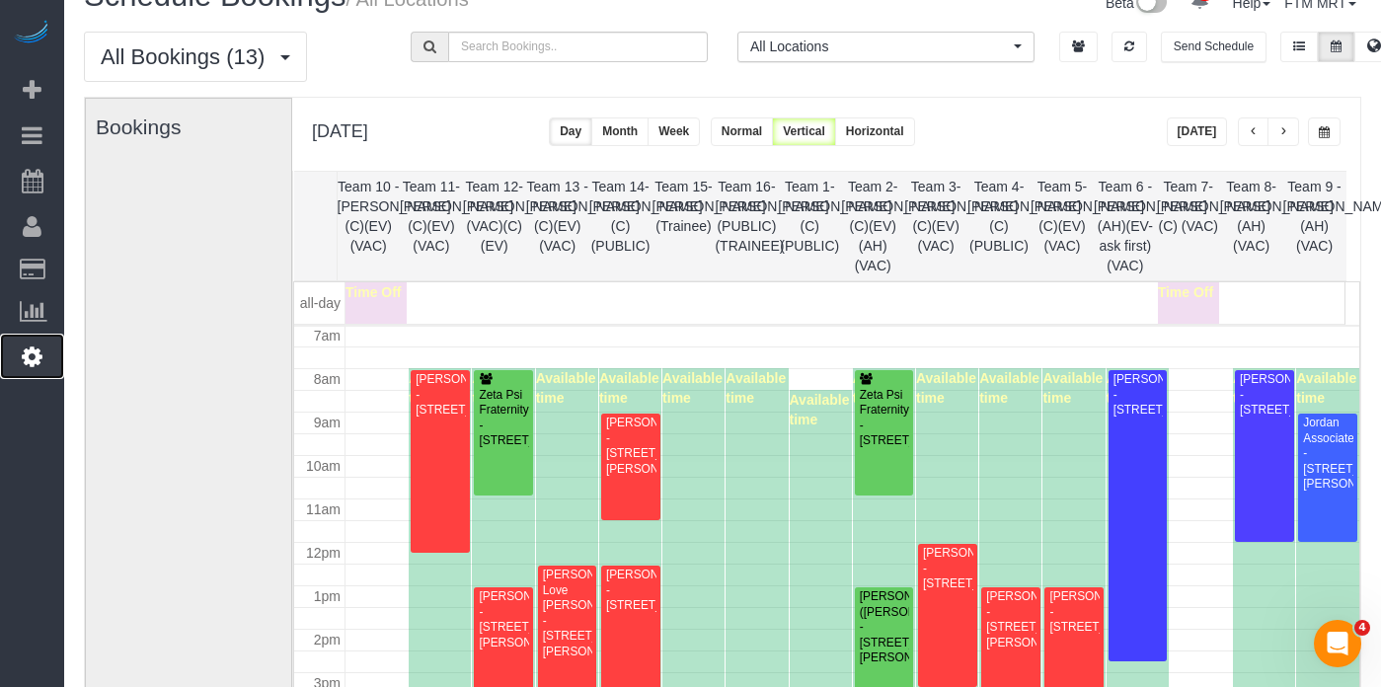
click at [39, 348] on icon at bounding box center [32, 356] width 21 height 24
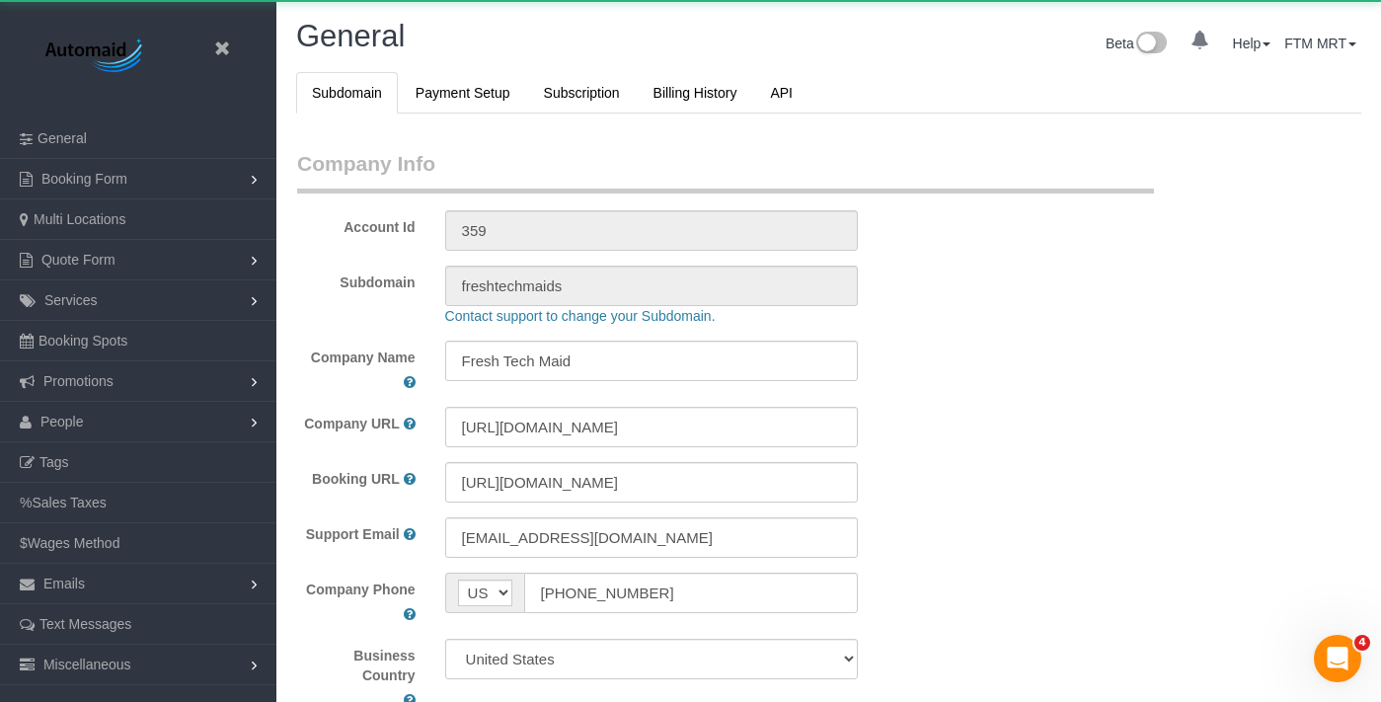
select select "1"
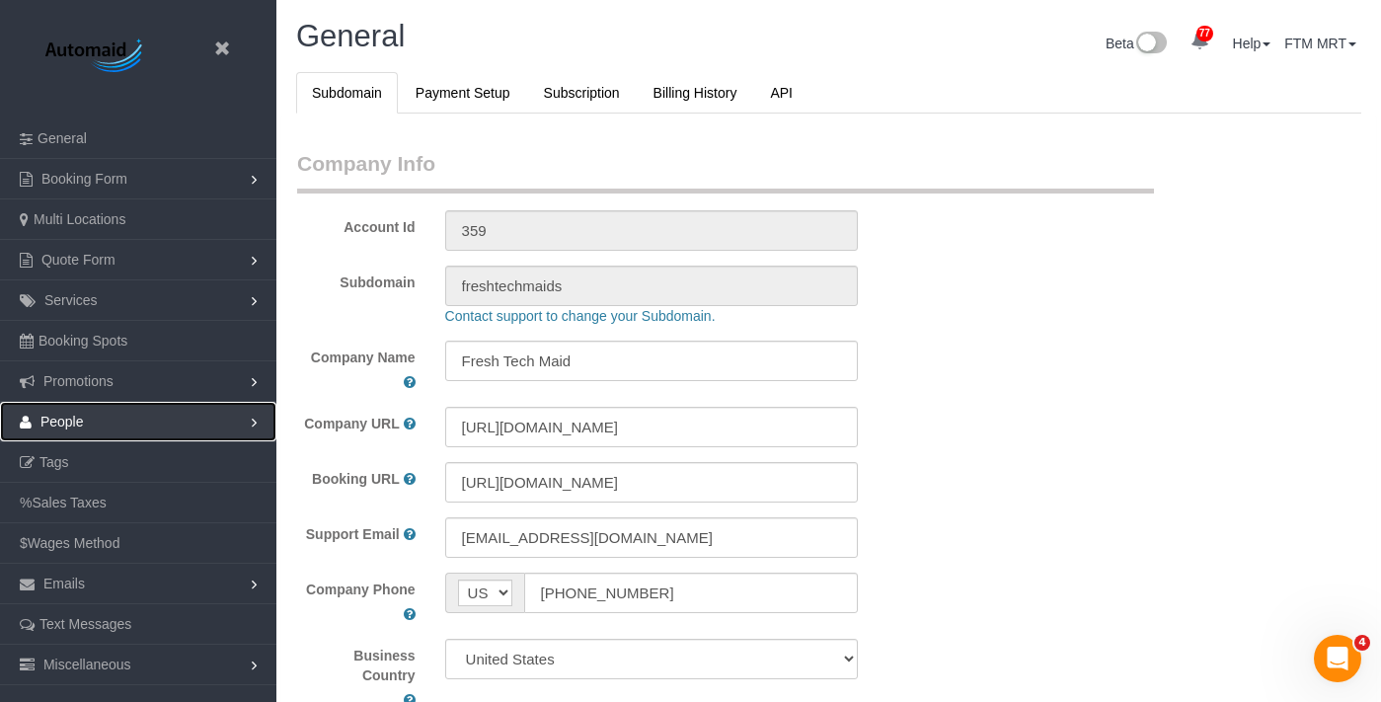
click at [119, 423] on link "People" at bounding box center [138, 421] width 276 height 39
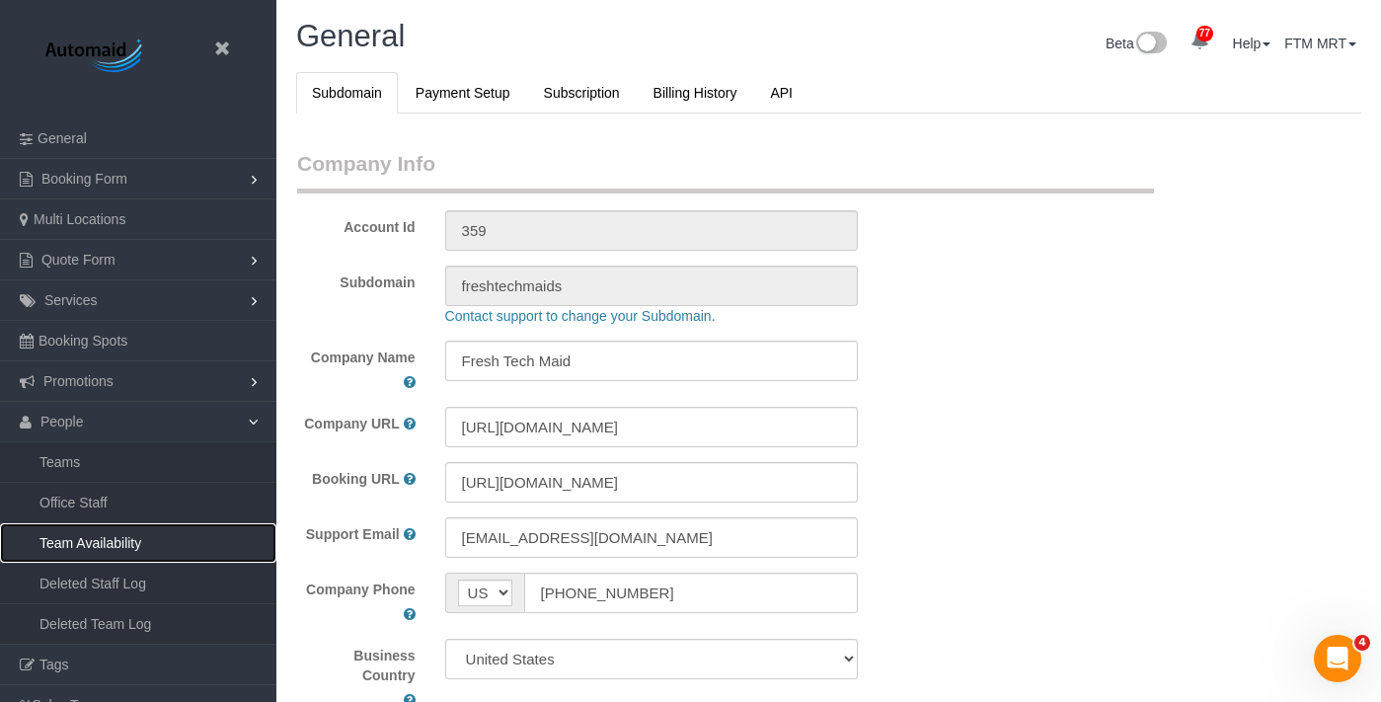
click at [81, 533] on link "Team Availability" at bounding box center [138, 542] width 276 height 39
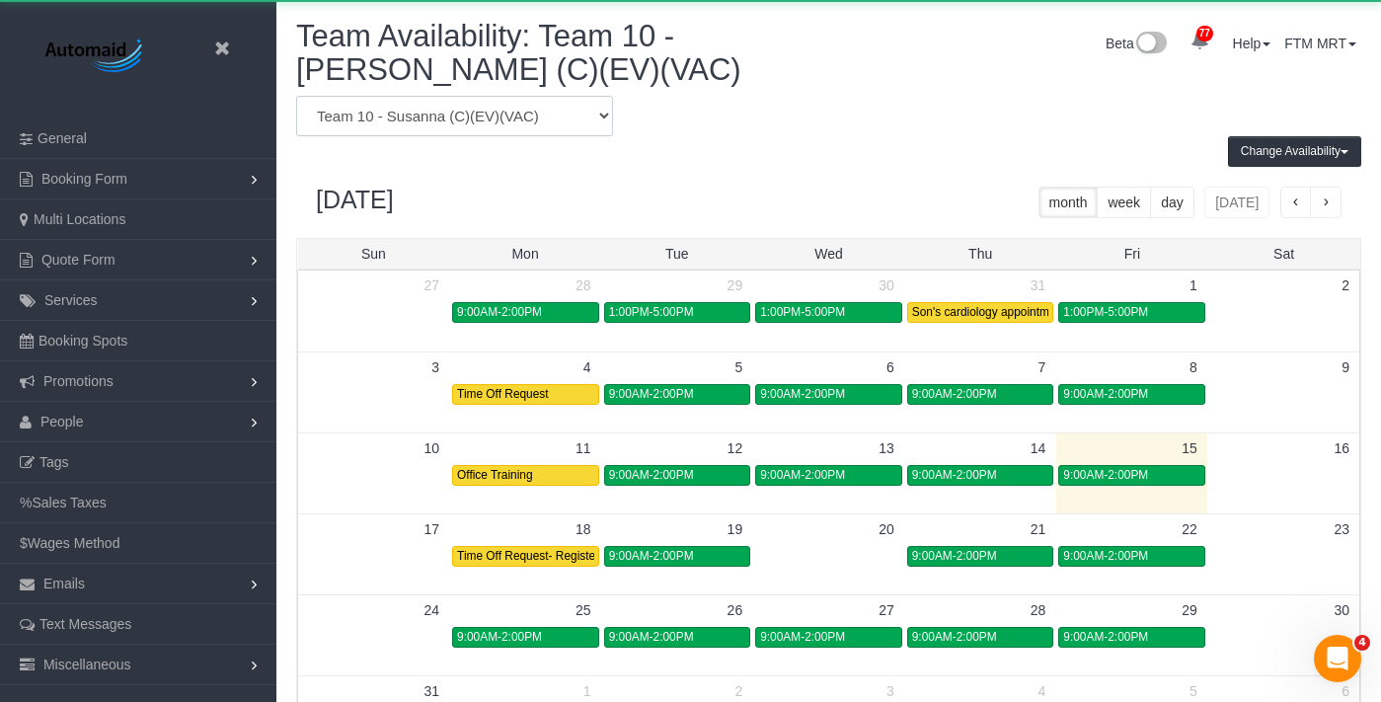
click at [514, 117] on select "Team 1- Ariana (C)(PUBLIC) Team 10 - Susanna (C)(EV)(VAC) Team 11- Kaleigh (C)(…" at bounding box center [454, 116] width 317 height 40
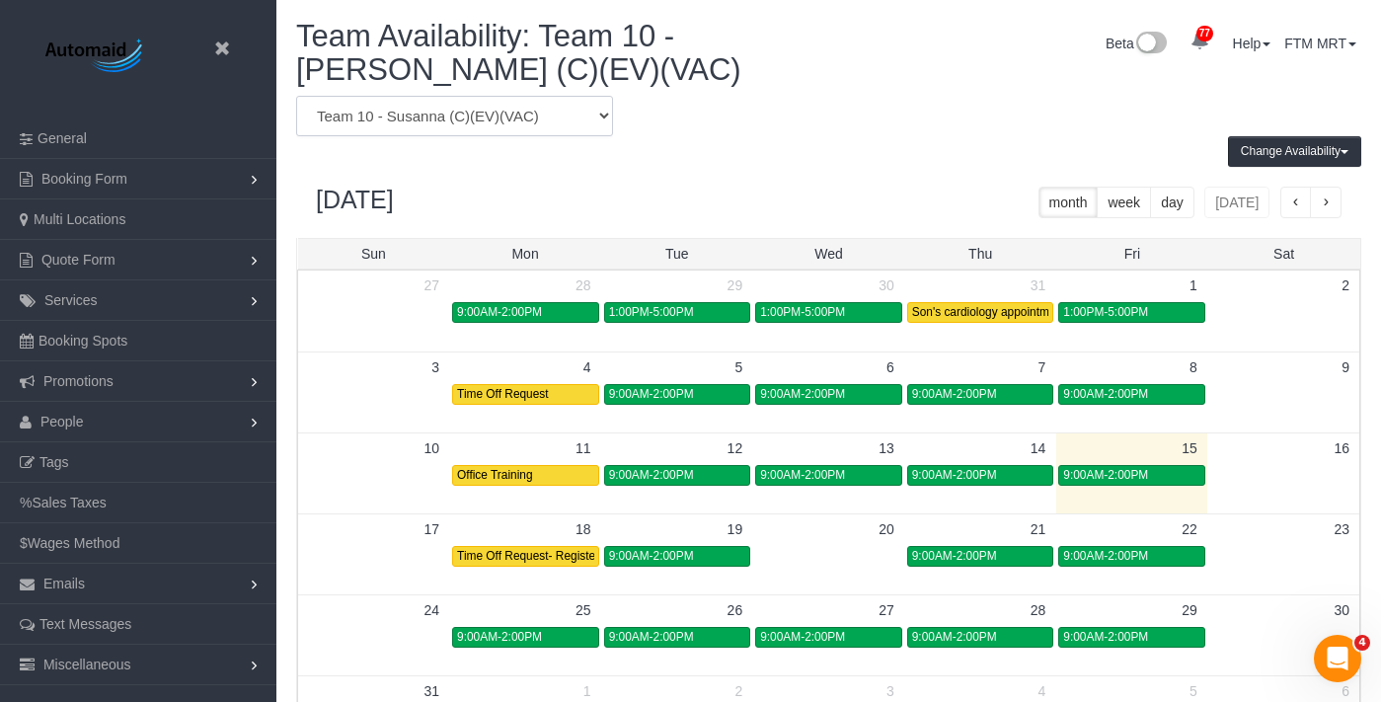
select select "number:9737"
click at [296, 96] on select "Team 1- Ariana (C)(PUBLIC) Team 10 - Susanna (C)(EV)(VAC) Team 11- Kaleigh (C)(…" at bounding box center [454, 116] width 317 height 40
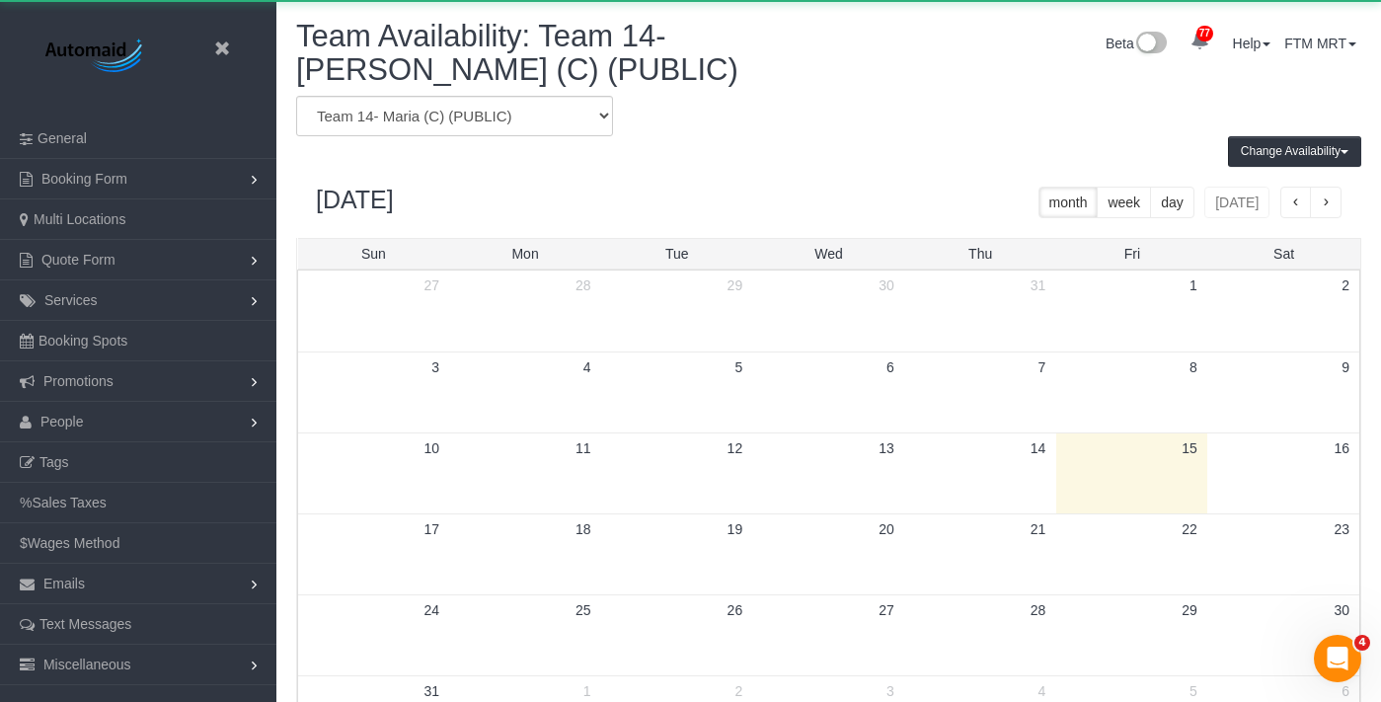
click at [508, 92] on div "Team Availability: Team 14- Maria (C) (PUBLIC)" at bounding box center [555, 58] width 548 height 76
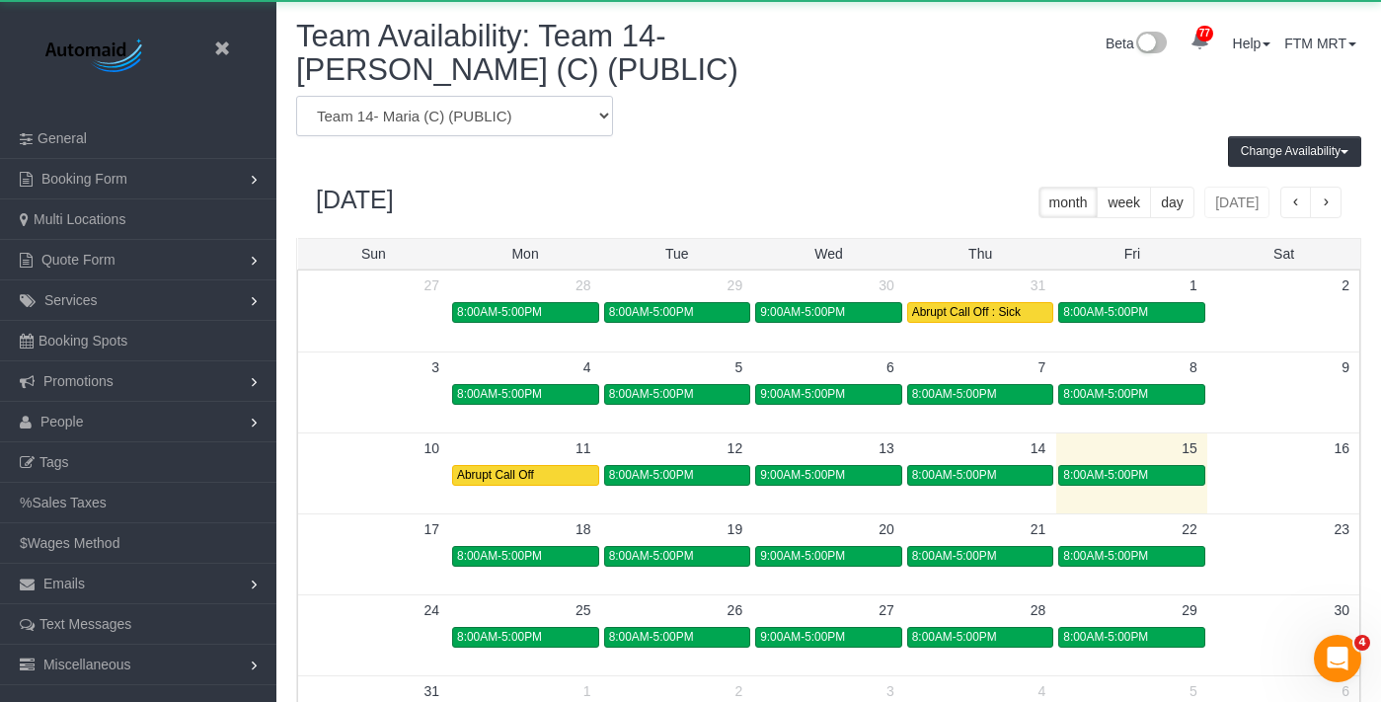
click at [502, 118] on select "Team 1- Ariana (C)(PUBLIC) Team 10 - Susanna (C)(EV)(VAC) Team 11- Kaleigh (C)(…" at bounding box center [454, 116] width 317 height 40
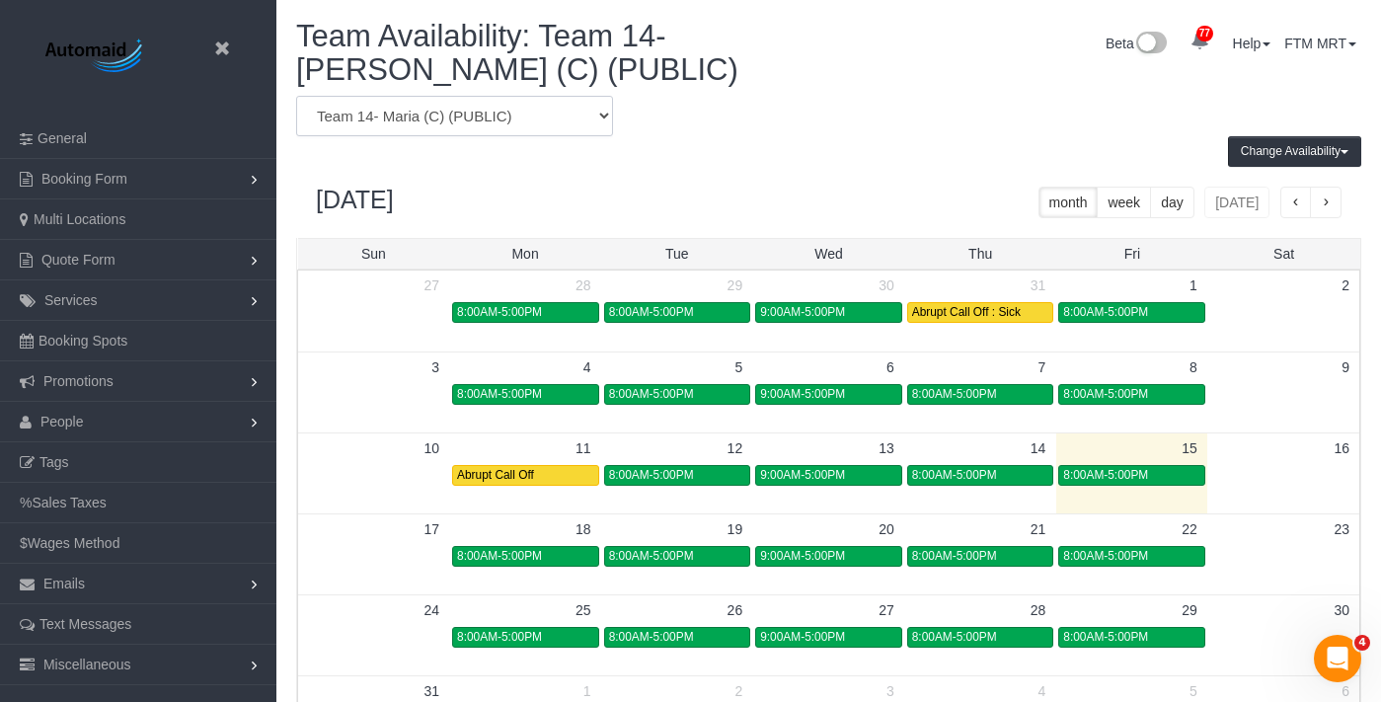
select select "number:12542"
click at [296, 96] on select "Team 1- Ariana (C)(PUBLIC) Team 10 - Susanna (C)(EV)(VAC) Team 11- Kaleigh (C)(…" at bounding box center [454, 116] width 317 height 40
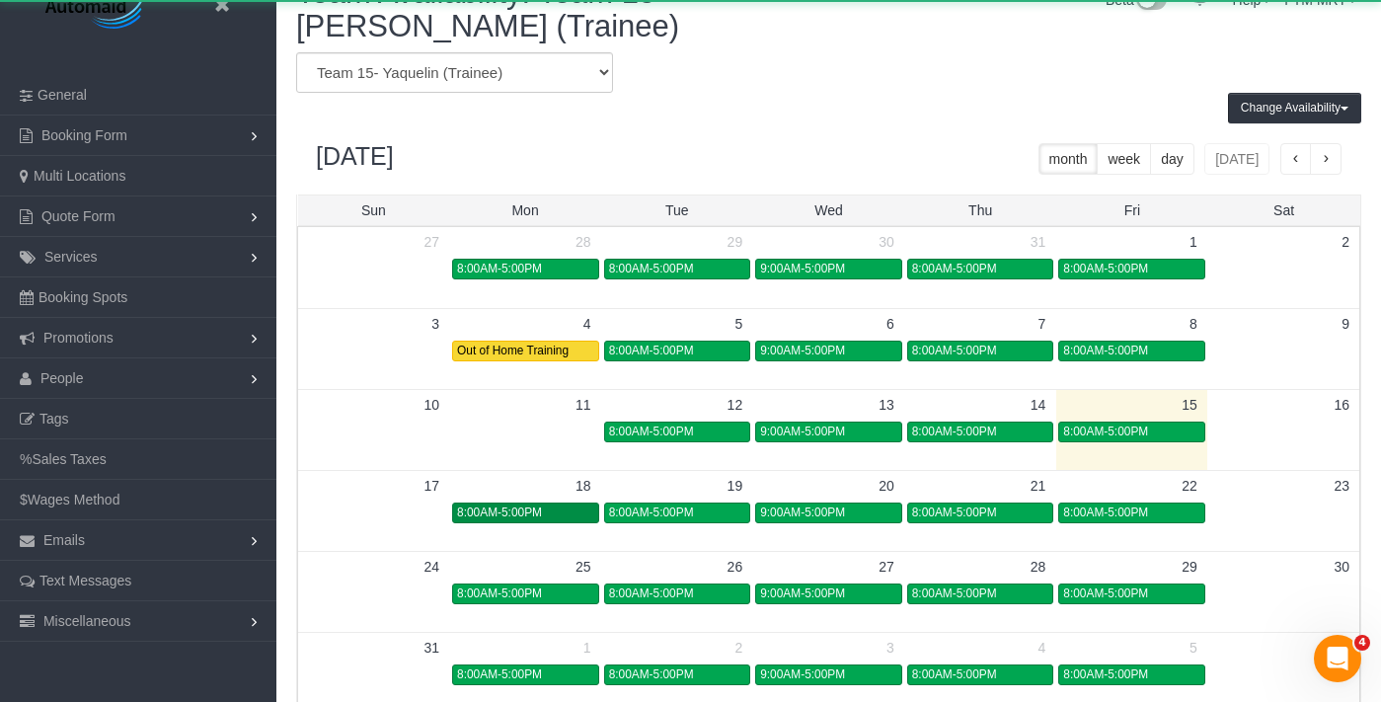
click at [513, 519] on span "8:00AM-5:00PM" at bounding box center [499, 512] width 85 height 14
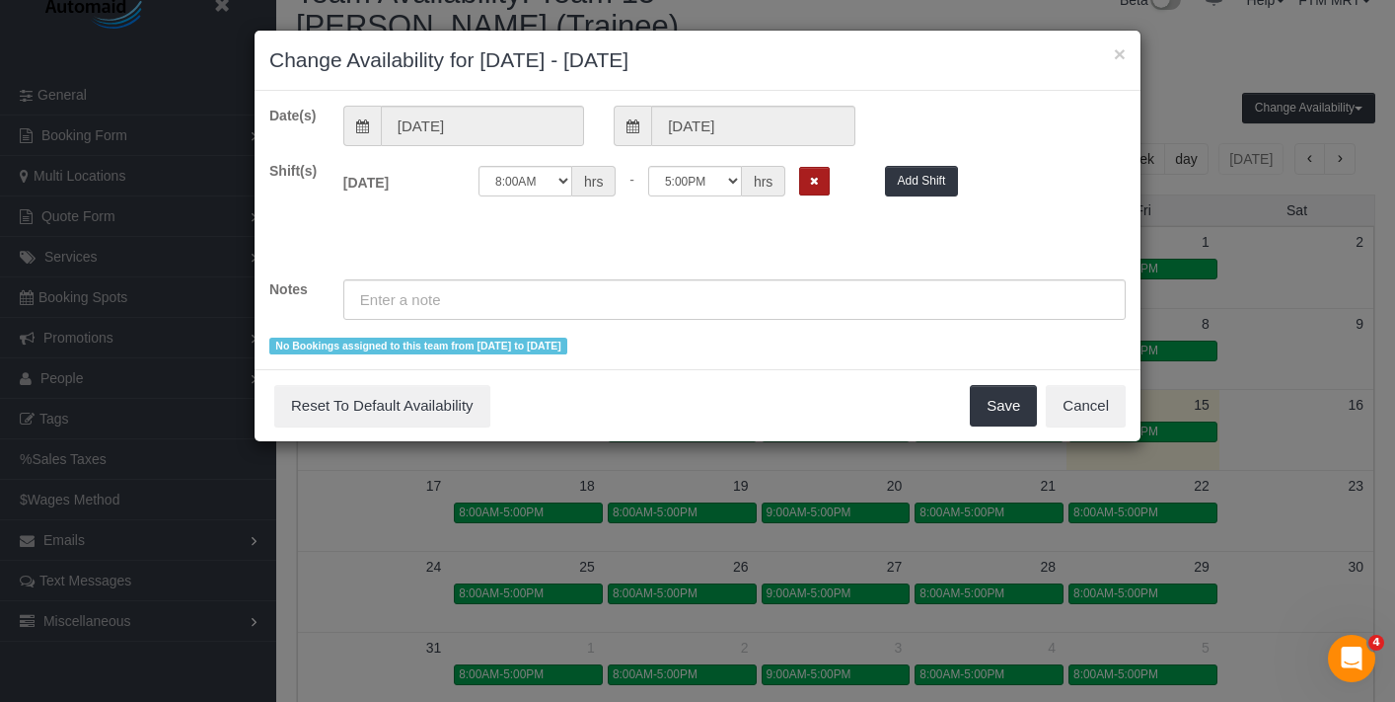
click at [810, 183] on icon "Remove Shift" at bounding box center [814, 181] width 9 height 11
click at [1126, 61] on div "× Change Availability for 08/18/2025 - 08/18/2025" at bounding box center [698, 61] width 886 height 60
click at [1120, 50] on button "×" at bounding box center [1120, 53] width 12 height 21
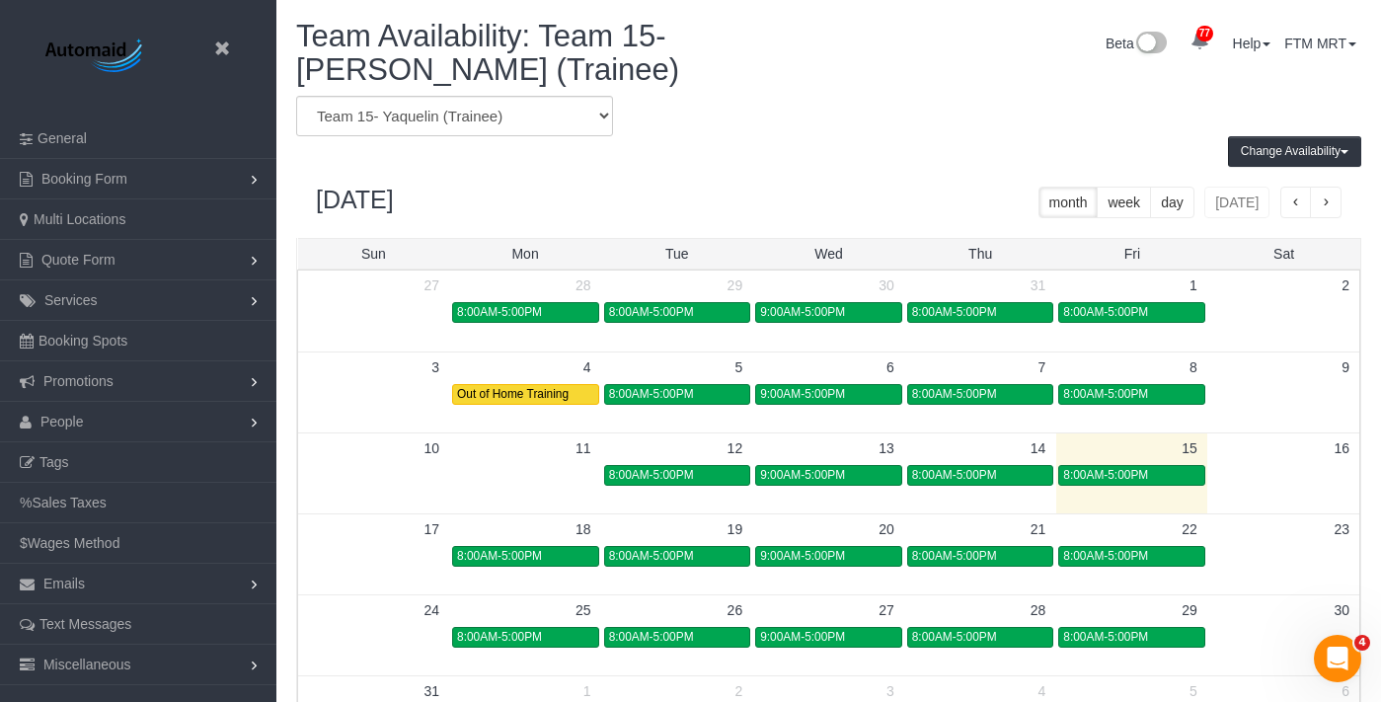
click at [237, 25] on header "Beta" at bounding box center [138, 59] width 276 height 118
click at [226, 54] on icon at bounding box center [221, 49] width 25 height 25
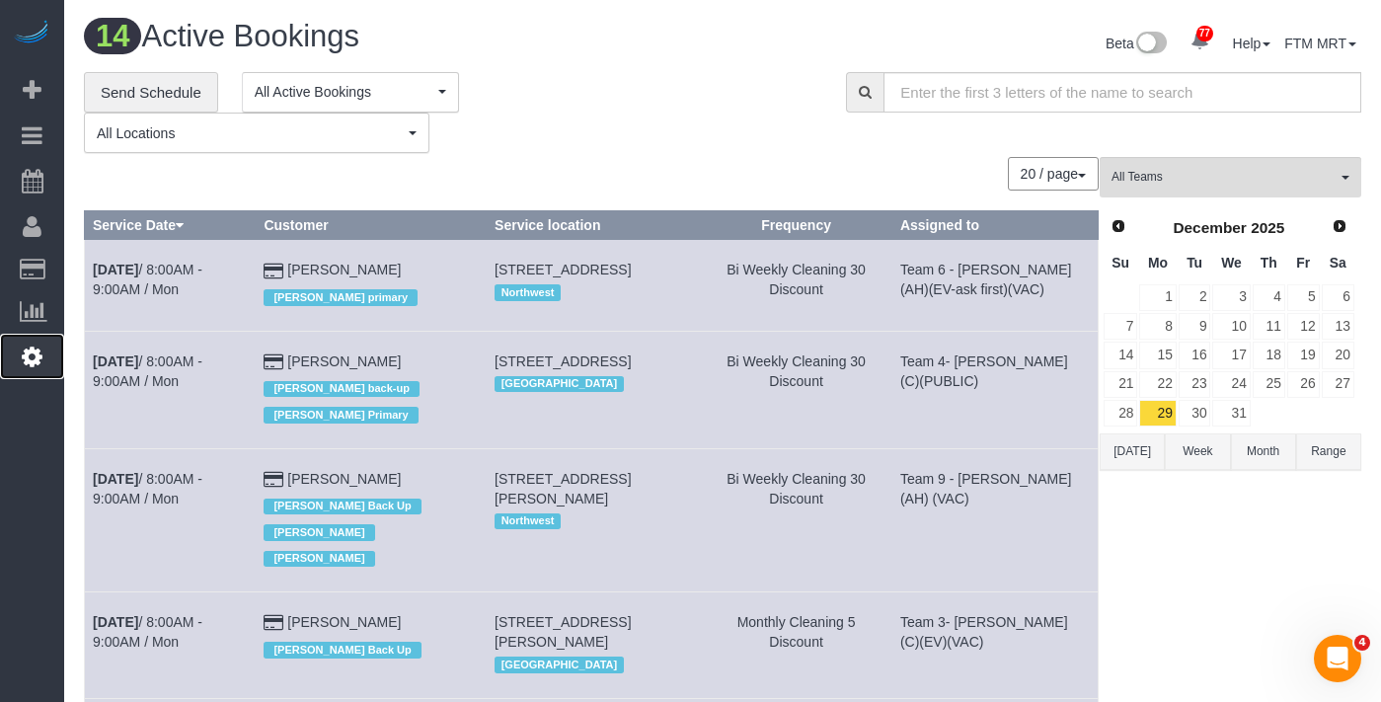
click at [28, 353] on icon at bounding box center [32, 356] width 21 height 24
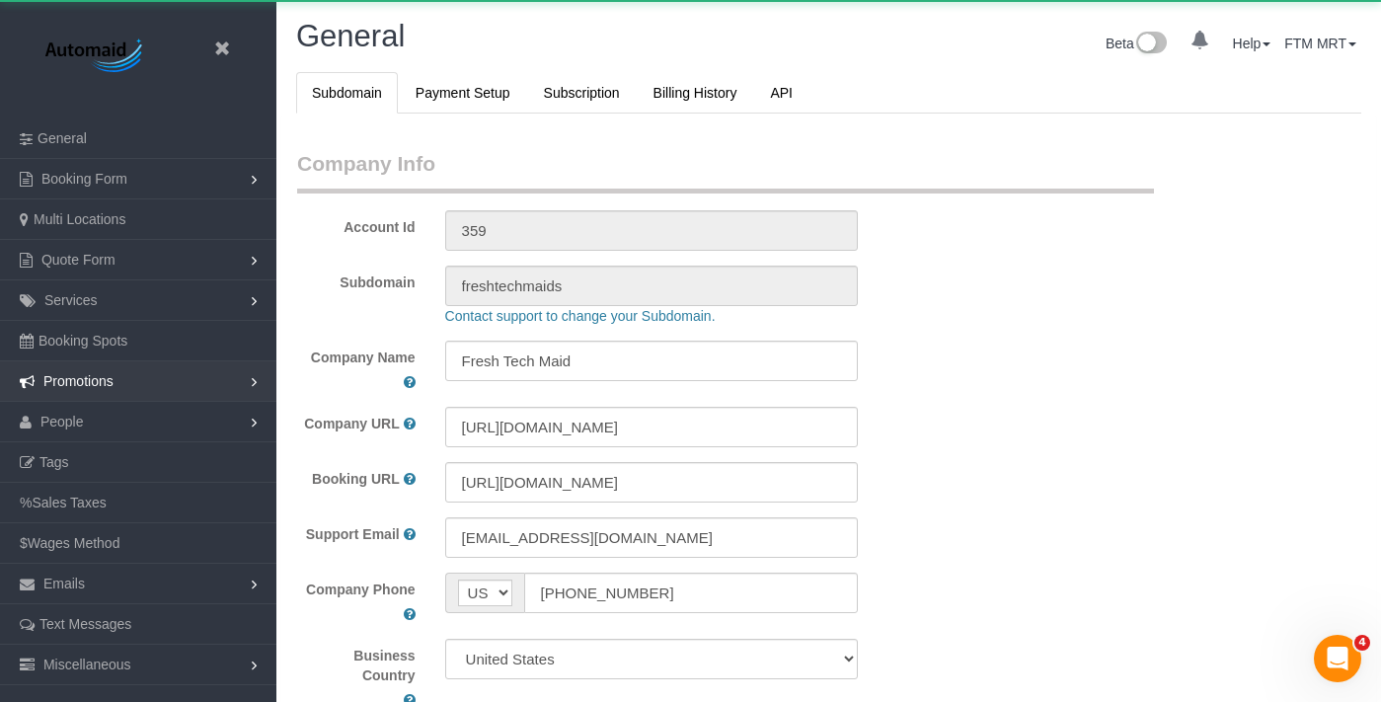
scroll to position [4560, 1381]
select select "1"
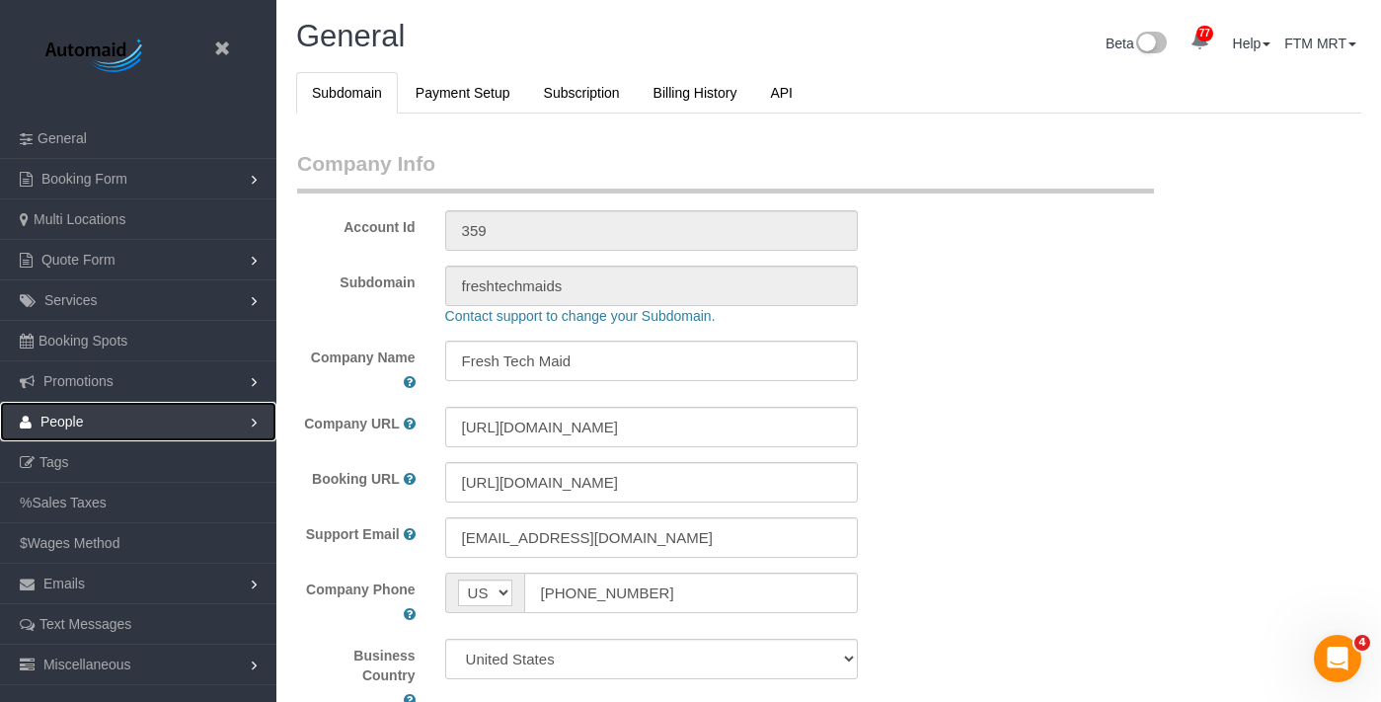
click at [91, 417] on link "People" at bounding box center [138, 421] width 276 height 39
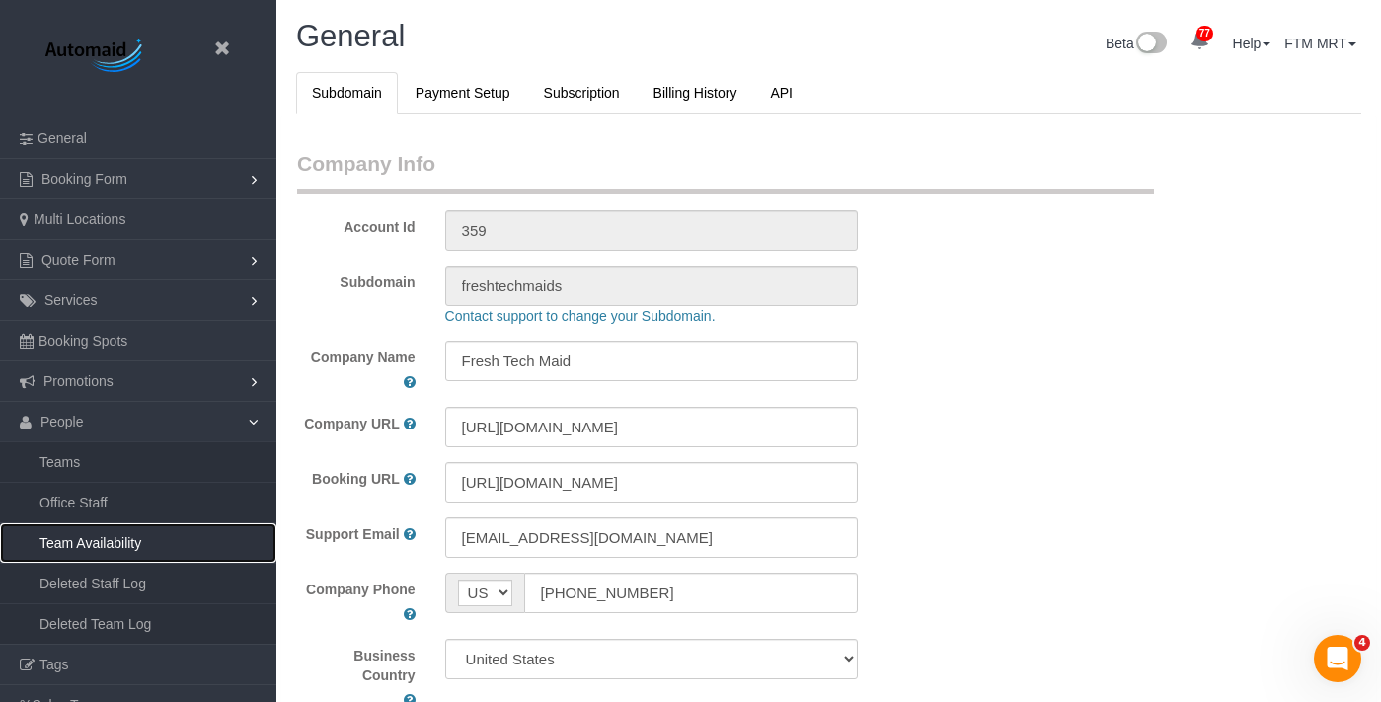
click at [141, 546] on link "Team Availability" at bounding box center [138, 542] width 276 height 39
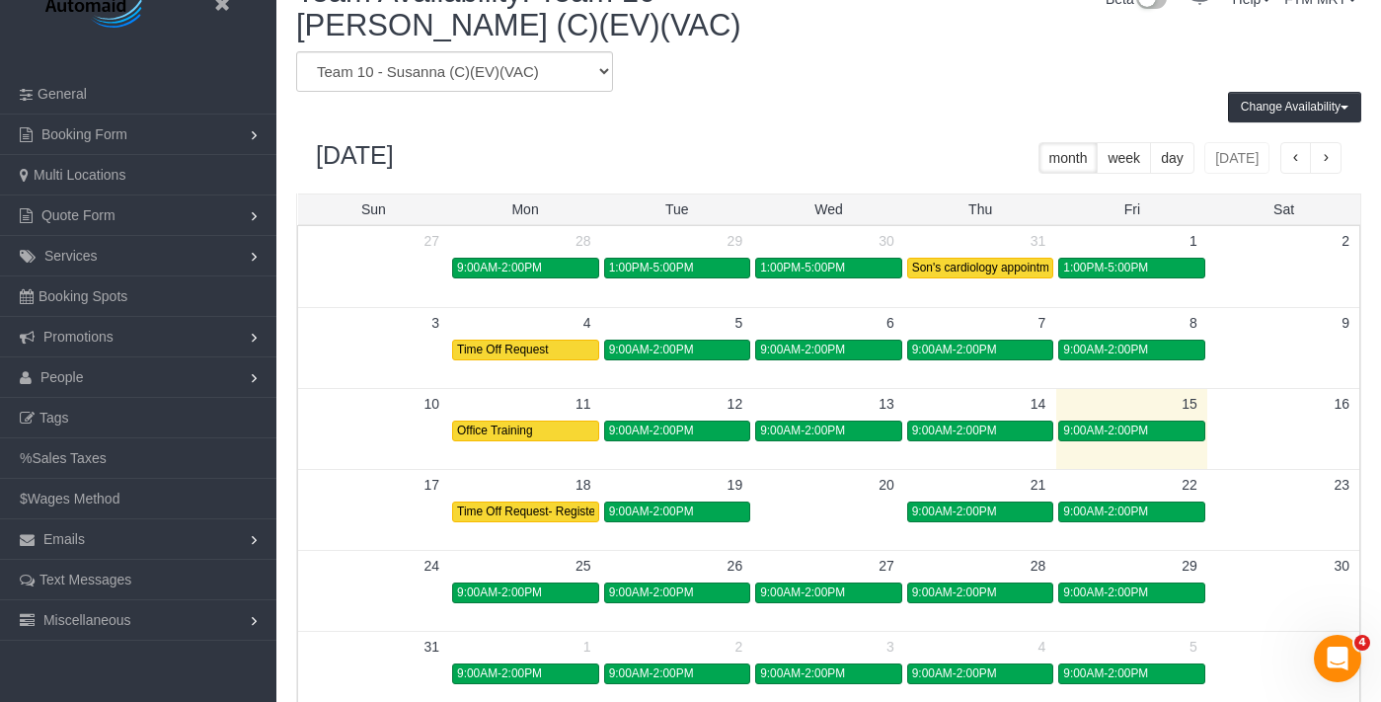
scroll to position [39, 0]
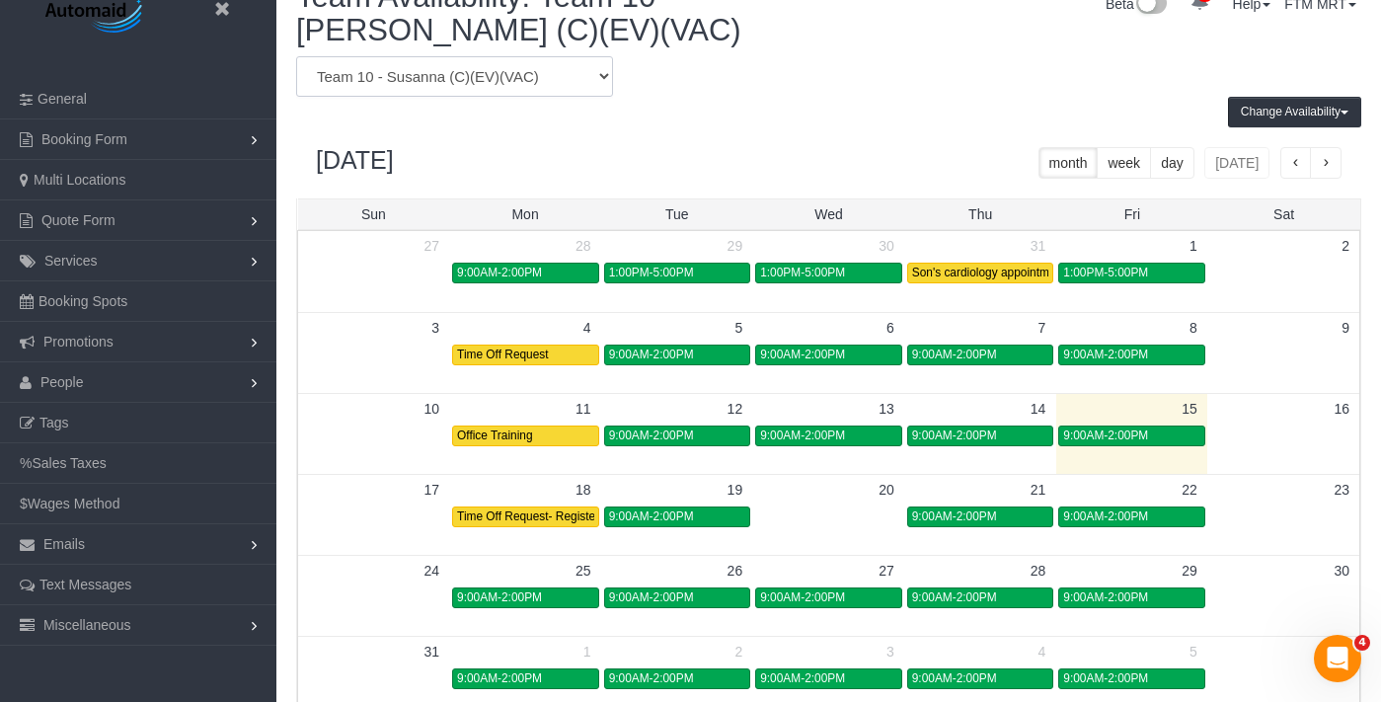
click at [590, 73] on select "Team 1- Ariana (C)(PUBLIC) Team 10 - Susanna (C)(EV)(VAC) Team 11- Kaleigh (C)(…" at bounding box center [454, 76] width 317 height 40
select select "number:12542"
click at [296, 56] on select "Team 1- Ariana (C)(PUBLIC) Team 10 - Susanna (C)(EV)(VAC) Team 11- Kaleigh (C)(…" at bounding box center [454, 76] width 317 height 40
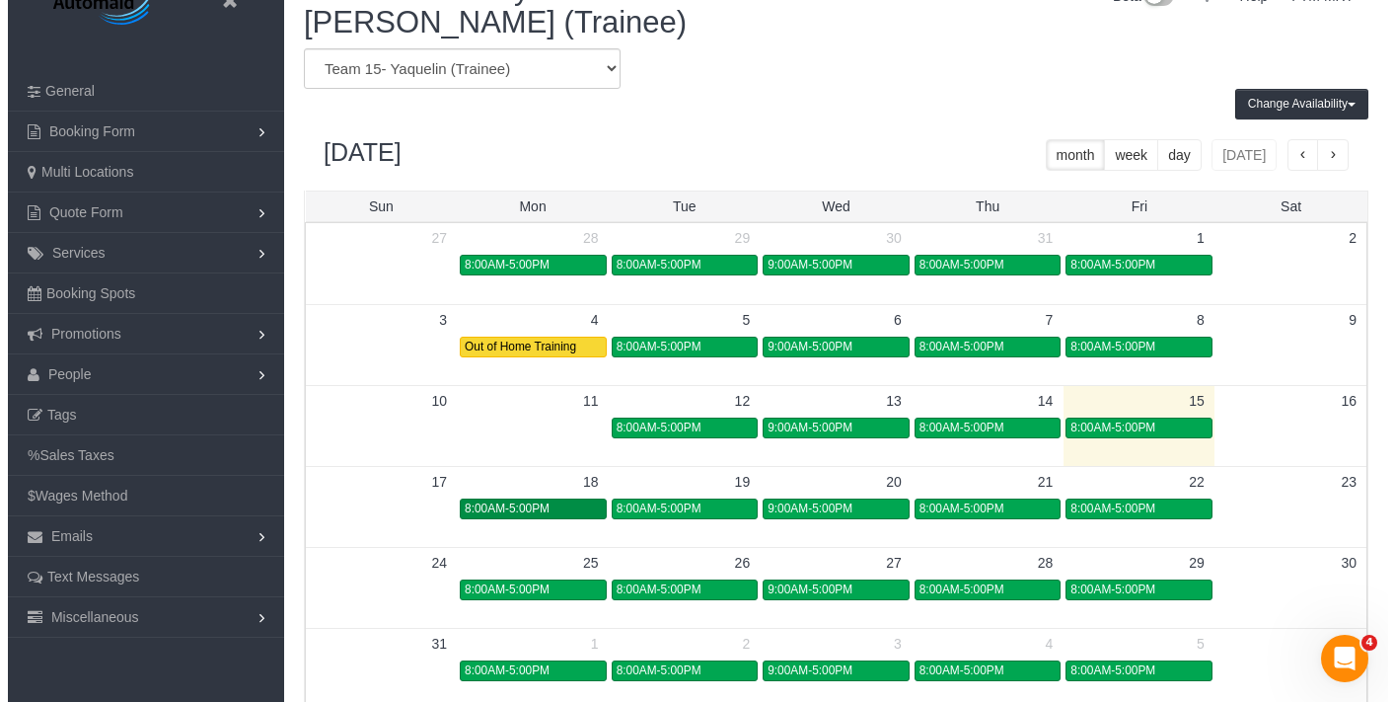
scroll to position [74, 0]
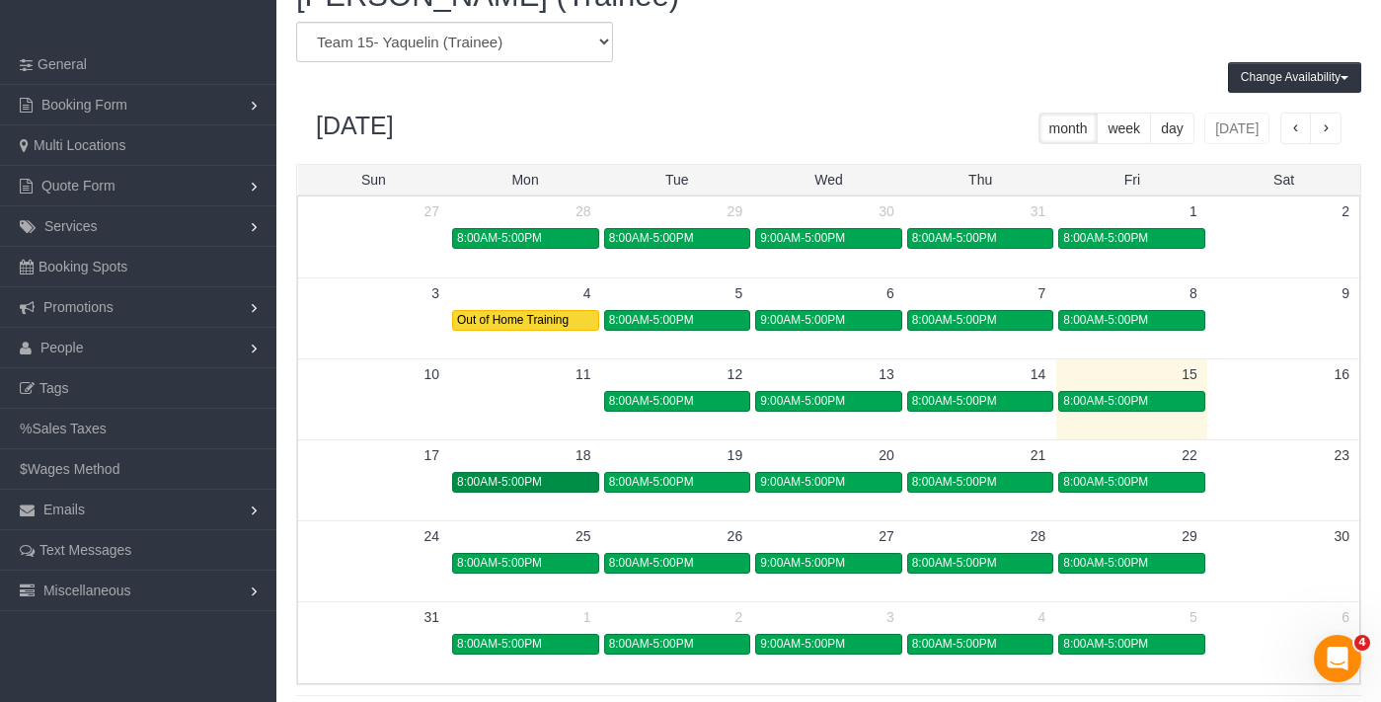
click at [528, 491] on link "8:00AM-5:00PM" at bounding box center [525, 482] width 147 height 21
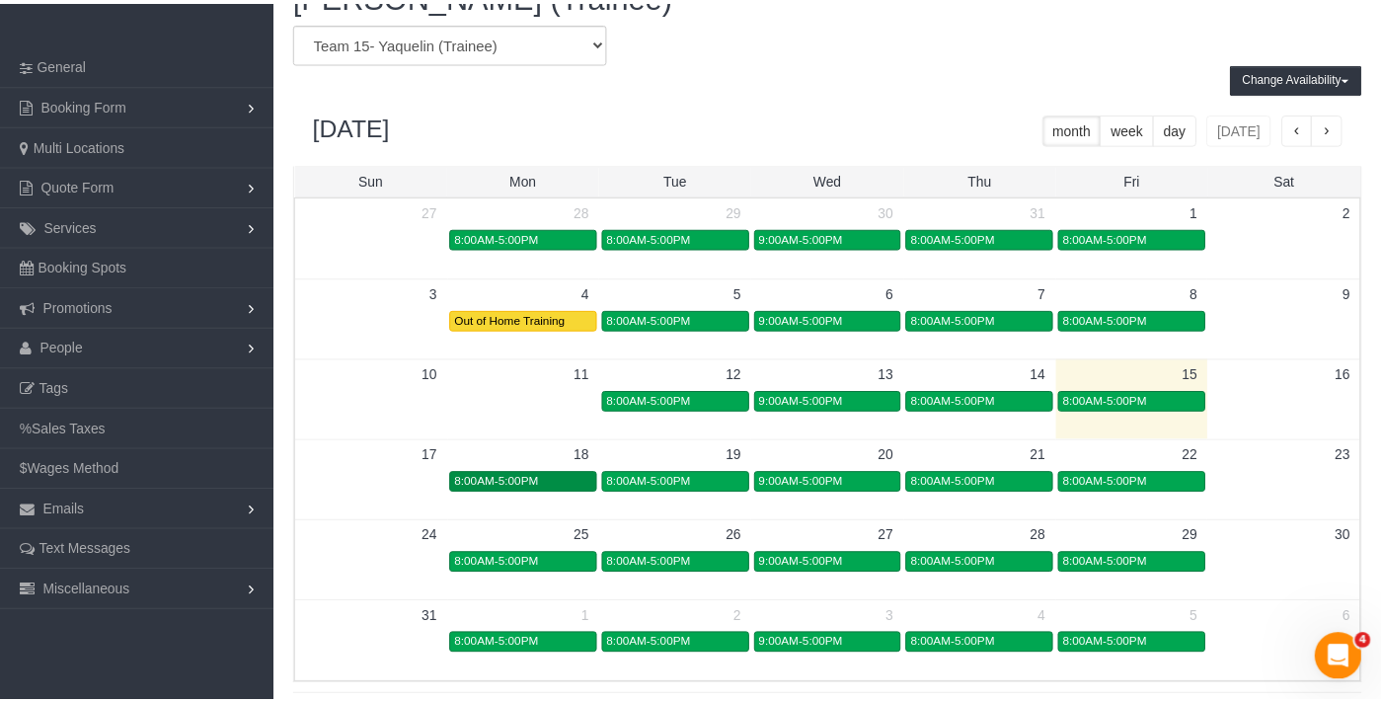
scroll to position [827, 1395]
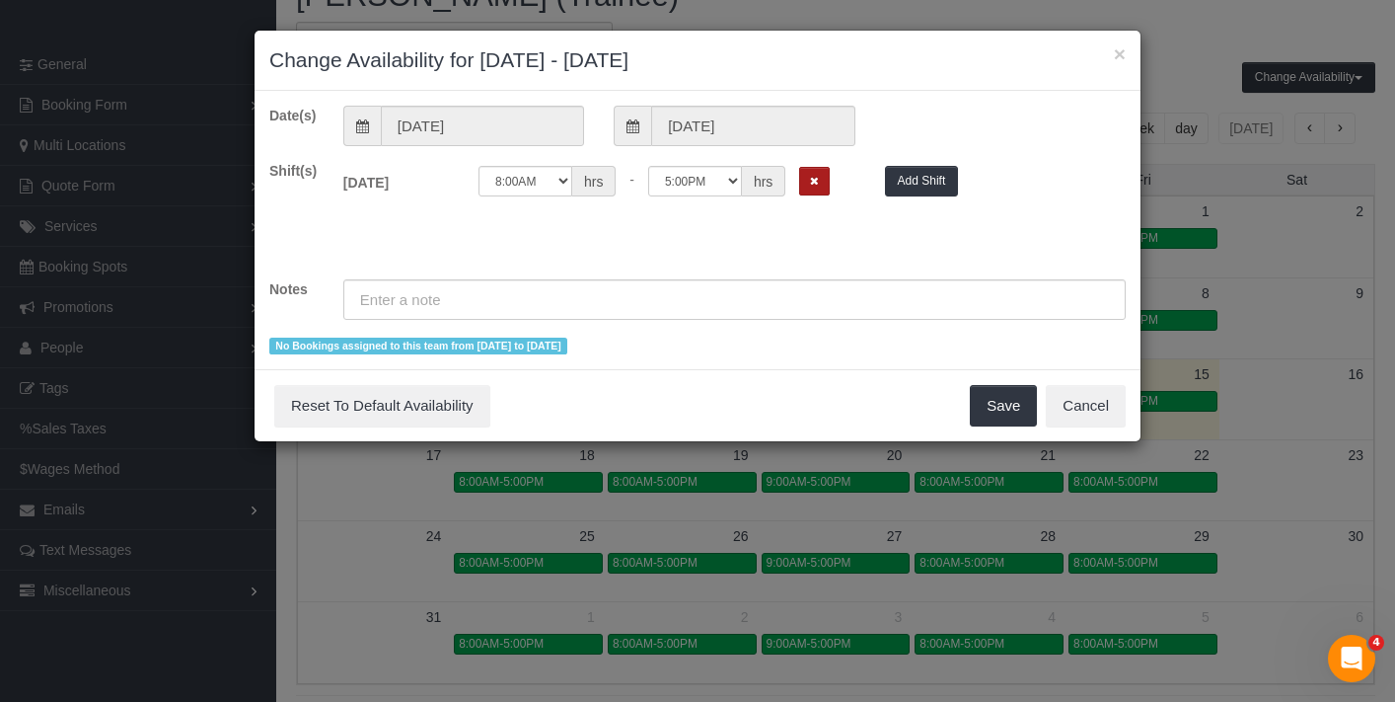
click at [817, 184] on icon "Remove Shift" at bounding box center [814, 181] width 9 height 11
click at [430, 288] on input "text" at bounding box center [734, 299] width 783 height 40
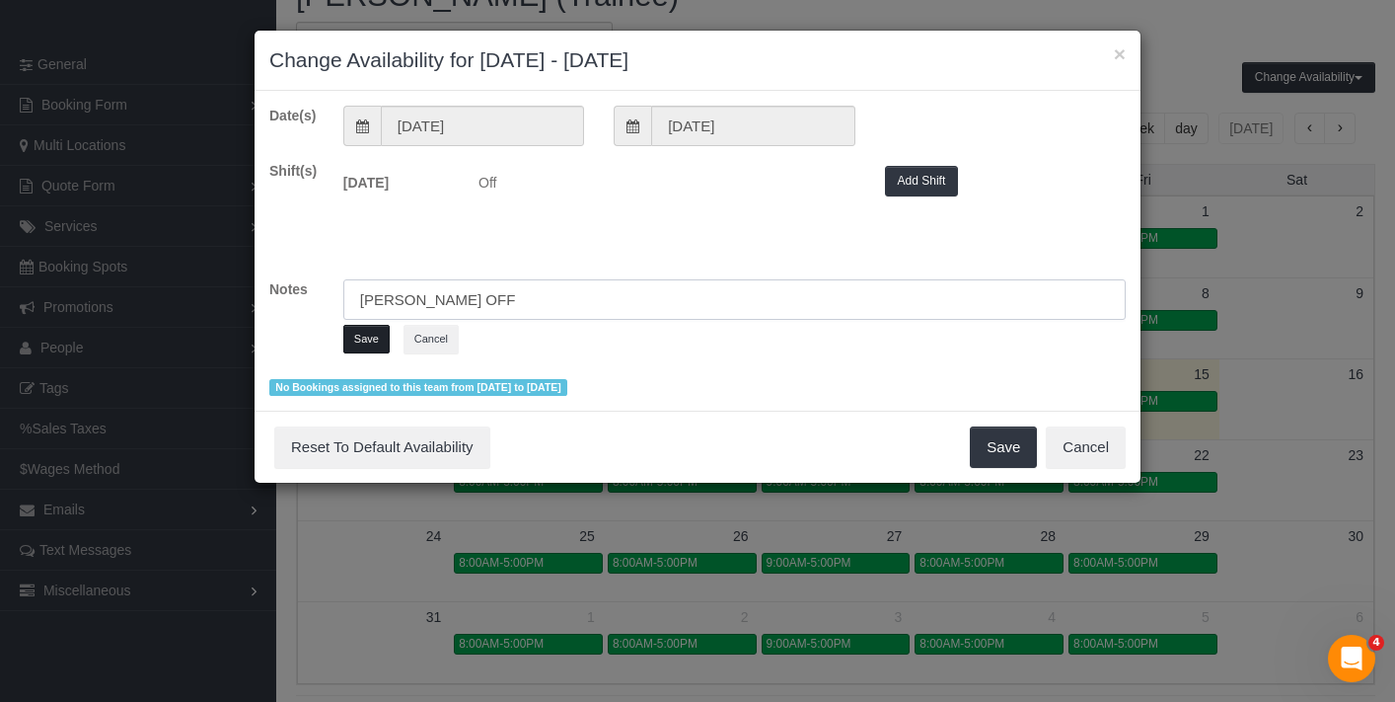
type input "Susanna OFF"
click at [370, 332] on button "Save" at bounding box center [366, 339] width 46 height 29
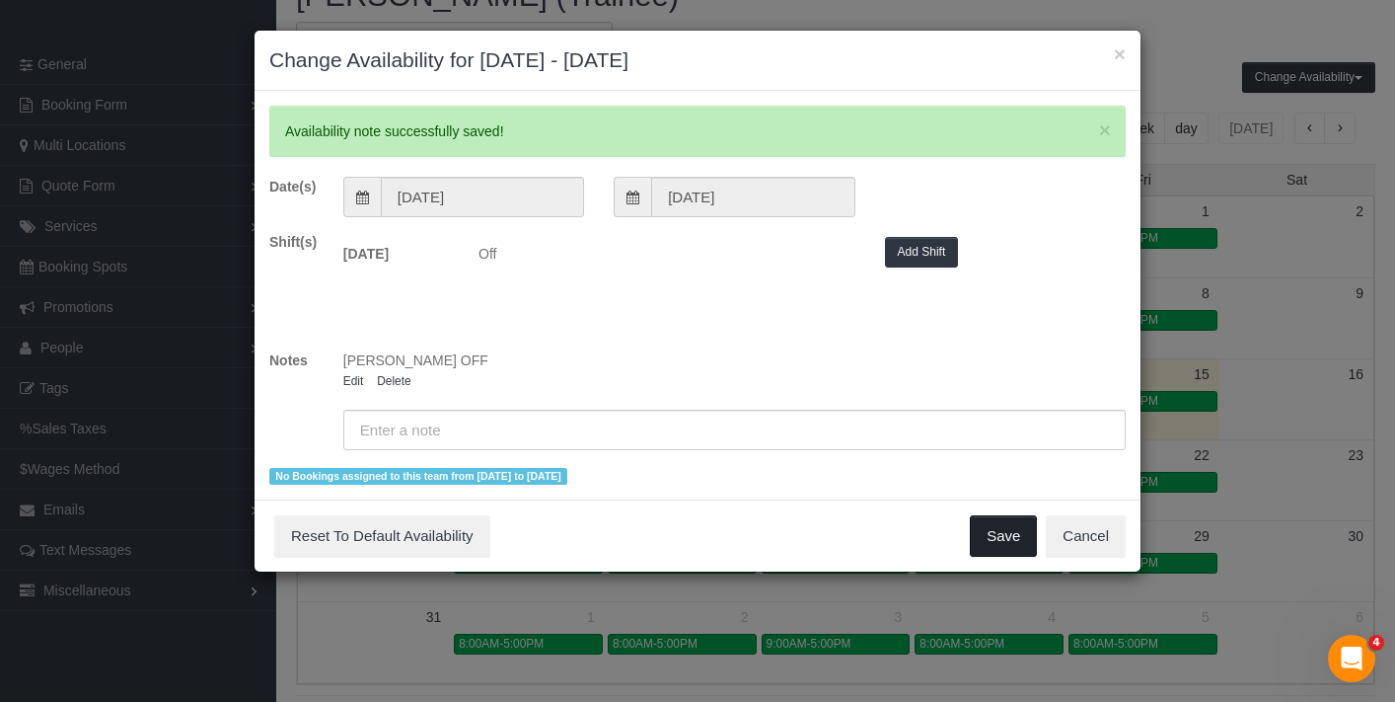
click at [1001, 546] on button "Save" at bounding box center [1003, 535] width 67 height 41
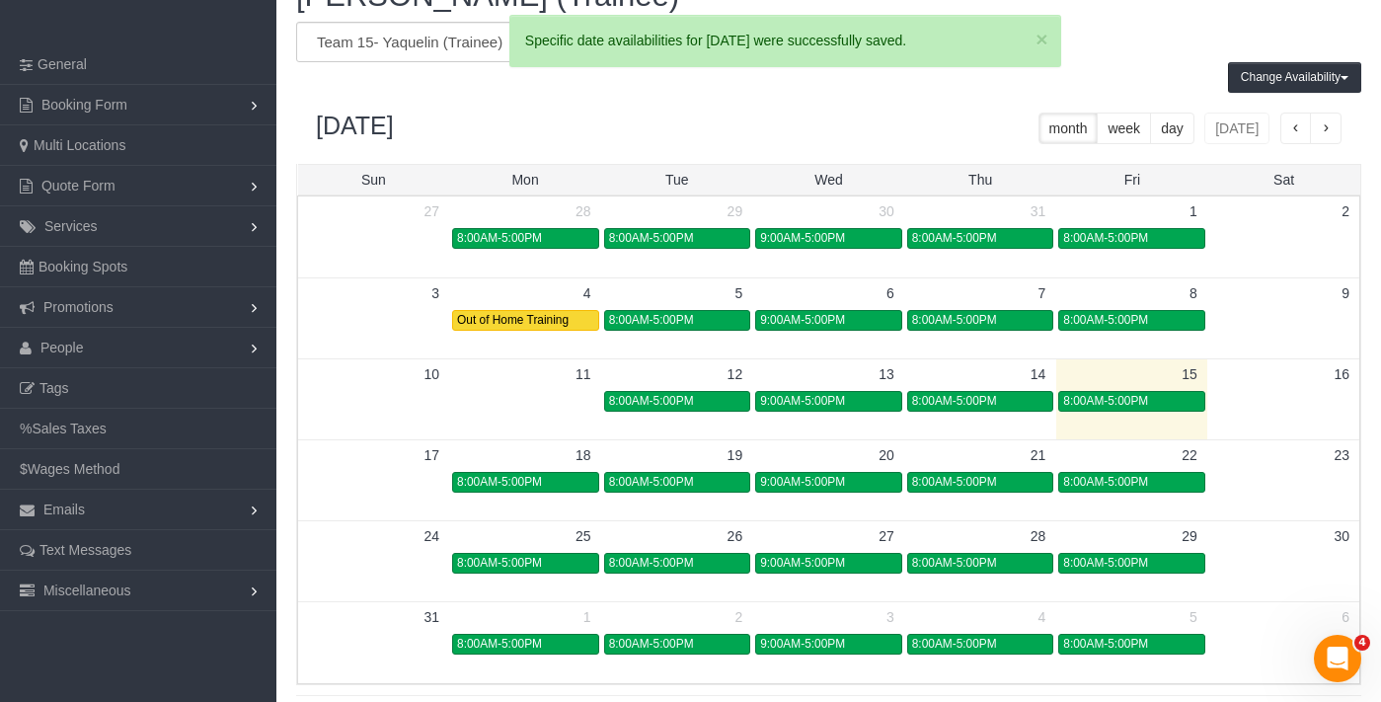
scroll to position [97853, 97300]
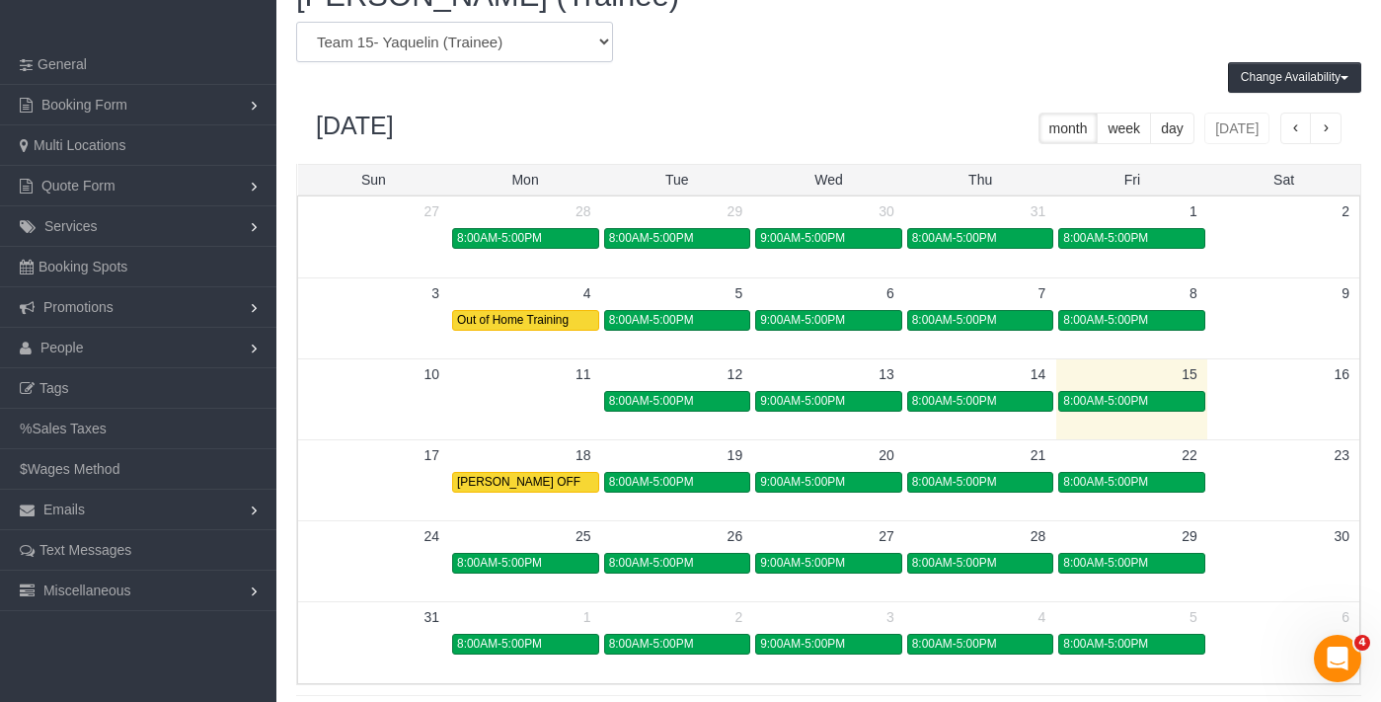
click at [454, 52] on select "Team 1- Ariana (C)(PUBLIC) Team 10 - Susanna (C)(EV)(VAC) Team 11- Kaleigh (C)(…" at bounding box center [454, 42] width 317 height 40
select select "number:12707"
click at [296, 22] on select "Team 1- Ariana (C)(PUBLIC) Team 10 - Susanna (C)(EV)(VAC) Team 11- Kaleigh (C)(…" at bounding box center [454, 42] width 317 height 40
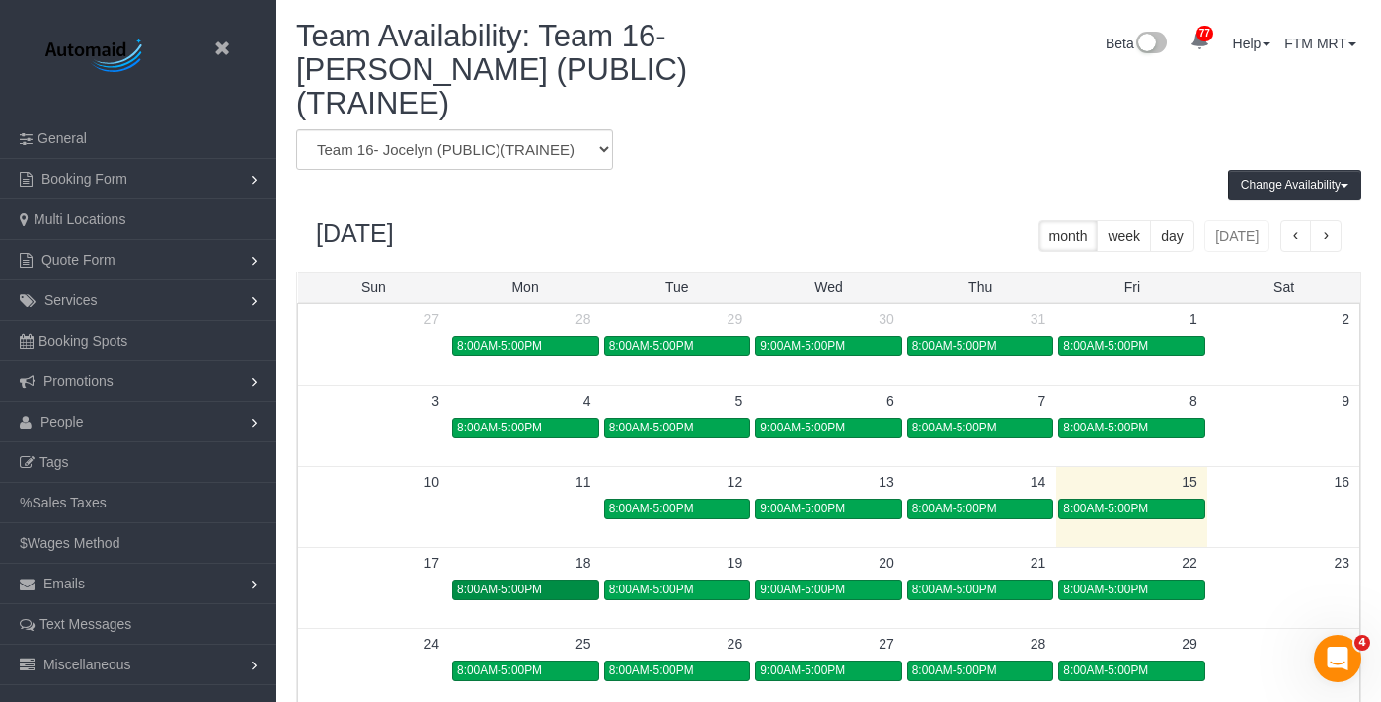
click at [515, 582] on span "8:00AM-5:00PM" at bounding box center [499, 589] width 85 height 14
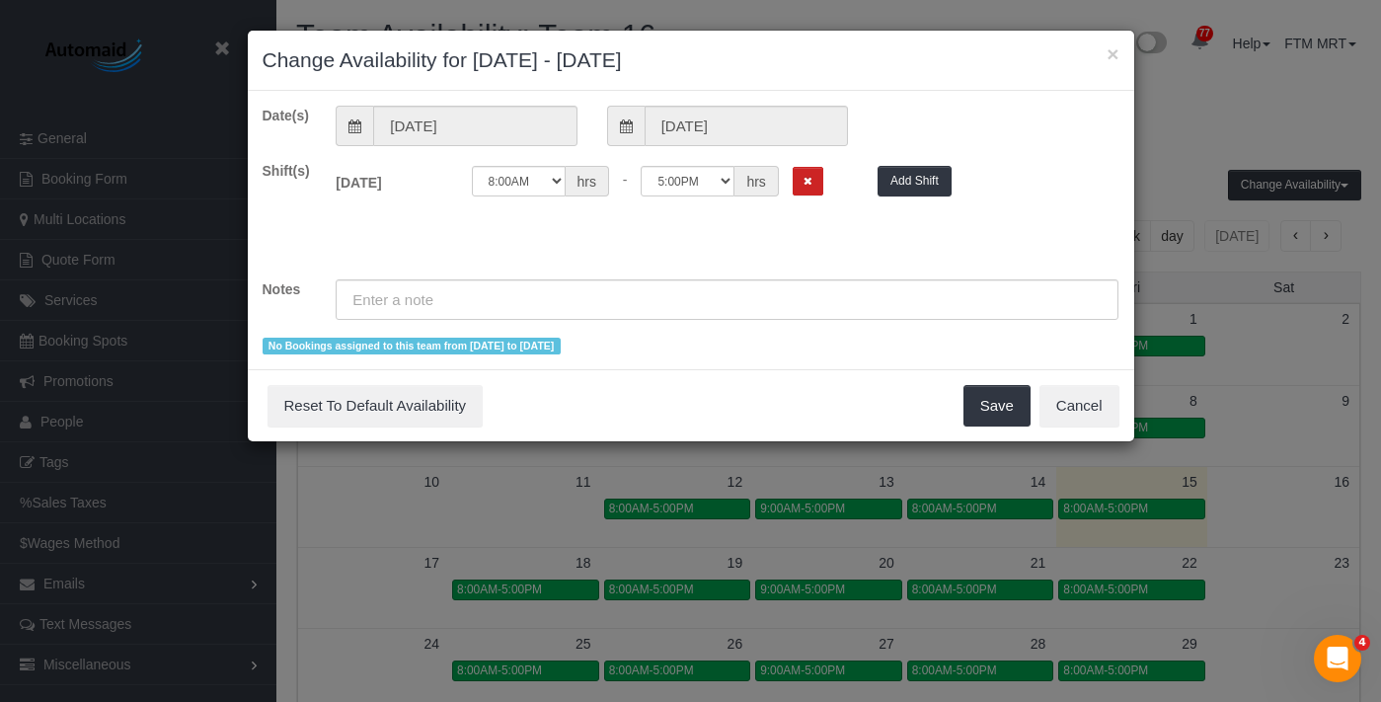
scroll to position [827, 1395]
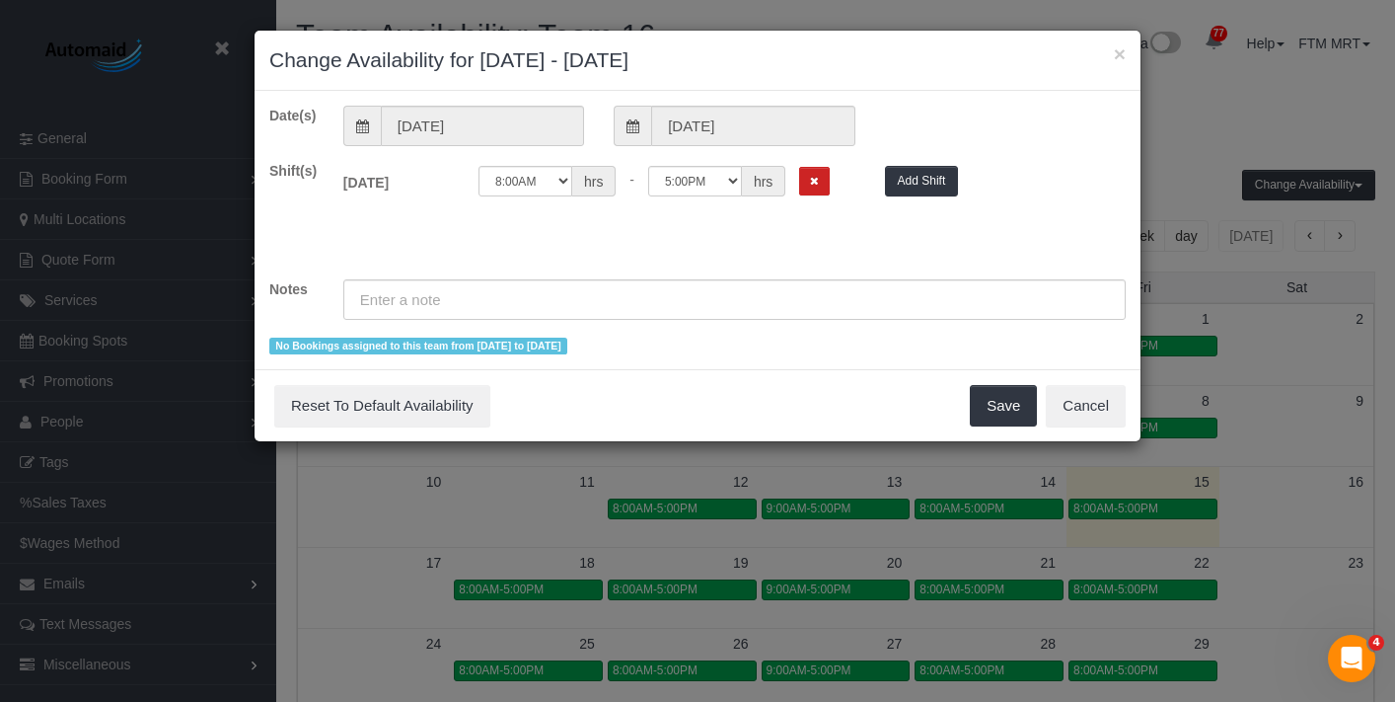
click at [818, 166] on div "12:00AM 12:05AM 12:10AM 12:15AM 12:20AM 12:25AM 12:30AM 12:35AM 12:40AM 12:45AM…" at bounding box center [667, 181] width 377 height 31
click at [811, 201] on div "12:00AM 12:05AM 12:10AM 12:15AM 12:20AM 12:25AM 12:30AM 12:35AM 12:40AM 12:45AM…" at bounding box center [667, 186] width 407 height 40
click at [812, 194] on div "12:00AM 12:05AM 12:10AM 12:15AM 12:20AM 12:25AM 12:30AM 12:35AM 12:40AM 12:45AM…" at bounding box center [667, 181] width 377 height 31
click at [826, 185] on button "Remove Shift" at bounding box center [814, 181] width 31 height 29
click at [662, 310] on input "text" at bounding box center [734, 299] width 783 height 40
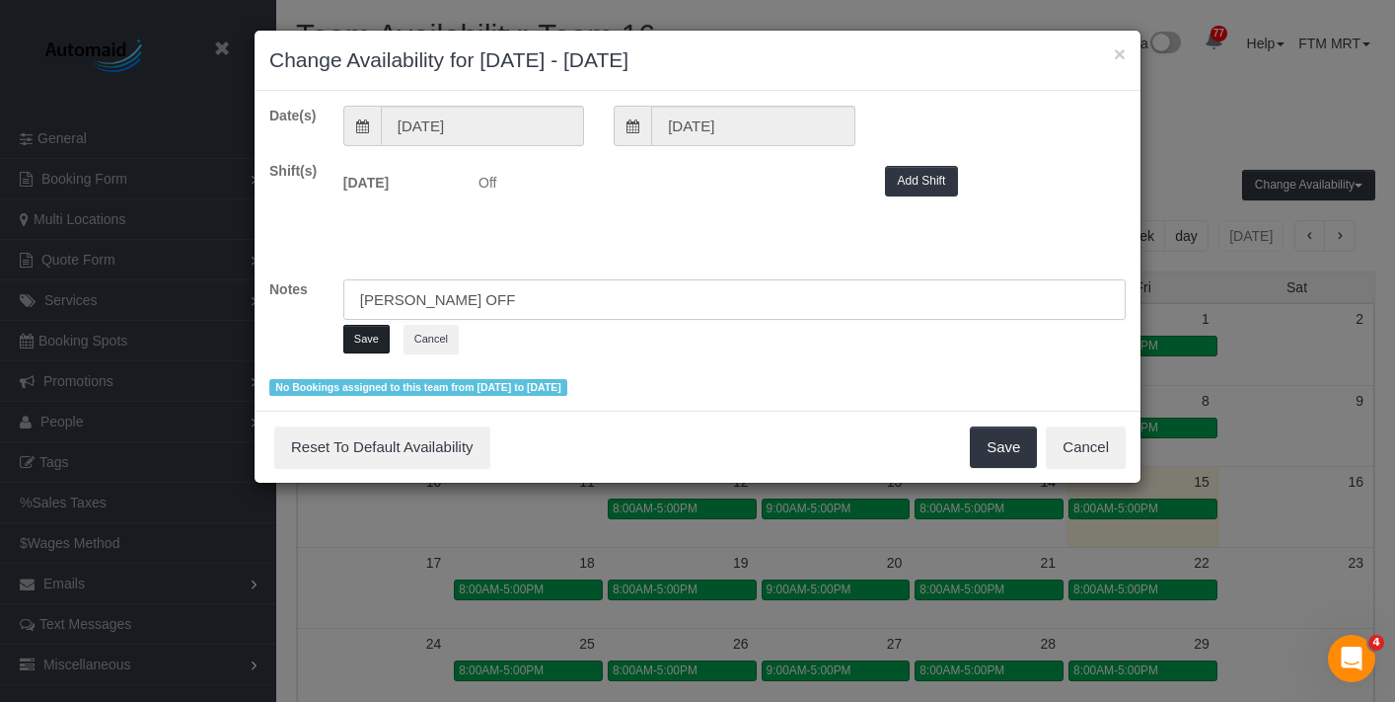
type input "Susanna OFF"
click at [349, 342] on button "Save" at bounding box center [366, 339] width 46 height 29
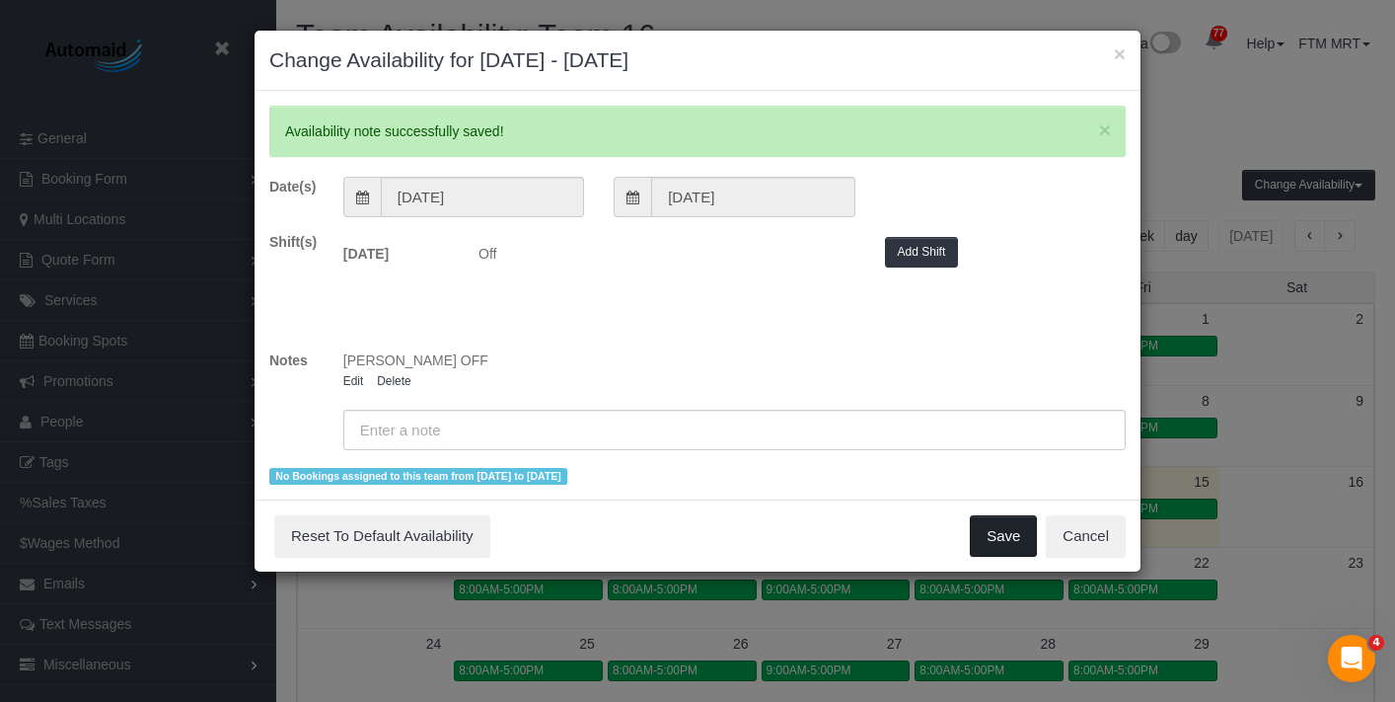
click at [1010, 542] on button "Save" at bounding box center [1003, 535] width 67 height 41
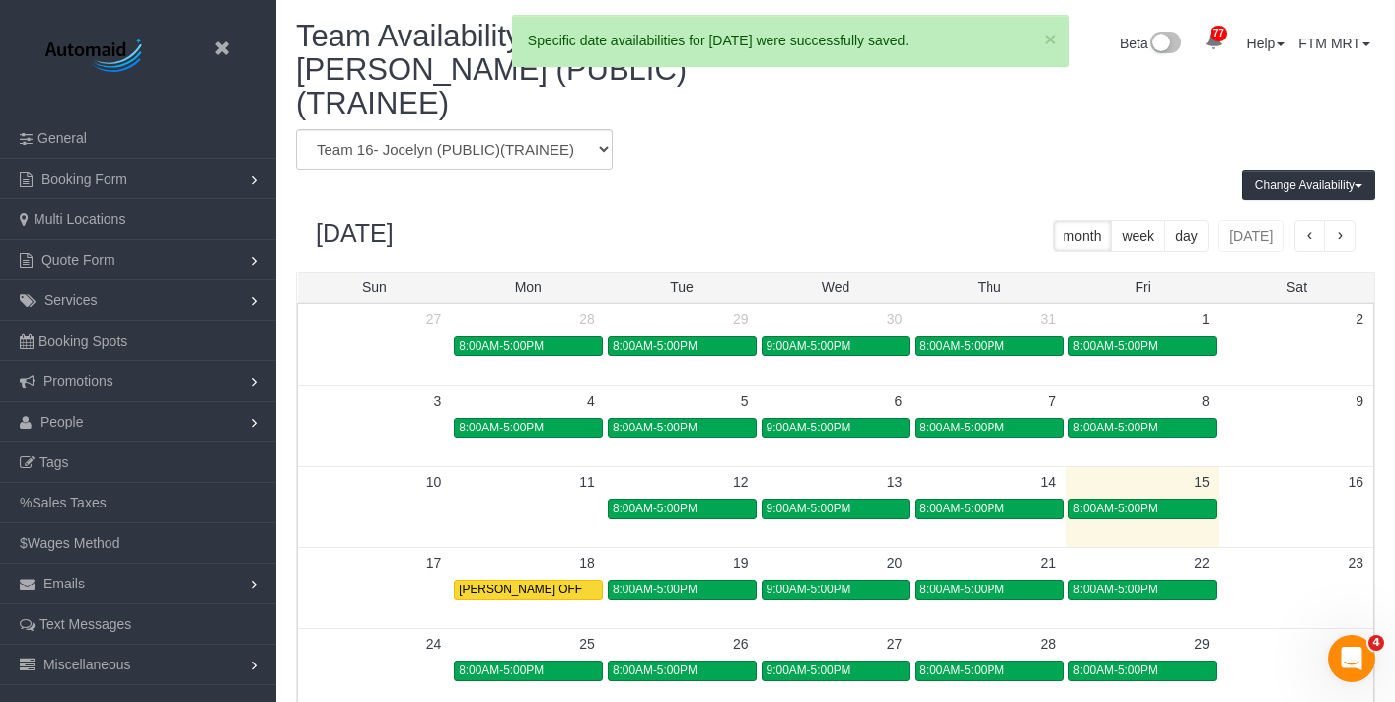
scroll to position [97853, 97300]
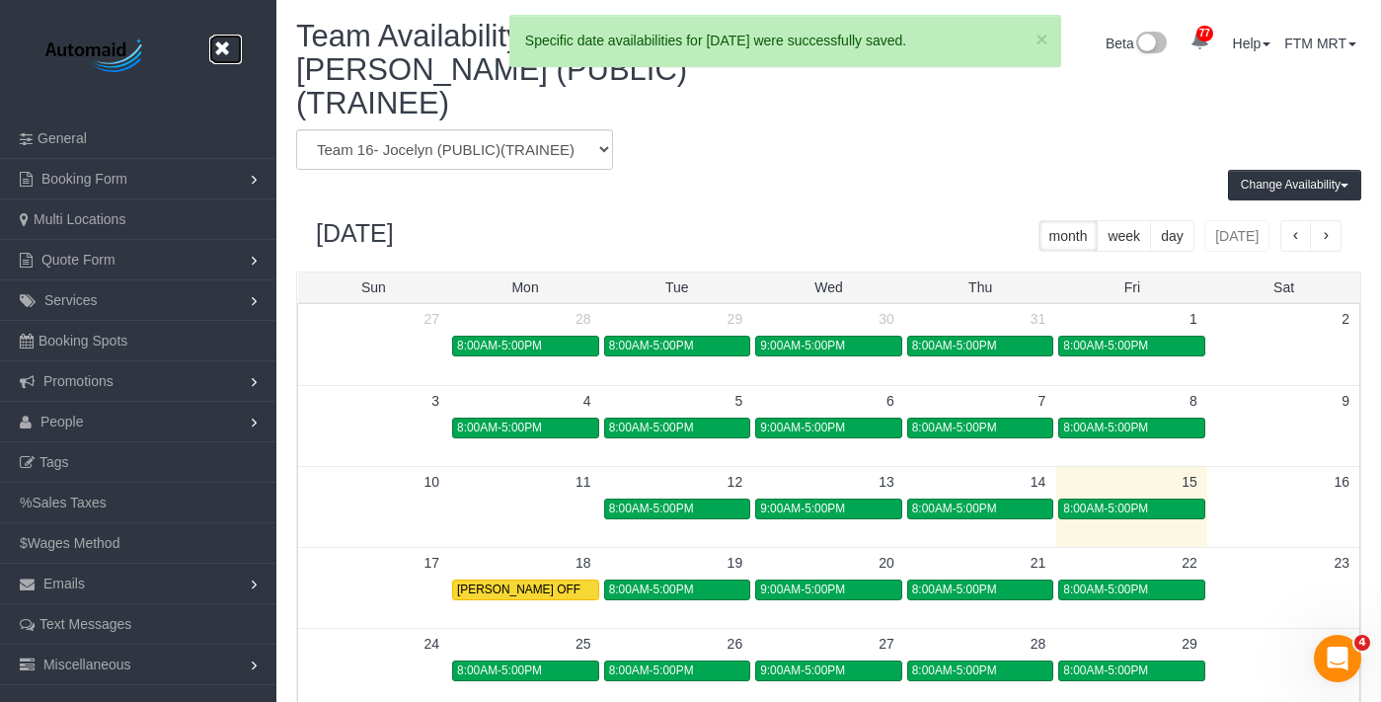
click at [232, 53] on link at bounding box center [227, 50] width 30 height 30
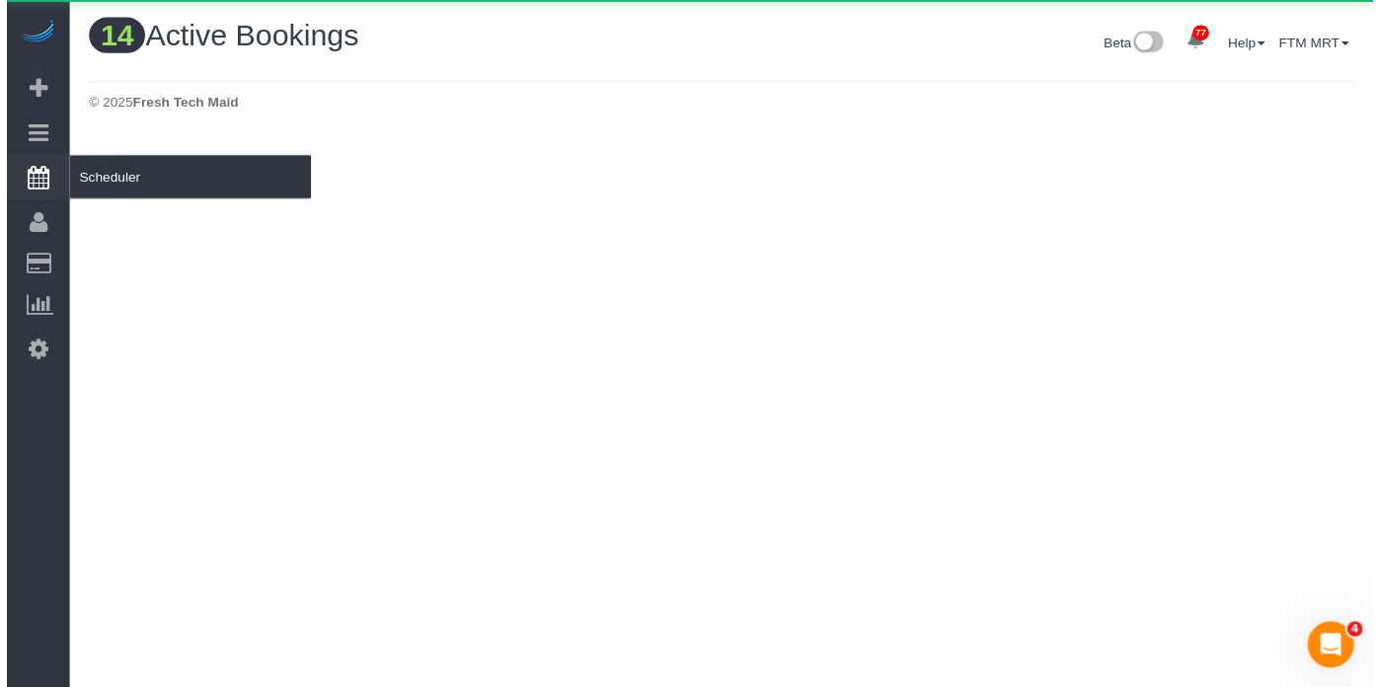
scroll to position [2178, 1381]
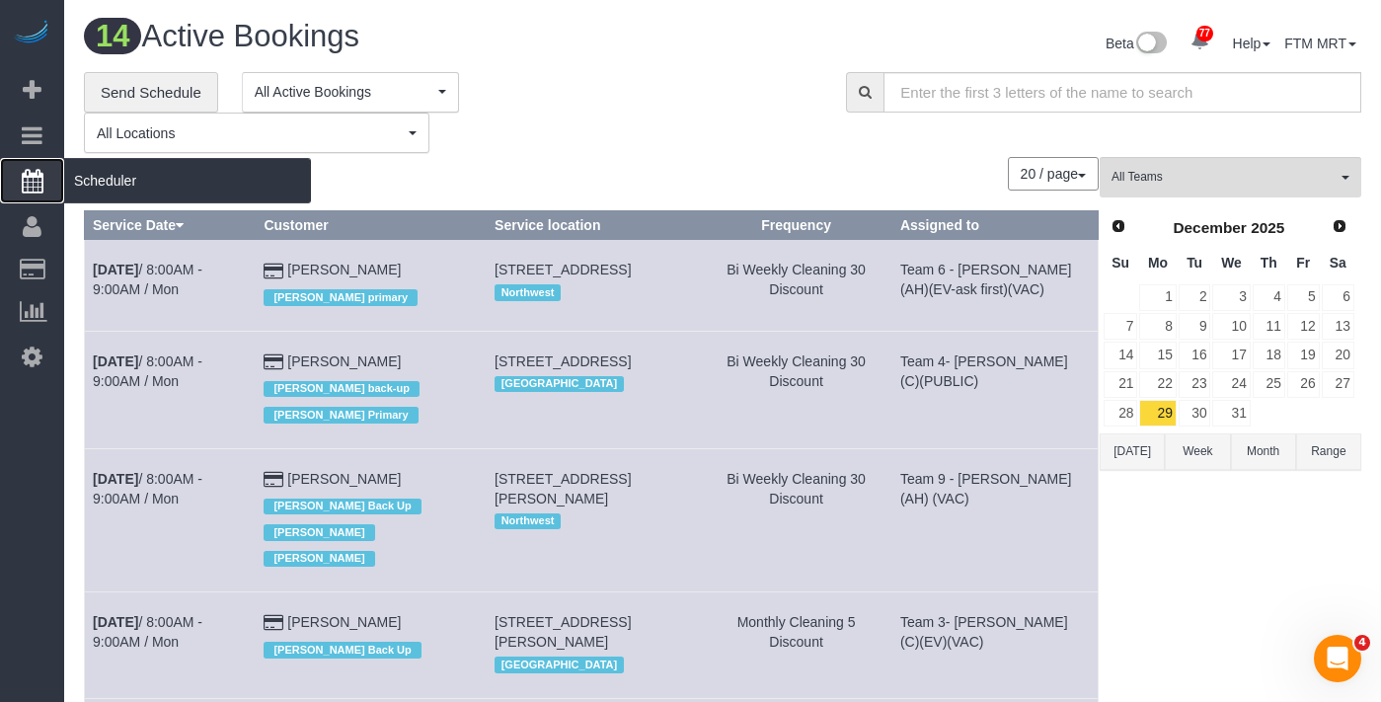
click at [158, 190] on span "Scheduler" at bounding box center [187, 180] width 247 height 45
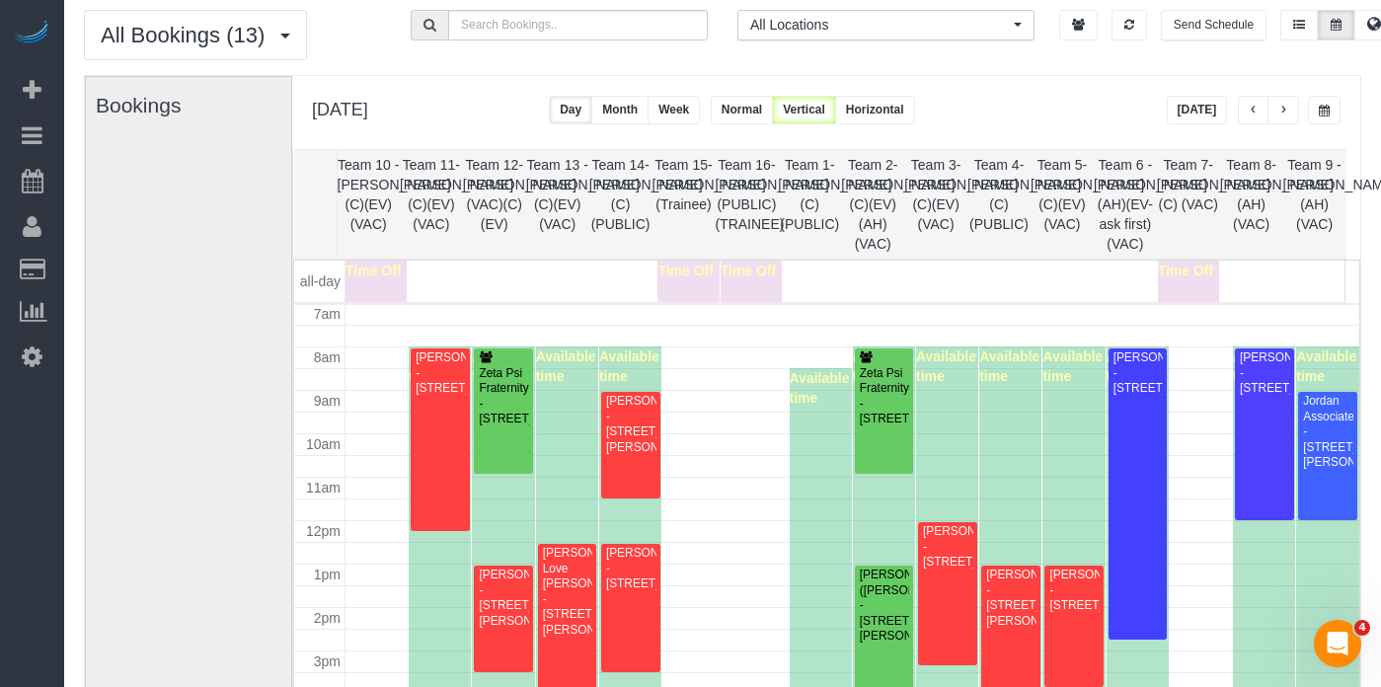
scroll to position [47, 0]
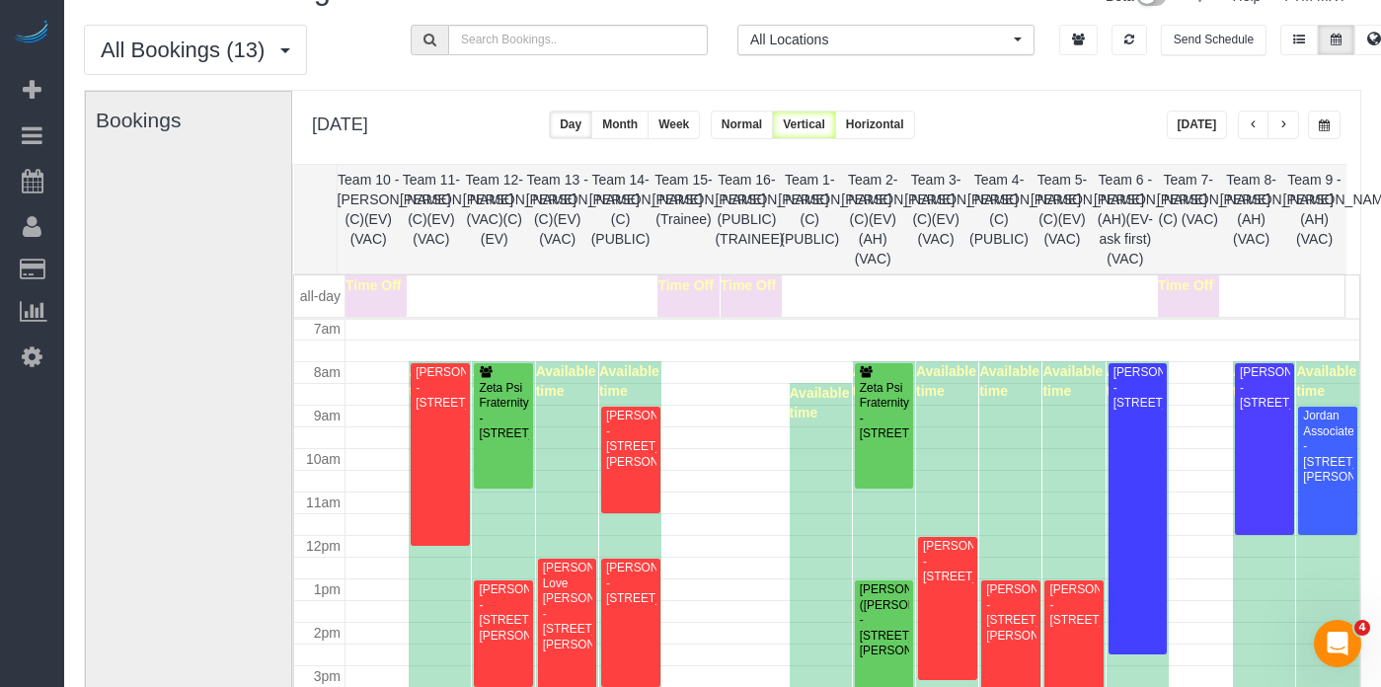
click at [1282, 132] on button "button" at bounding box center [1283, 125] width 32 height 29
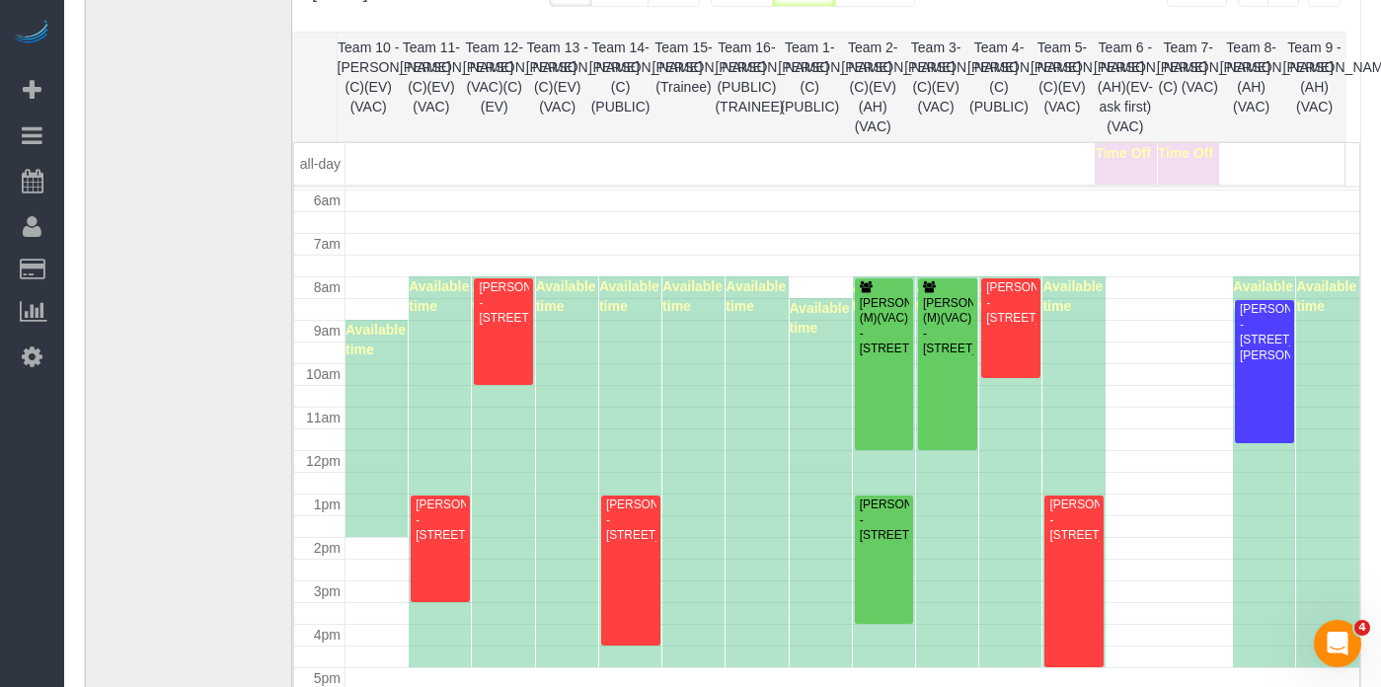
scroll to position [178, 0]
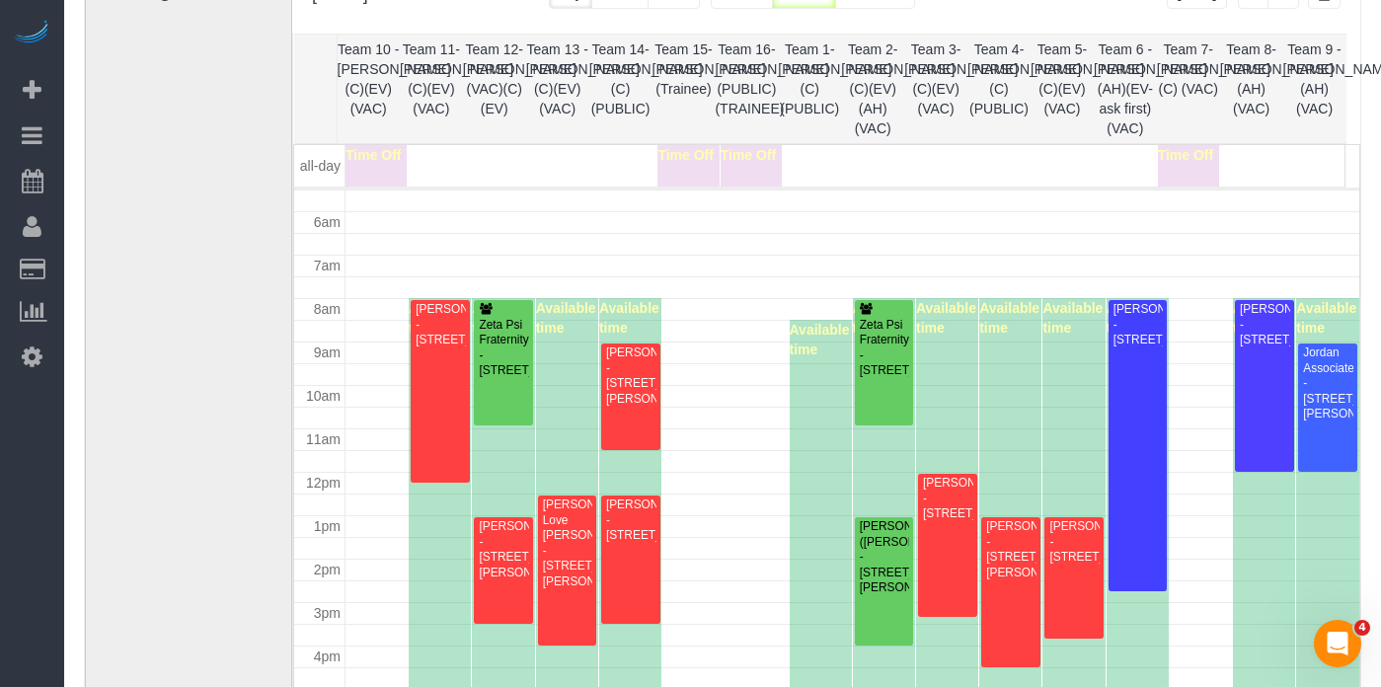
scroll to position [262, 0]
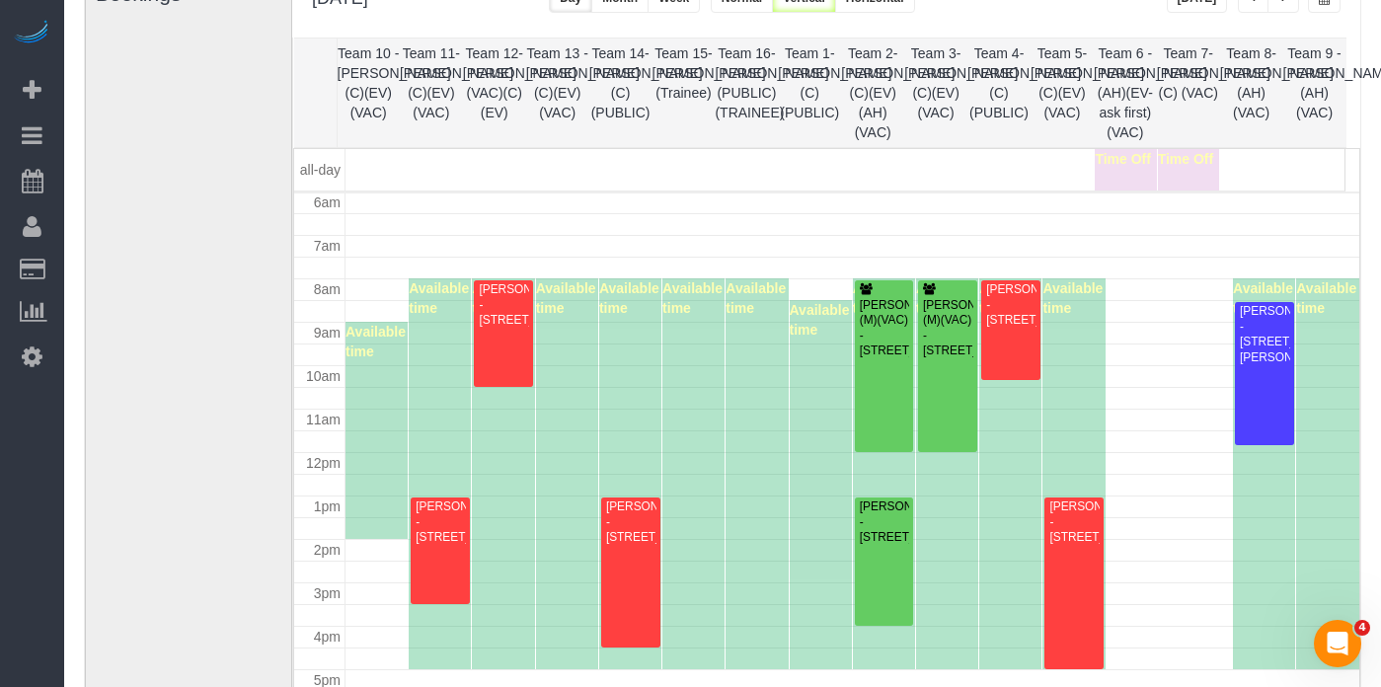
scroll to position [174, 0]
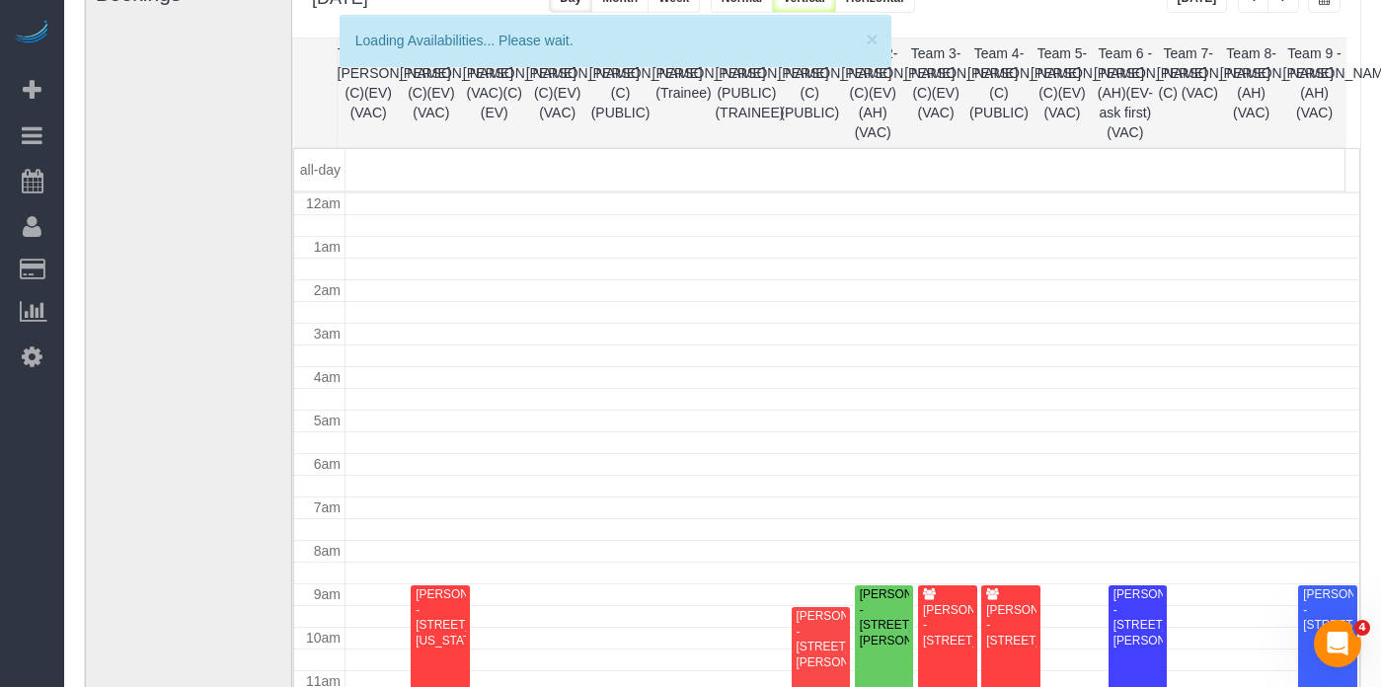
scroll to position [262, 0]
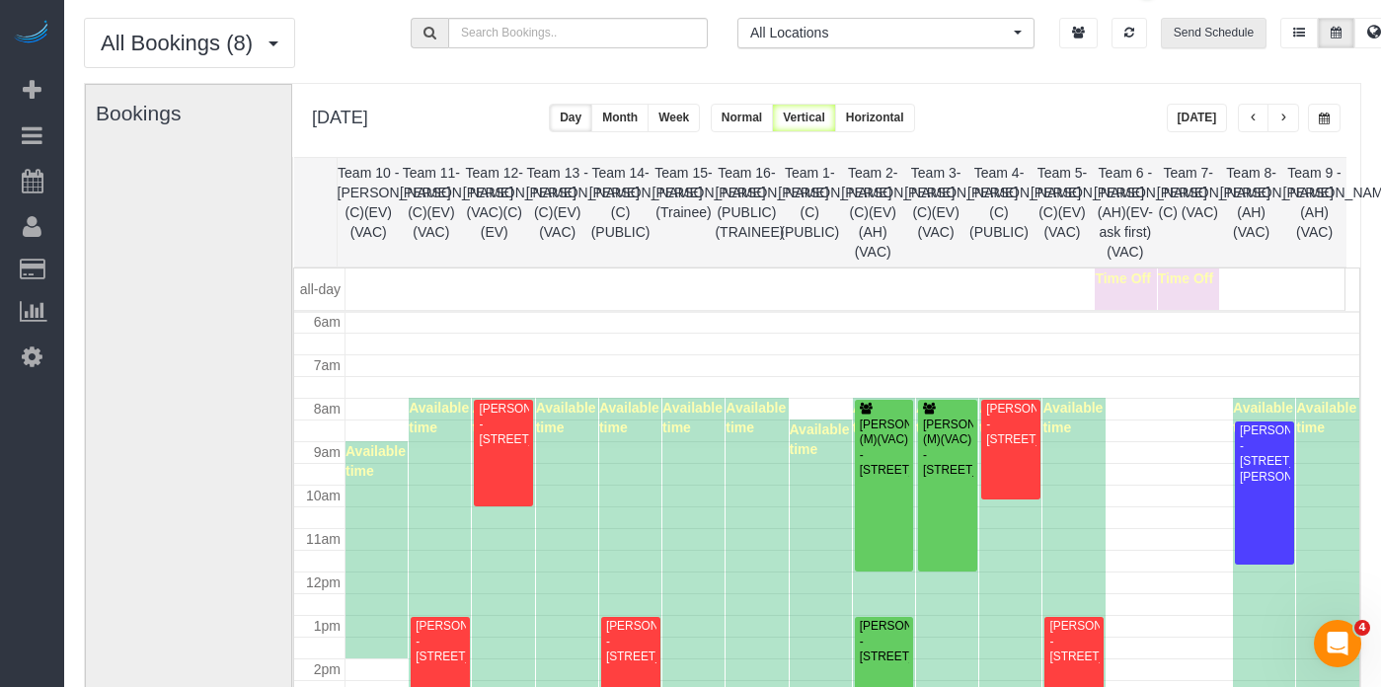
scroll to position [0, 0]
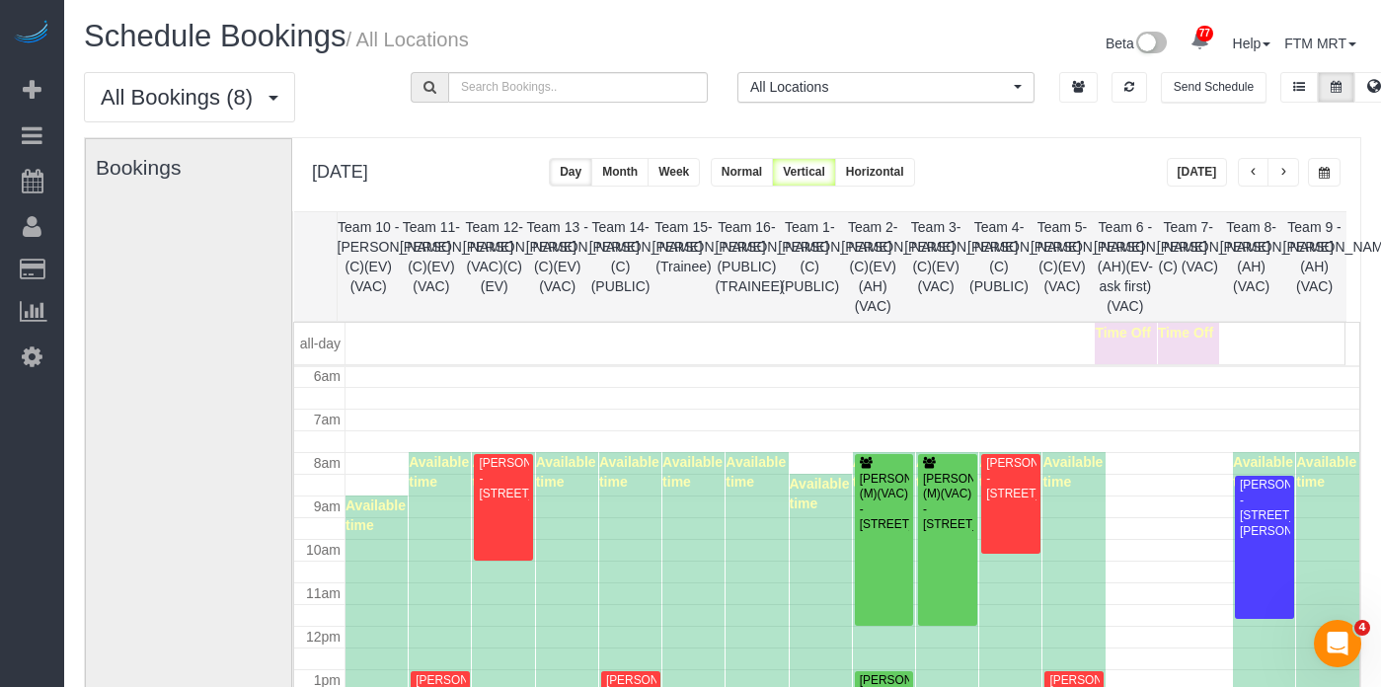
click at [1283, 172] on span "button" at bounding box center [1283, 173] width 10 height 12
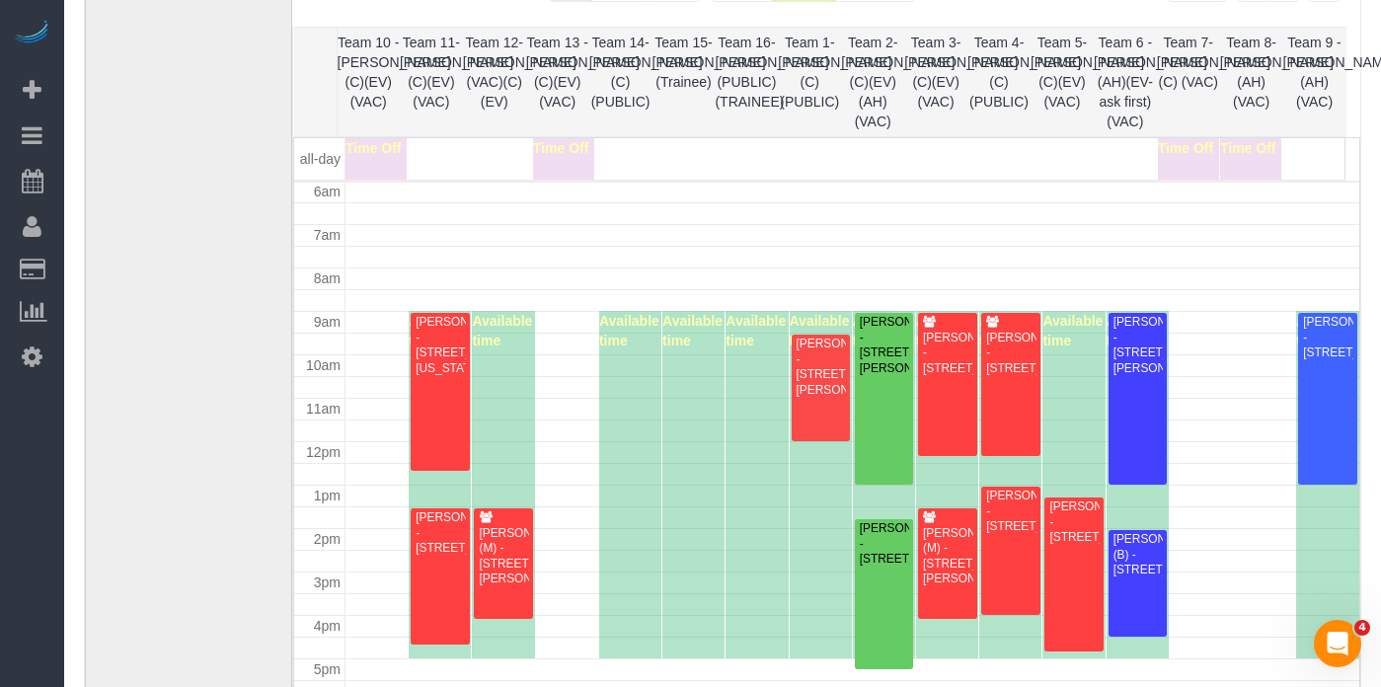
scroll to position [147, 0]
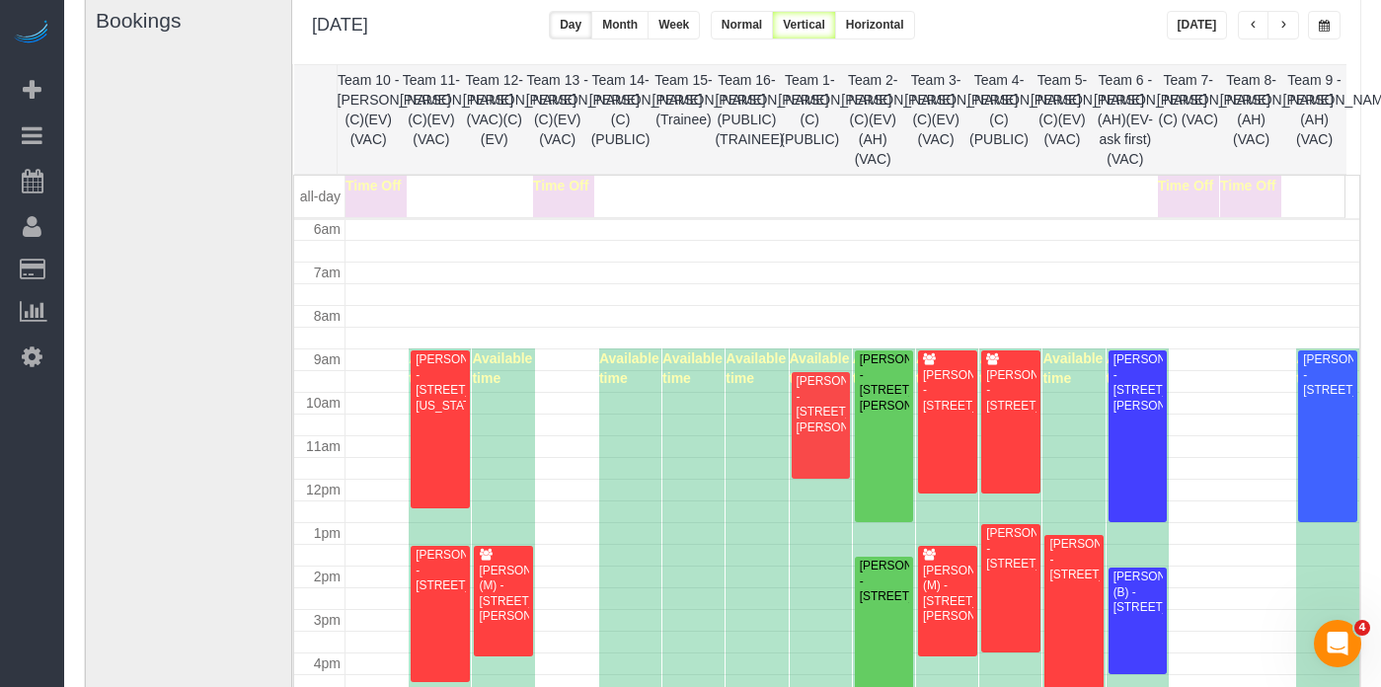
click at [1288, 19] on button "button" at bounding box center [1283, 25] width 32 height 29
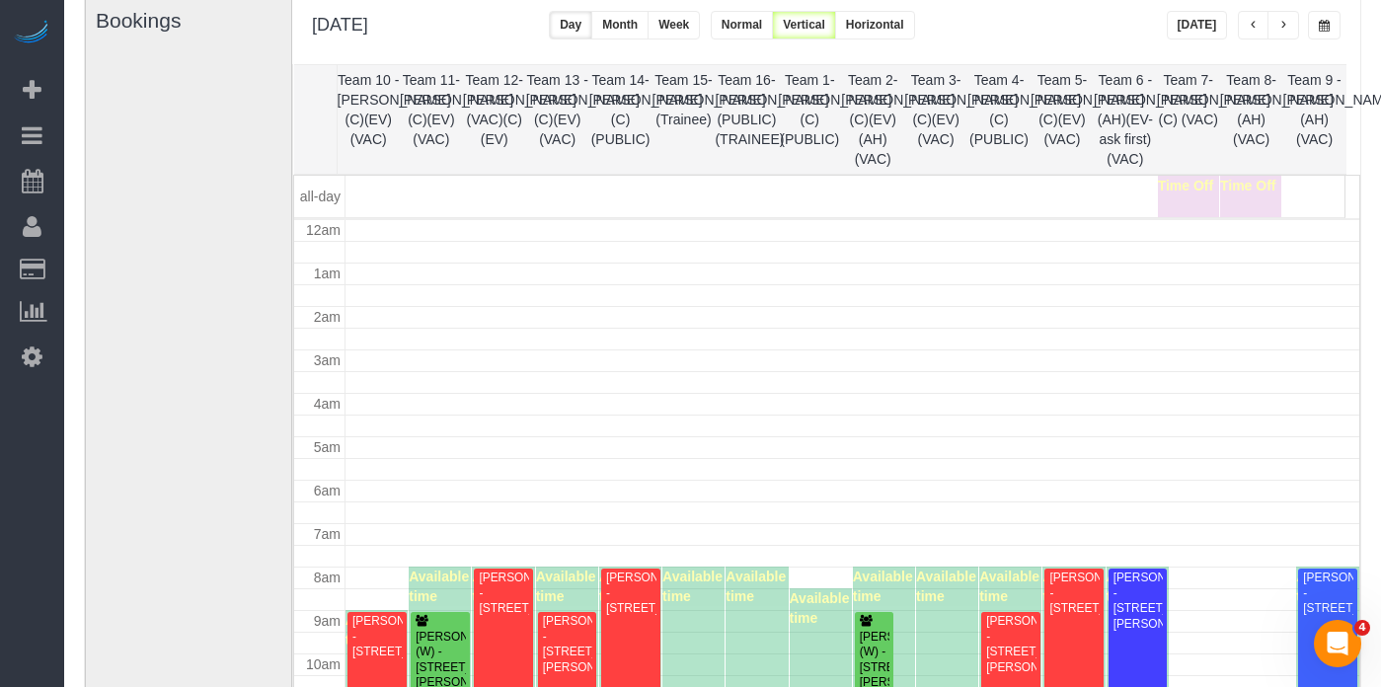
scroll to position [262, 0]
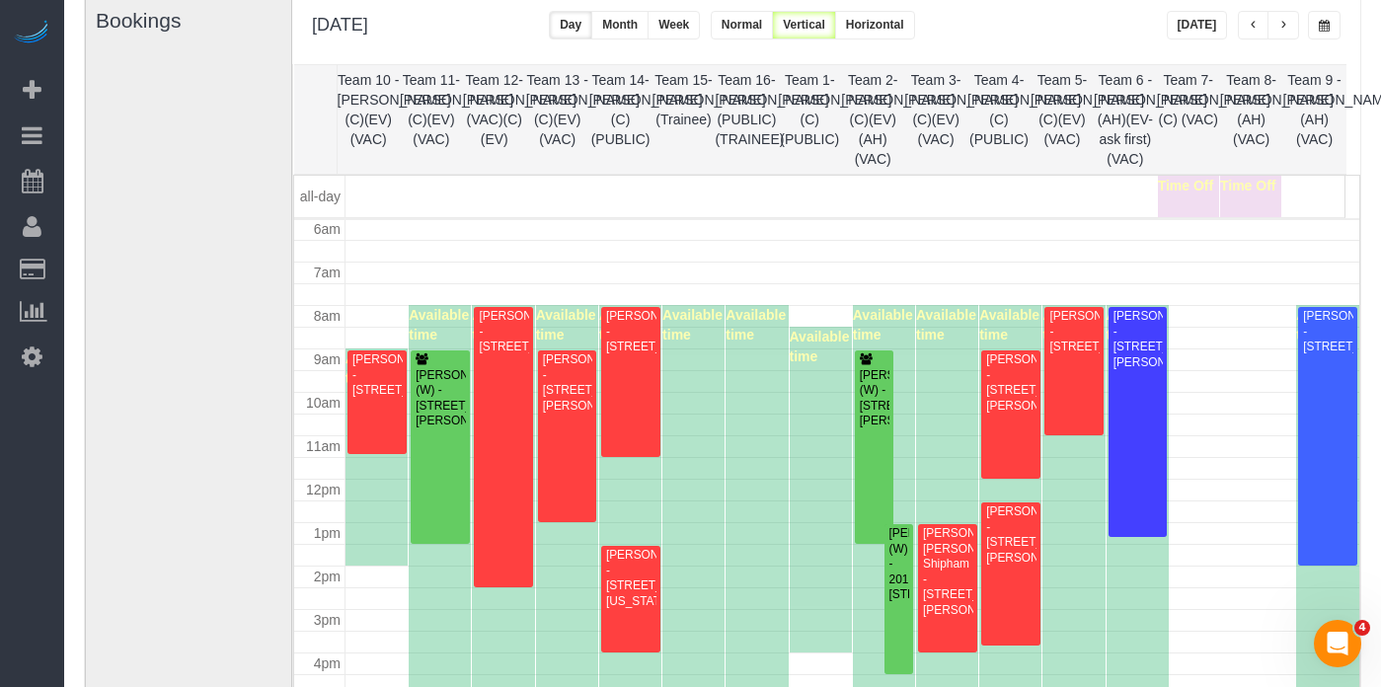
click at [1284, 27] on span "button" at bounding box center [1283, 26] width 10 height 12
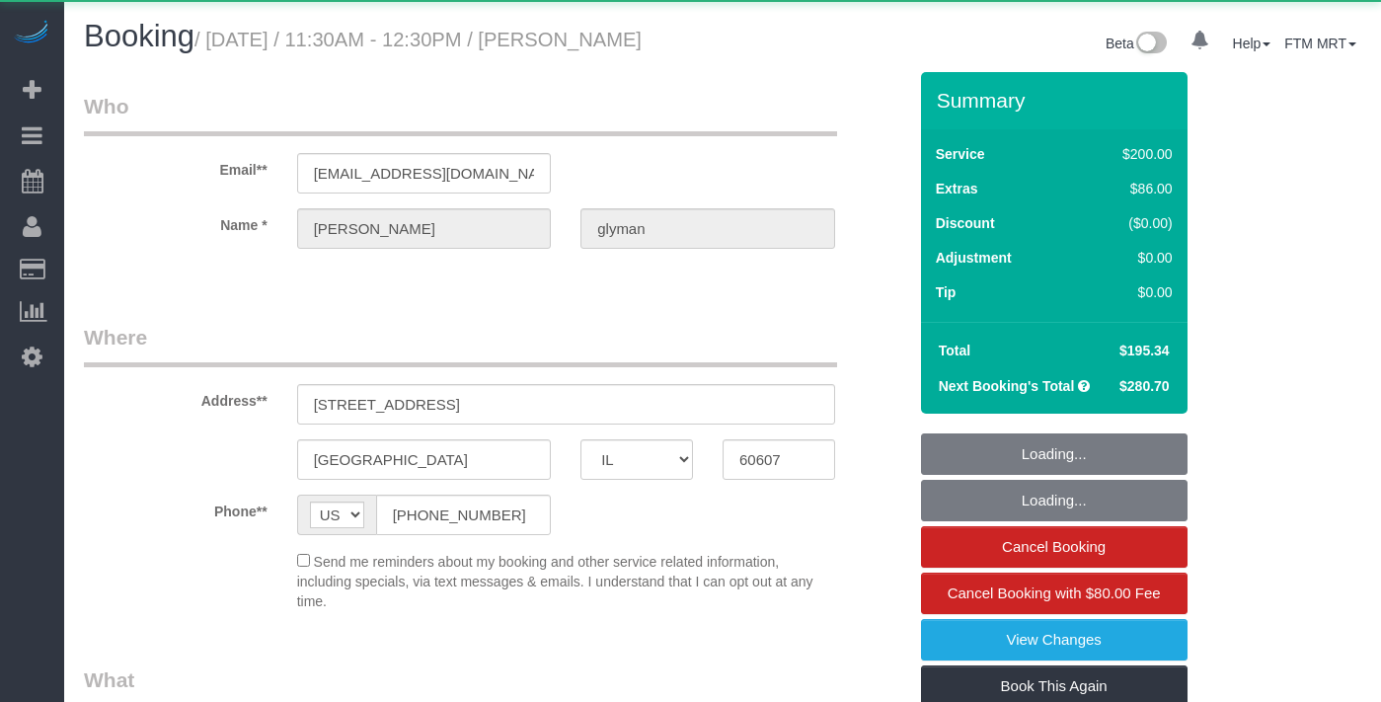
select select "IL"
select select "object:1275"
select select "512"
select select "2"
select select "7"
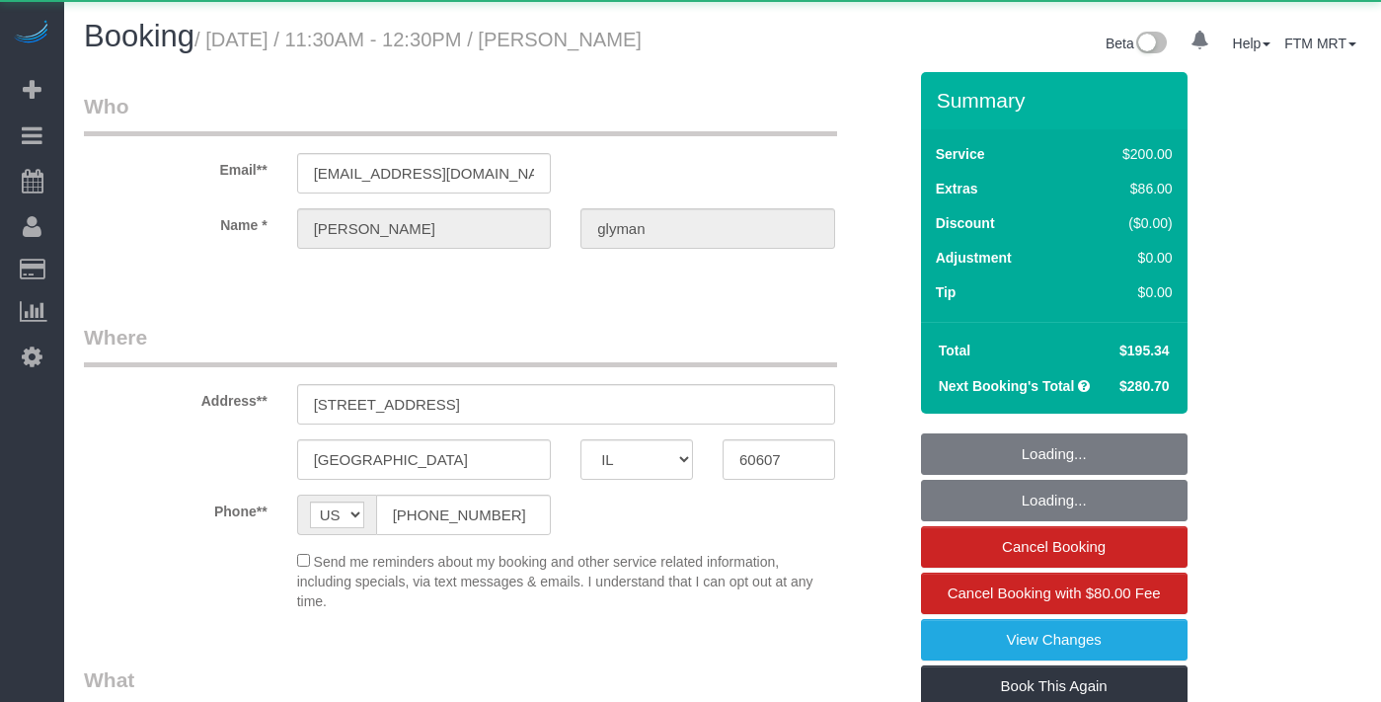
select select "number:1"
select select "number:69"
select select "number:139"
select select "number:106"
select select "IL"
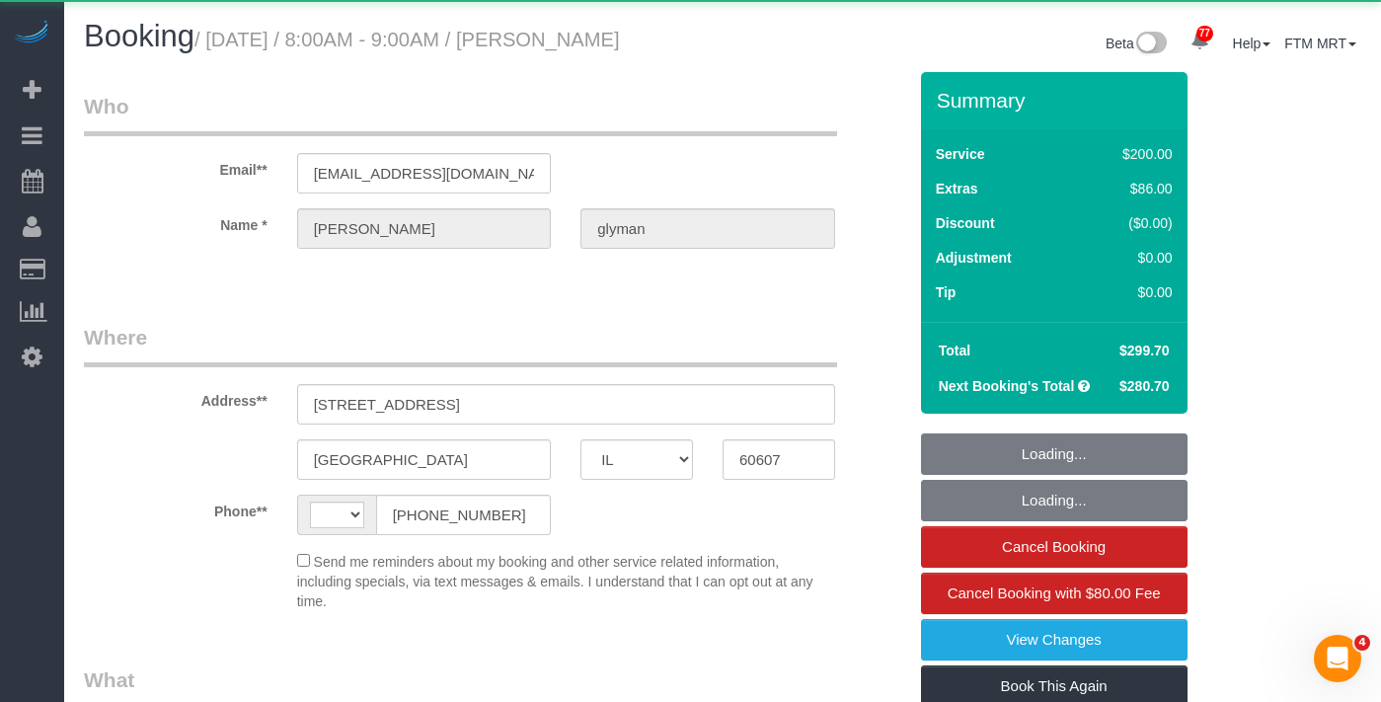
select select "string:[GEOGRAPHIC_DATA]"
select select "object:1275"
select select "string:fspay-18bdcf83-311a-4ef3-9947-ef372785bd94"
select select "512"
select select "2"
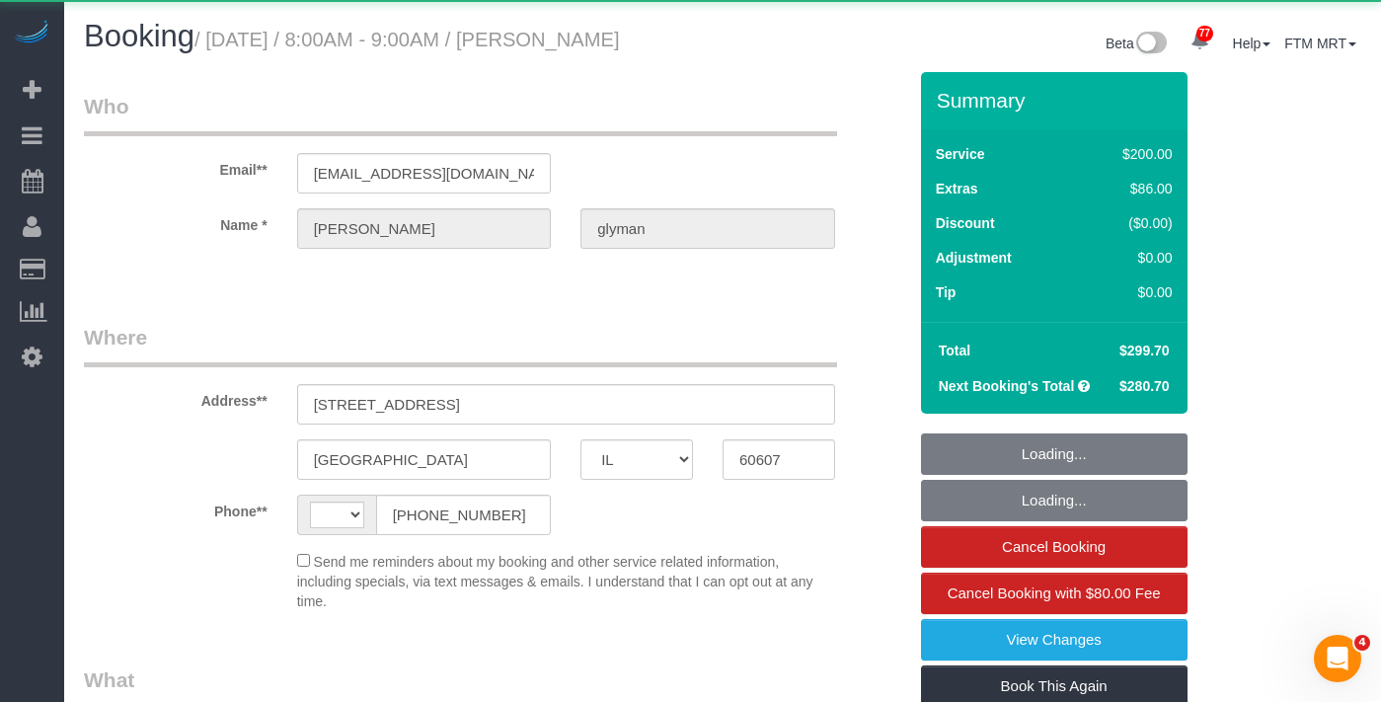
select select "7"
select select "spot1"
select select "number:1"
select select "number:69"
select select "number:139"
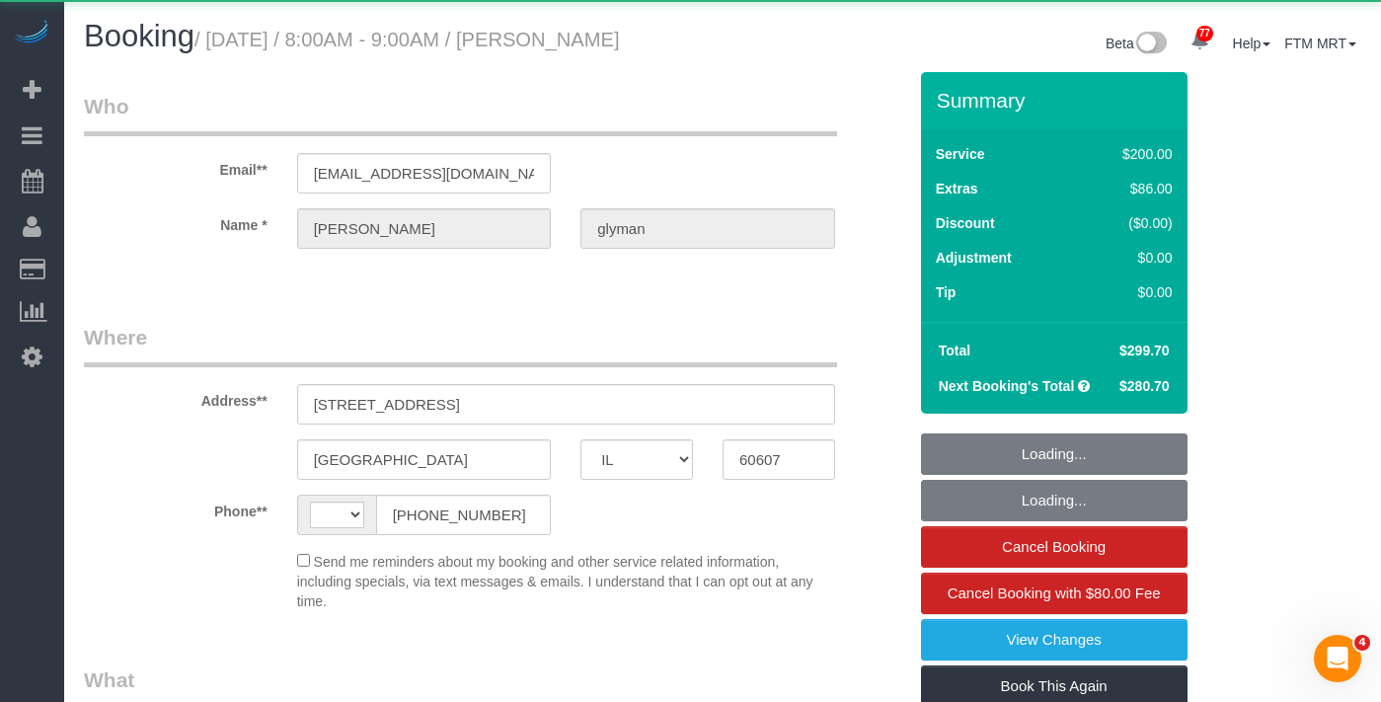
select select "number:106"
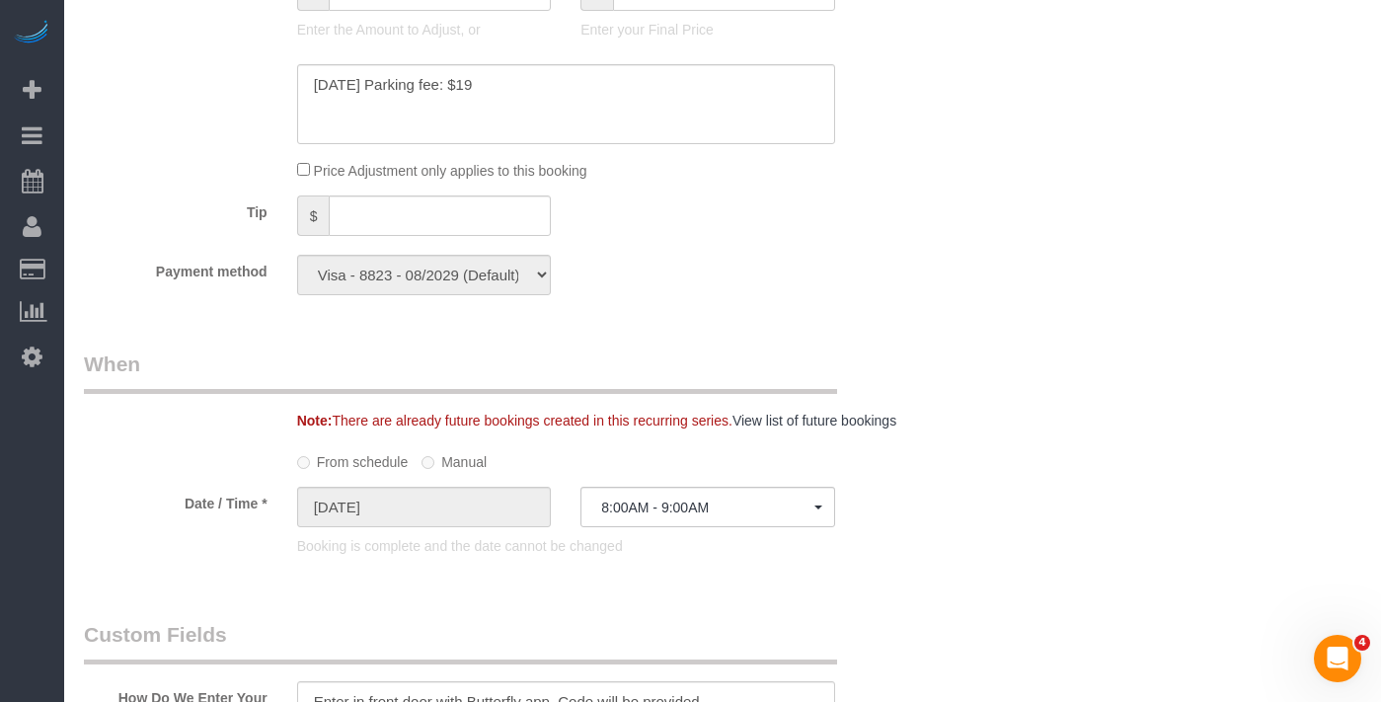
scroll to position [1797, 0]
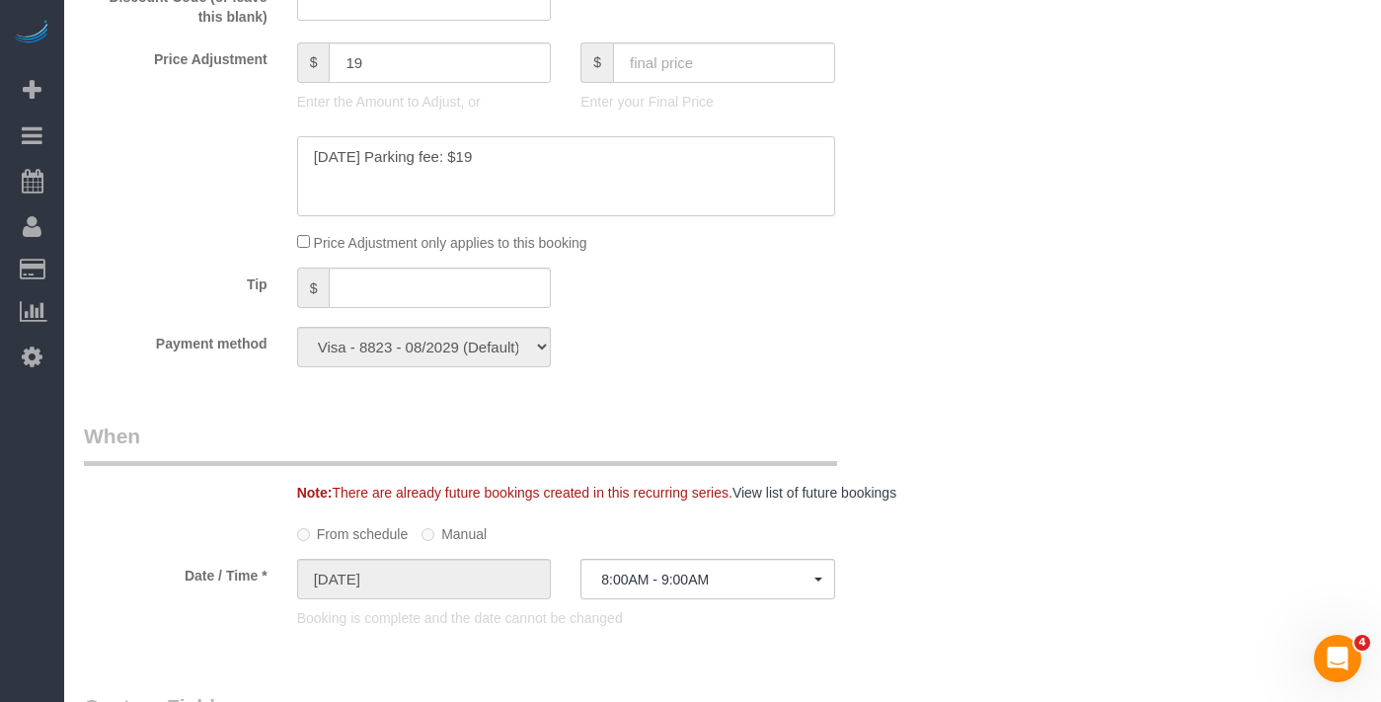
drag, startPoint x: 533, startPoint y: 174, endPoint x: 262, endPoint y: 165, distance: 271.5
click at [262, 165] on div at bounding box center [495, 176] width 852 height 81
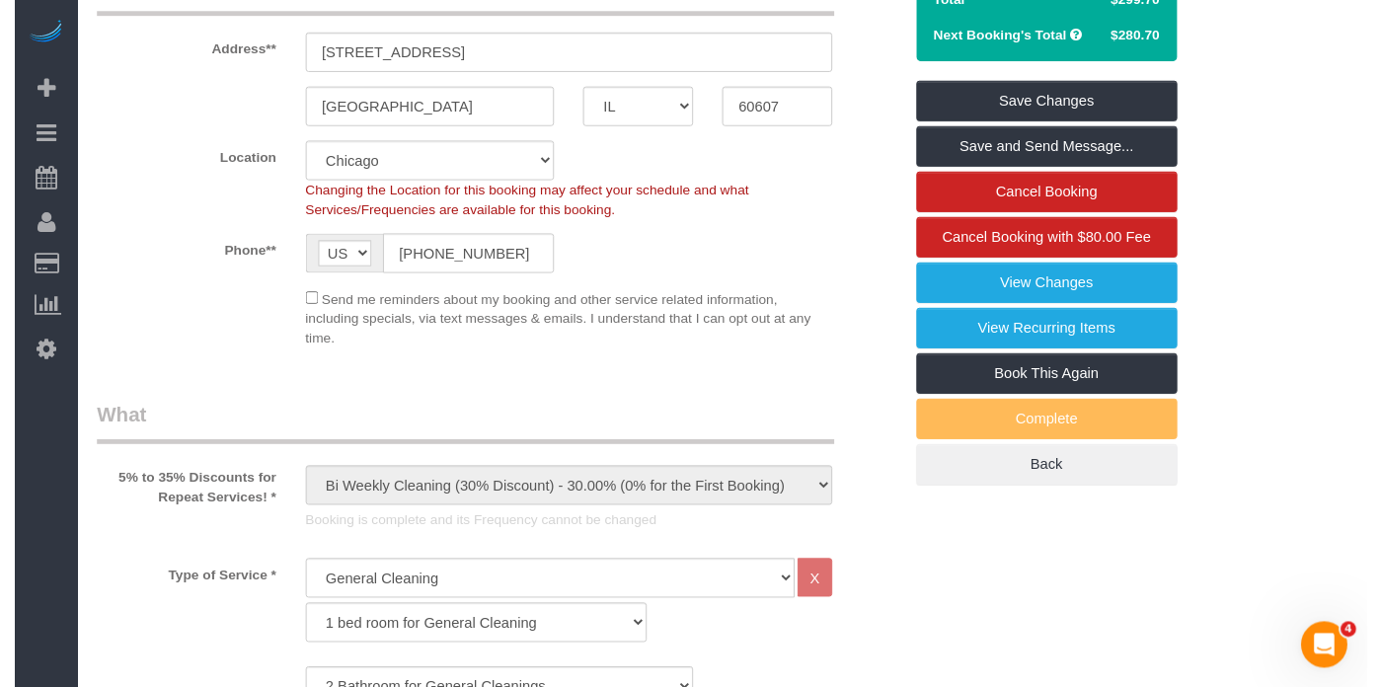
scroll to position [0, 0]
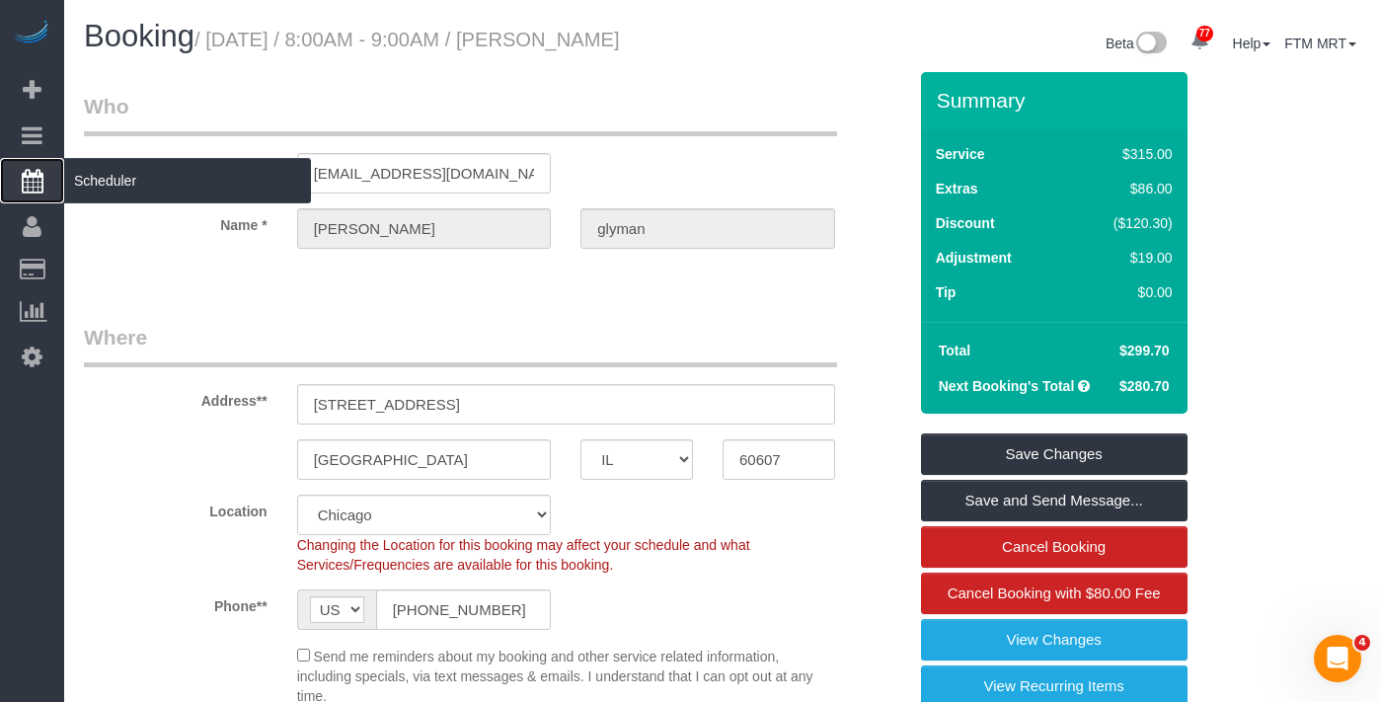
click at [122, 182] on span "Scheduler" at bounding box center [187, 180] width 247 height 45
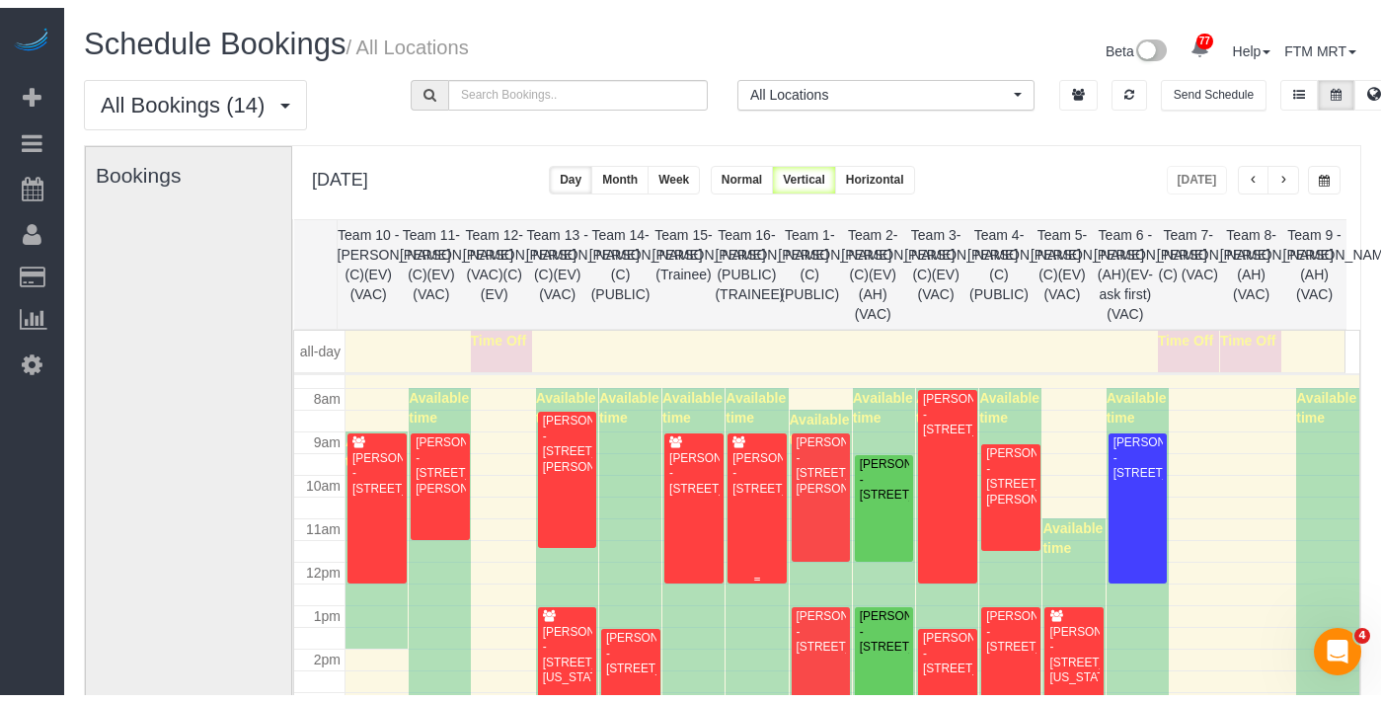
scroll to position [430, 0]
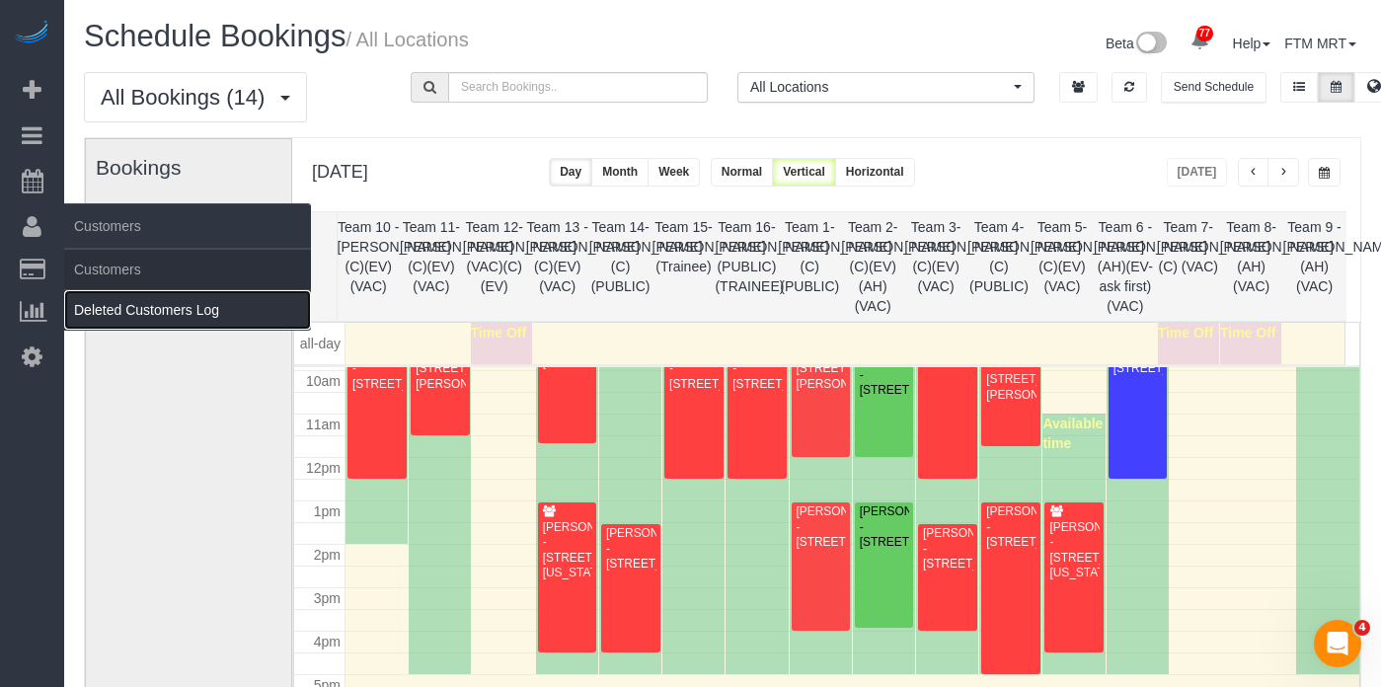
click at [104, 291] on link "Deleted Customers Log" at bounding box center [187, 309] width 247 height 39
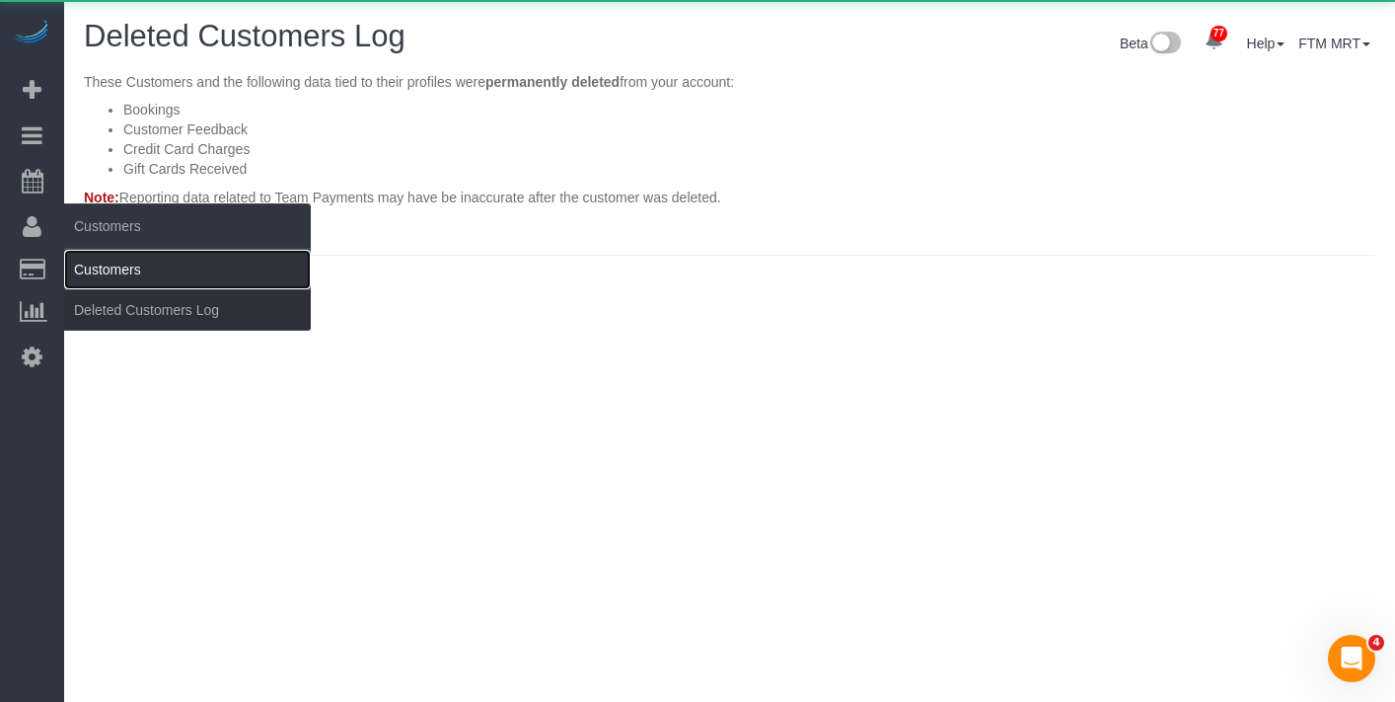
click at [104, 266] on link "Customers" at bounding box center [187, 269] width 247 height 39
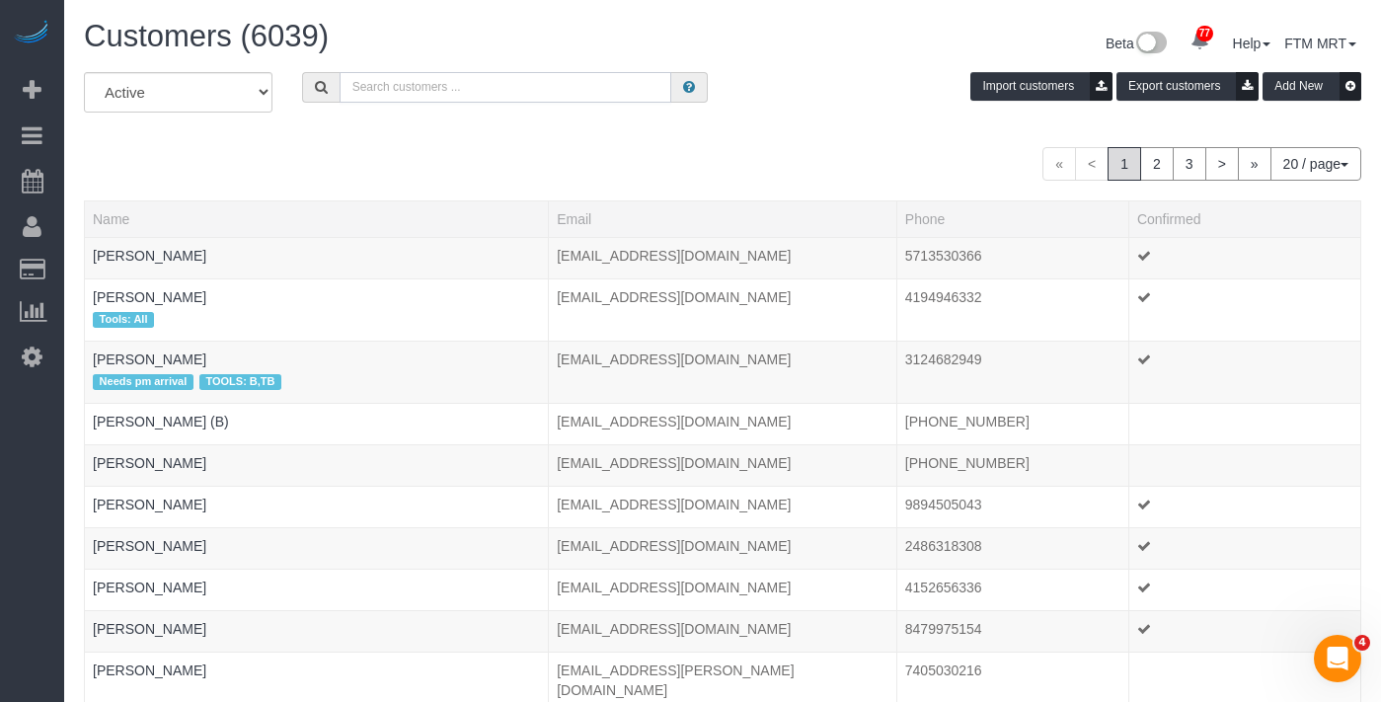
click at [400, 80] on input "text" at bounding box center [505, 87] width 332 height 31
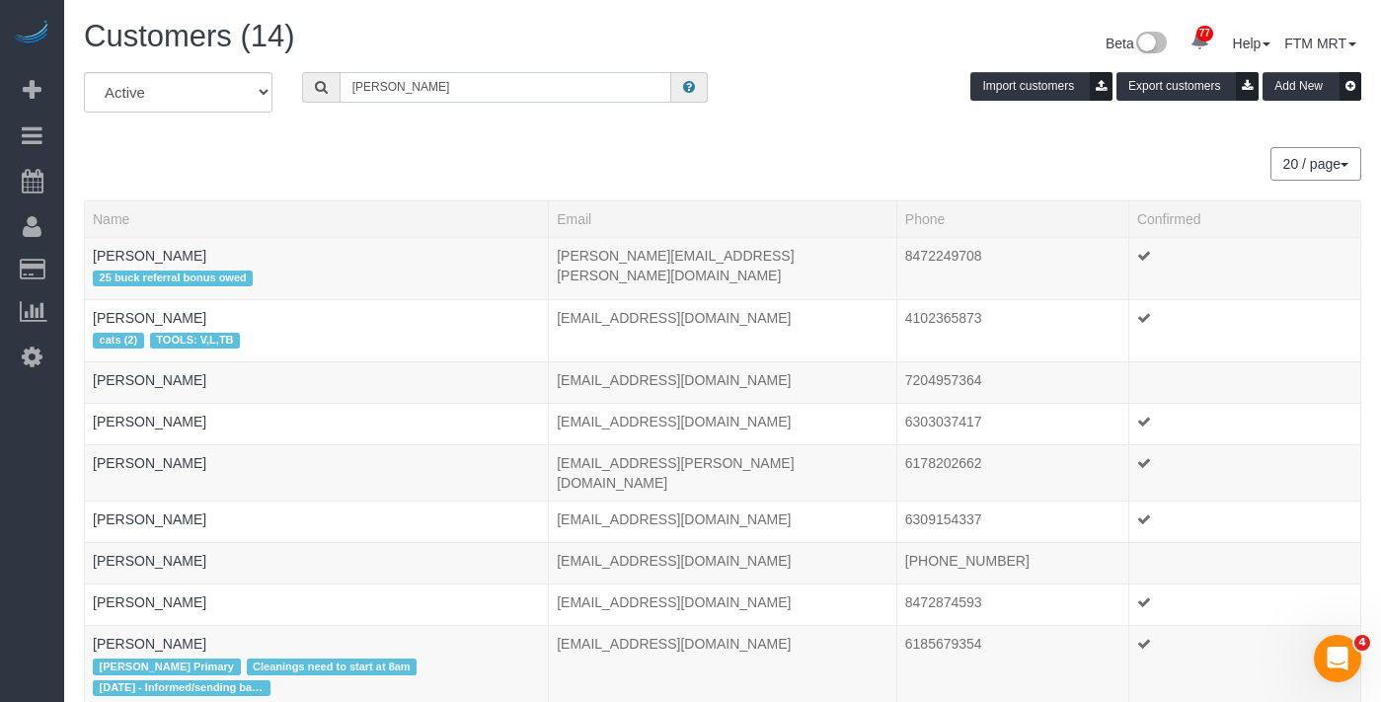
type input "Alexandra"
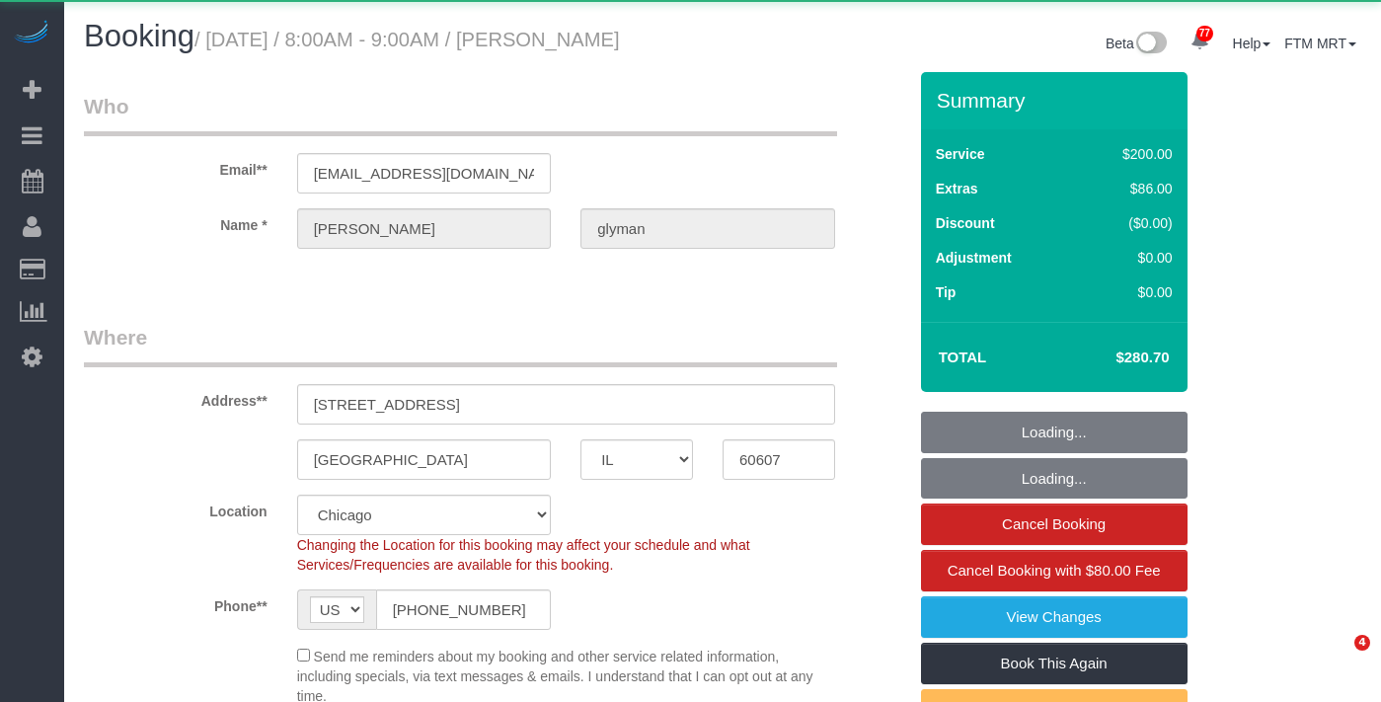
select select "IL"
select select "object:818"
select select "512"
select select "2"
select select "7"
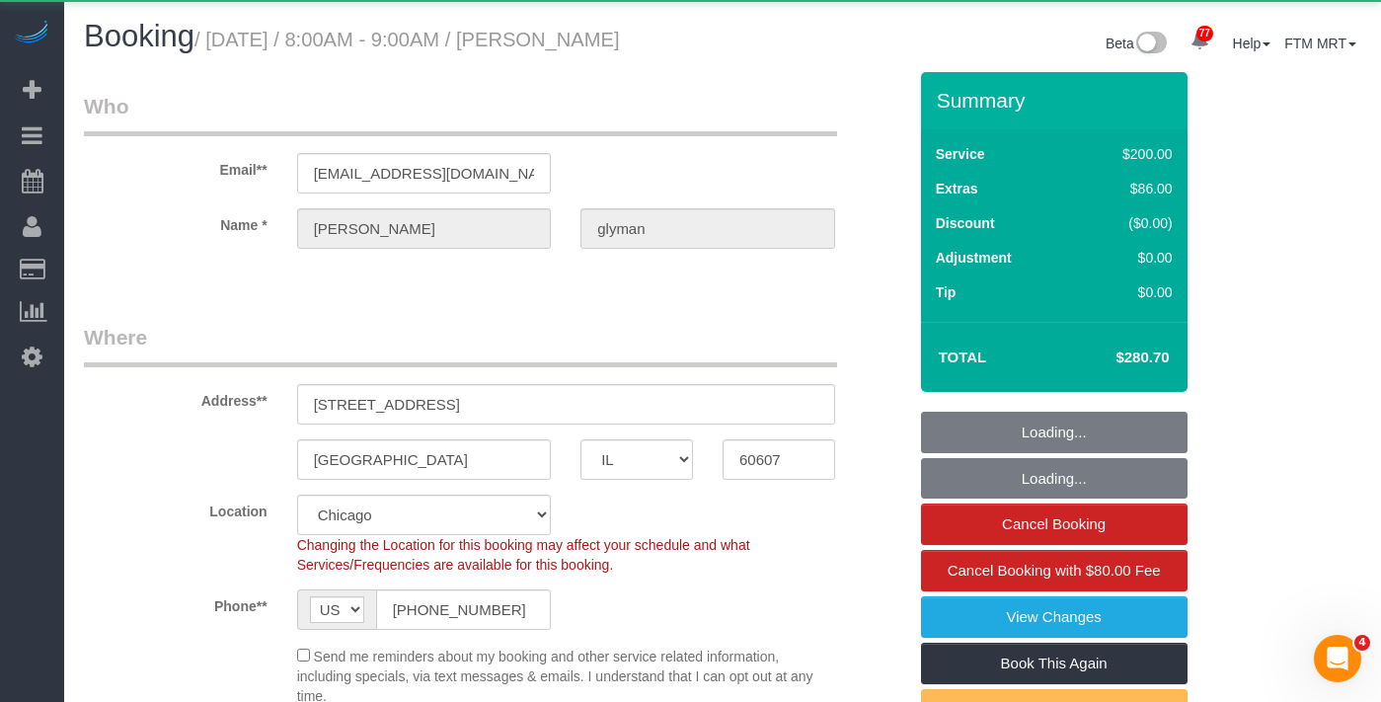
select select "spot1"
select select "number:1"
select select "number:69"
select select "number:139"
select select "number:106"
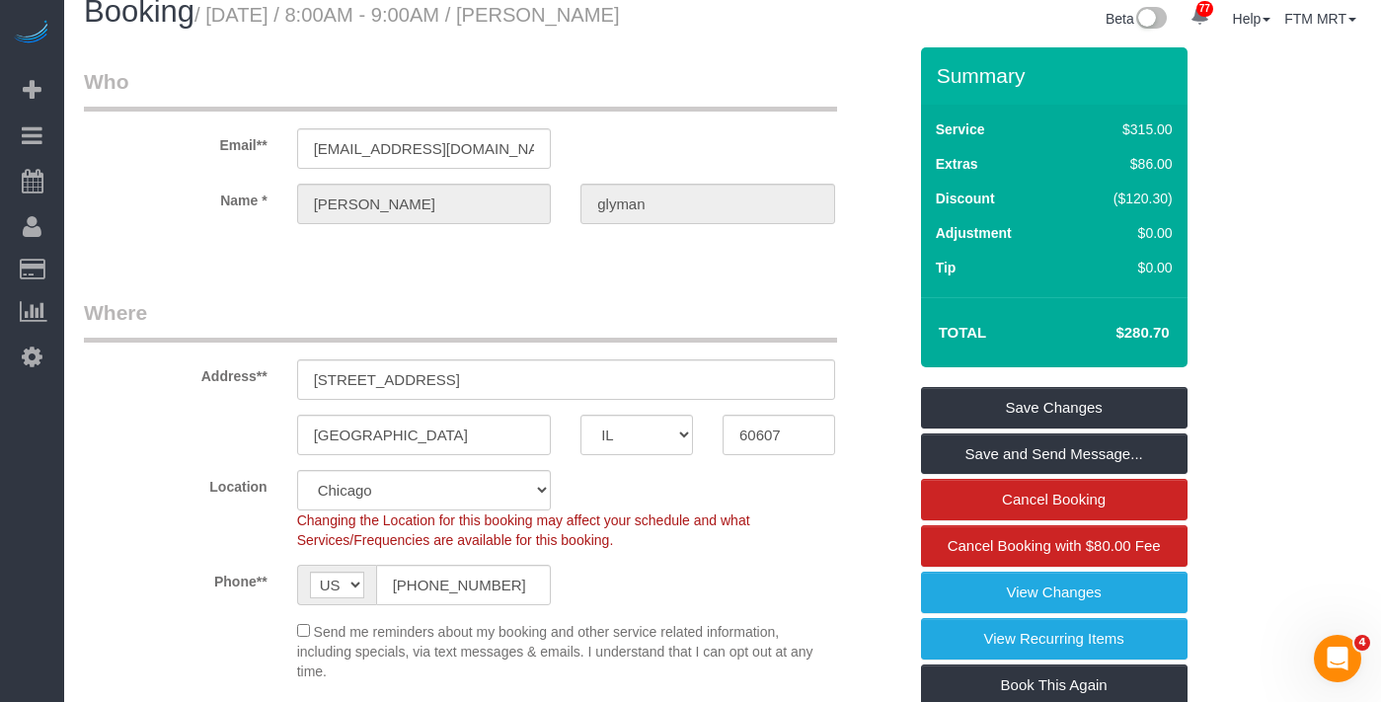
scroll to position [37, 0]
